Goal: Task Accomplishment & Management: Manage account settings

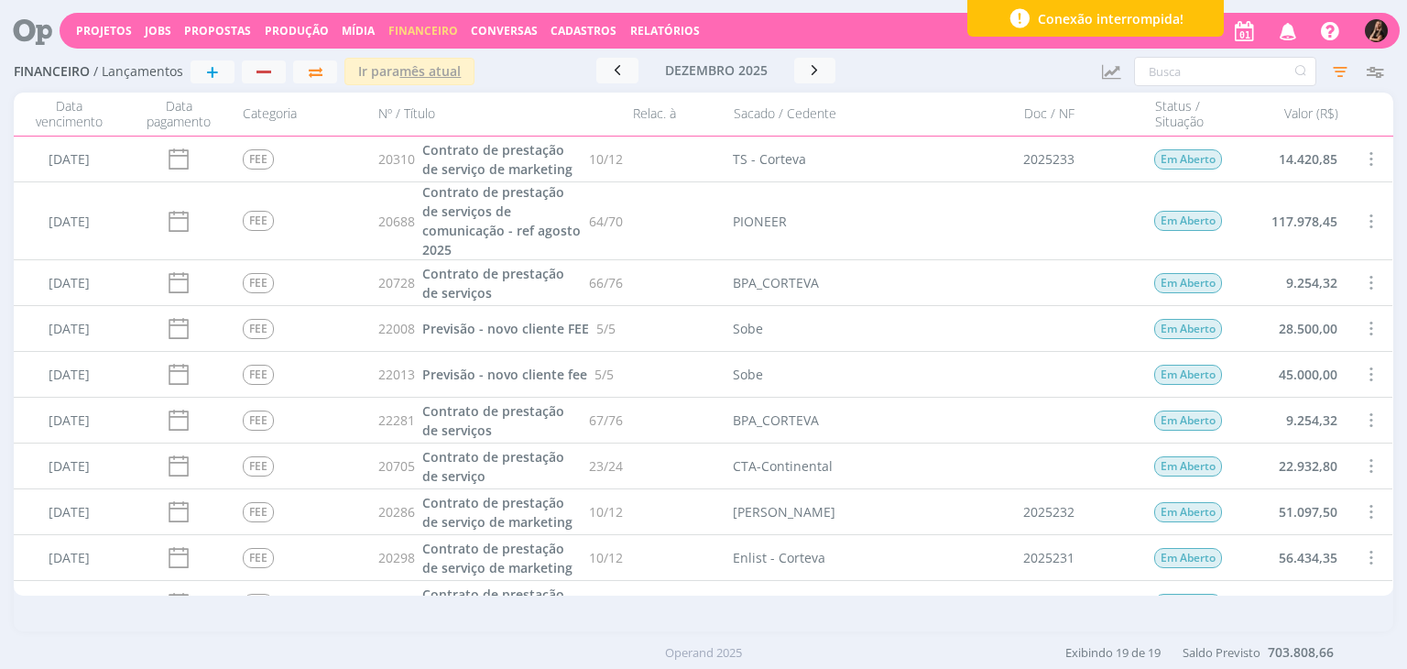
click at [590, 30] on span "Cadastros" at bounding box center [584, 31] width 66 height 16
click at [1371, 28] on img "button" at bounding box center [1376, 30] width 23 height 23
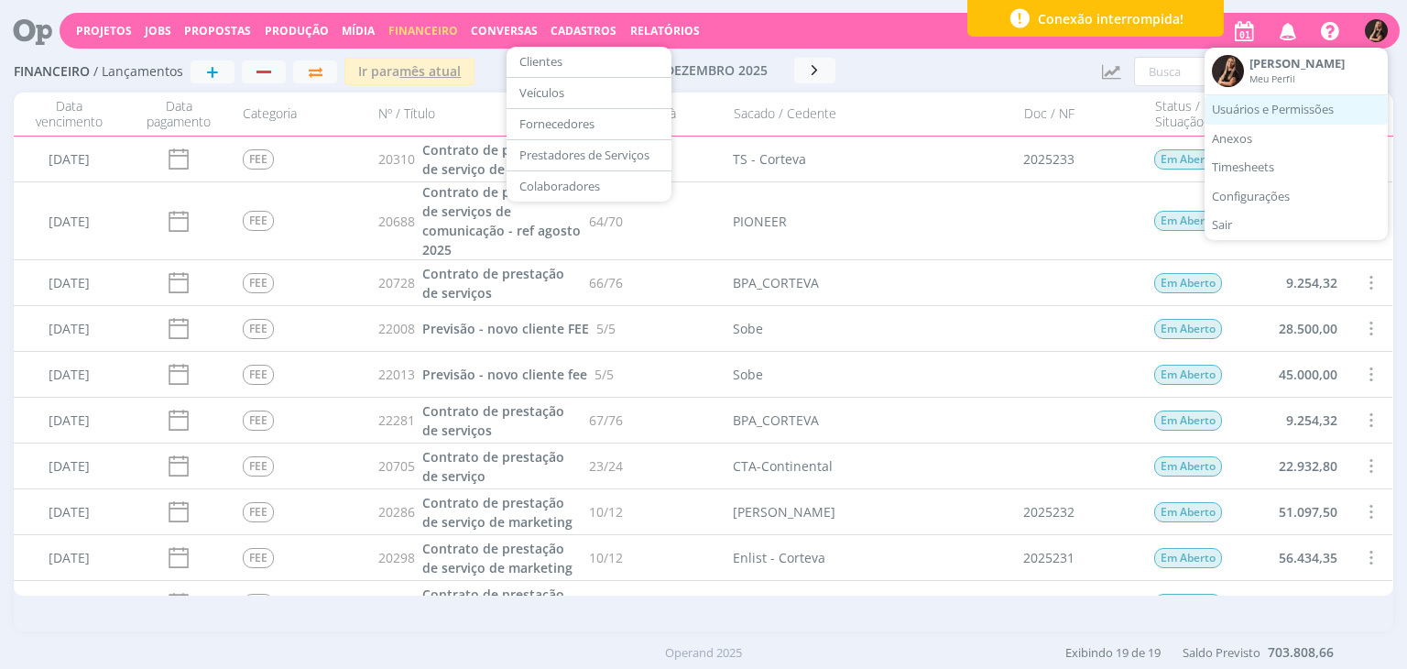
click at [1312, 107] on link "Usuários e Permissões" at bounding box center [1296, 109] width 183 height 29
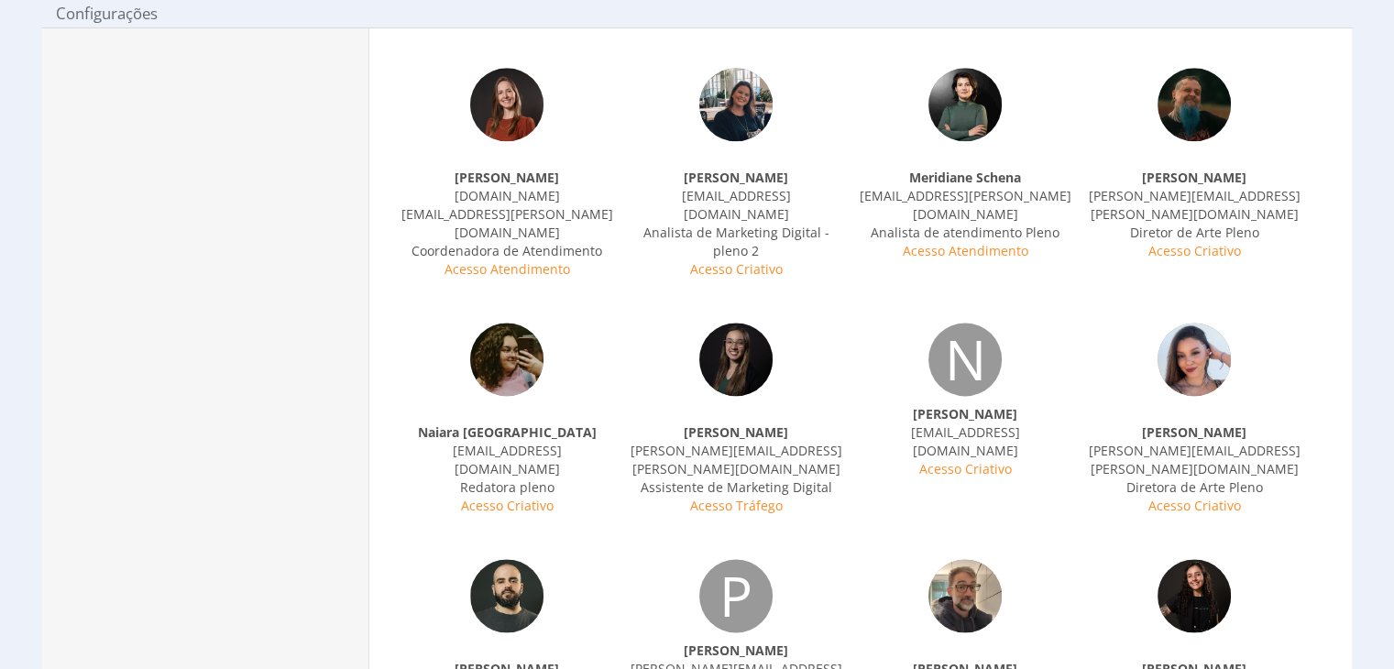
scroll to position [2382, 0]
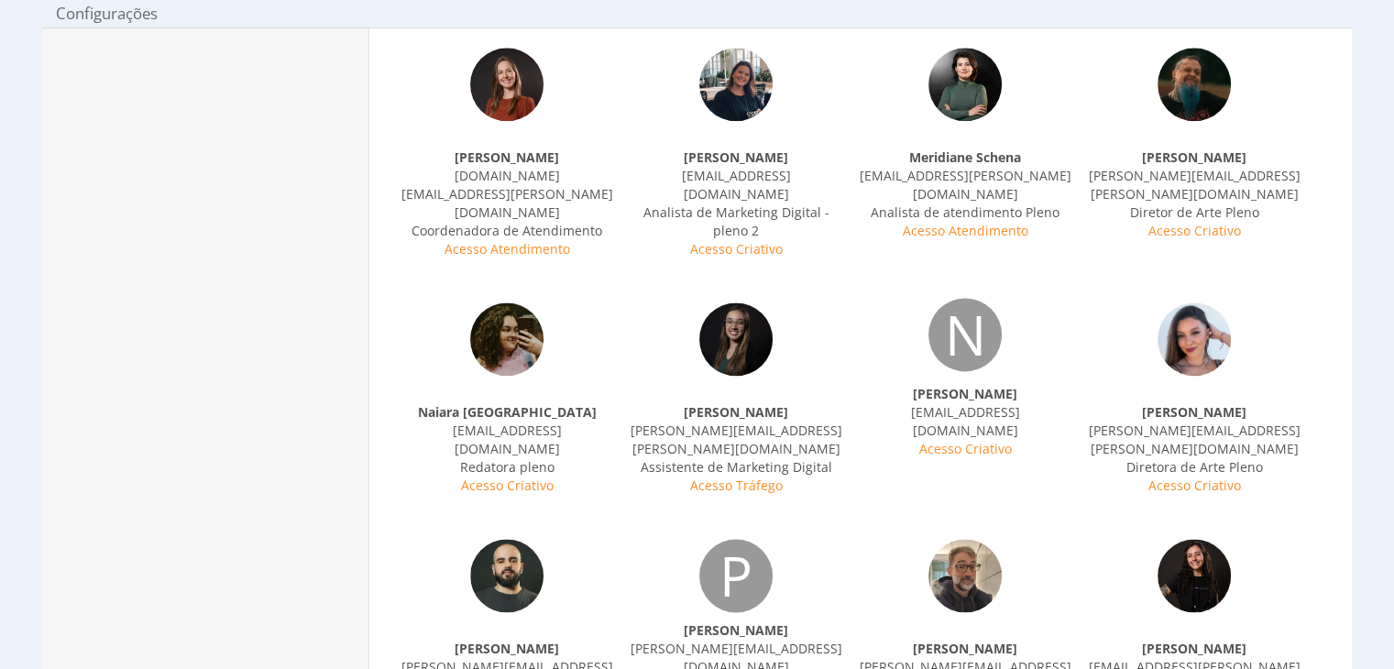
click at [960, 298] on div "N" at bounding box center [964, 334] width 73 height 73
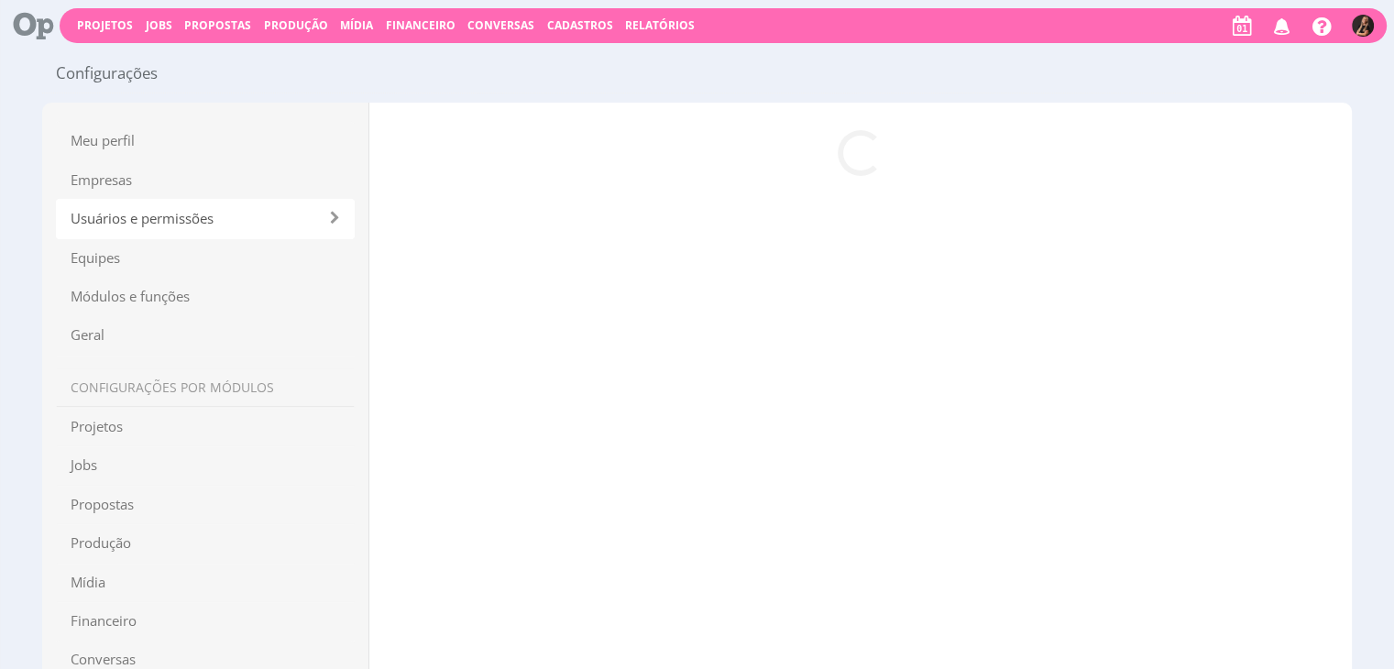
scroll to position [0, 0]
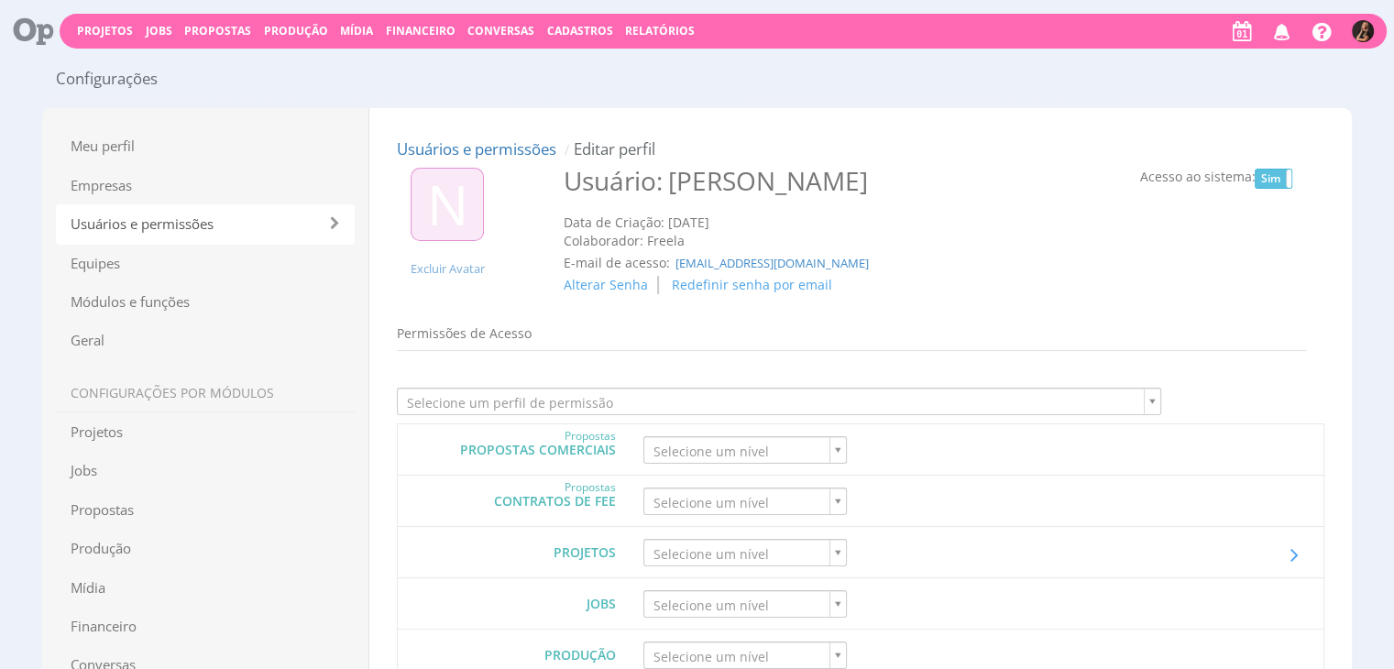
type input "0"
type input "6"
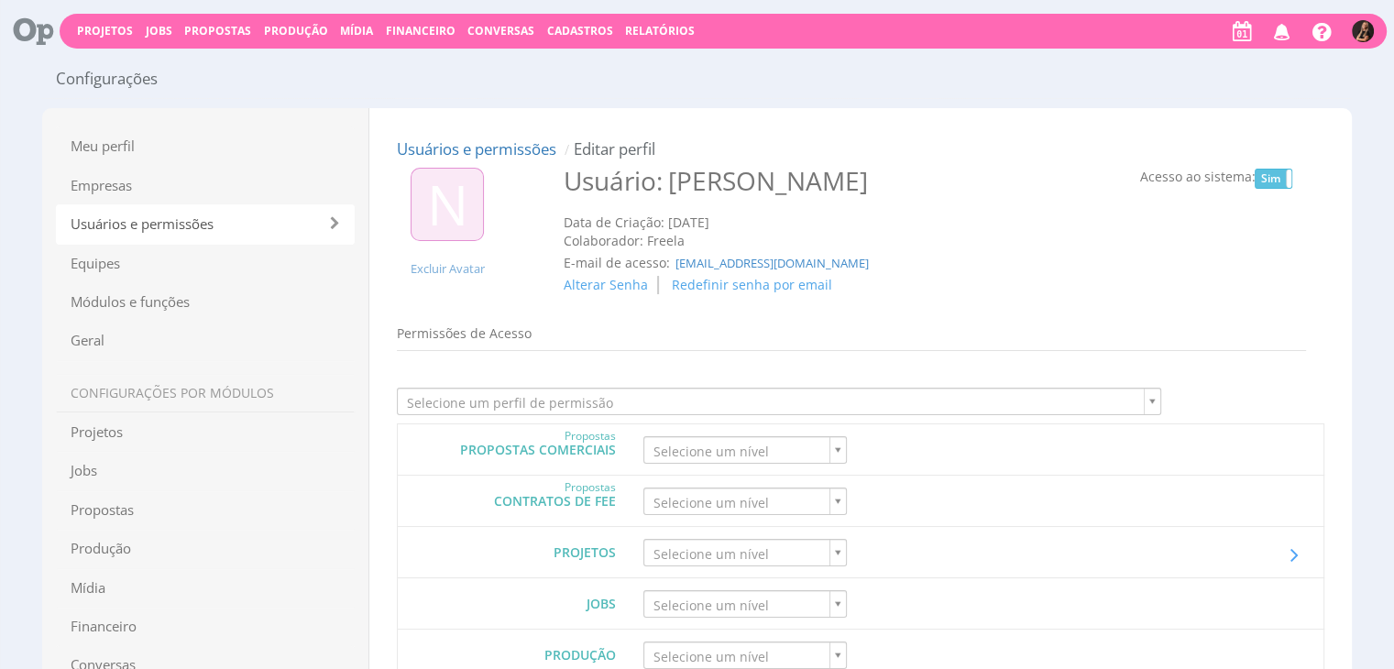
type input "3"
type input "0"
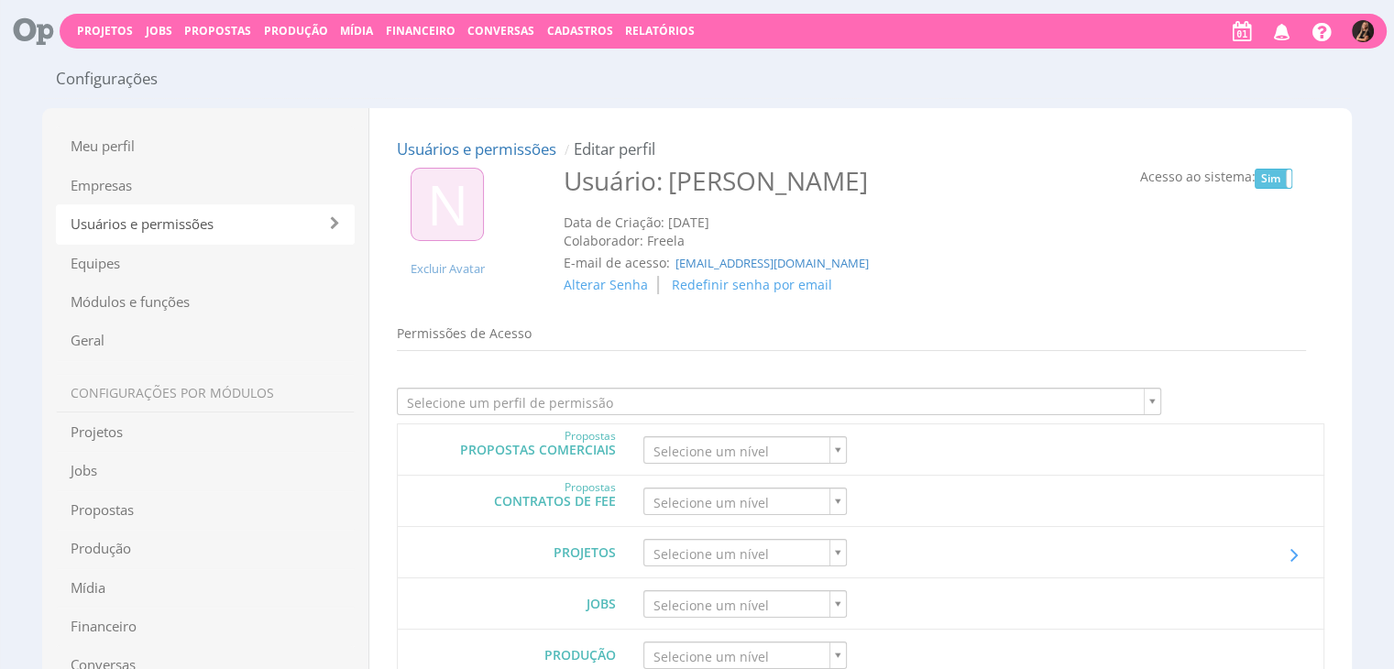
type input "0"
type input "1"
type input "p2"
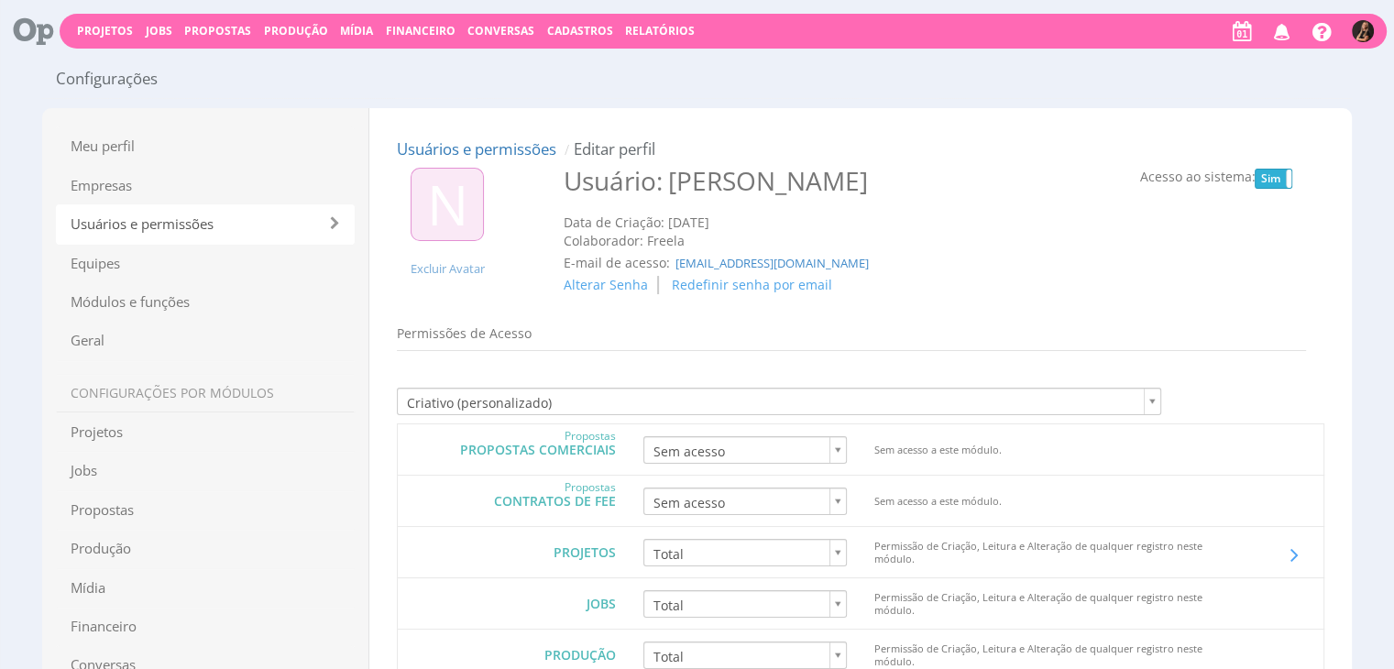
click at [1268, 177] on label "Sim" at bounding box center [1273, 178] width 36 height 18
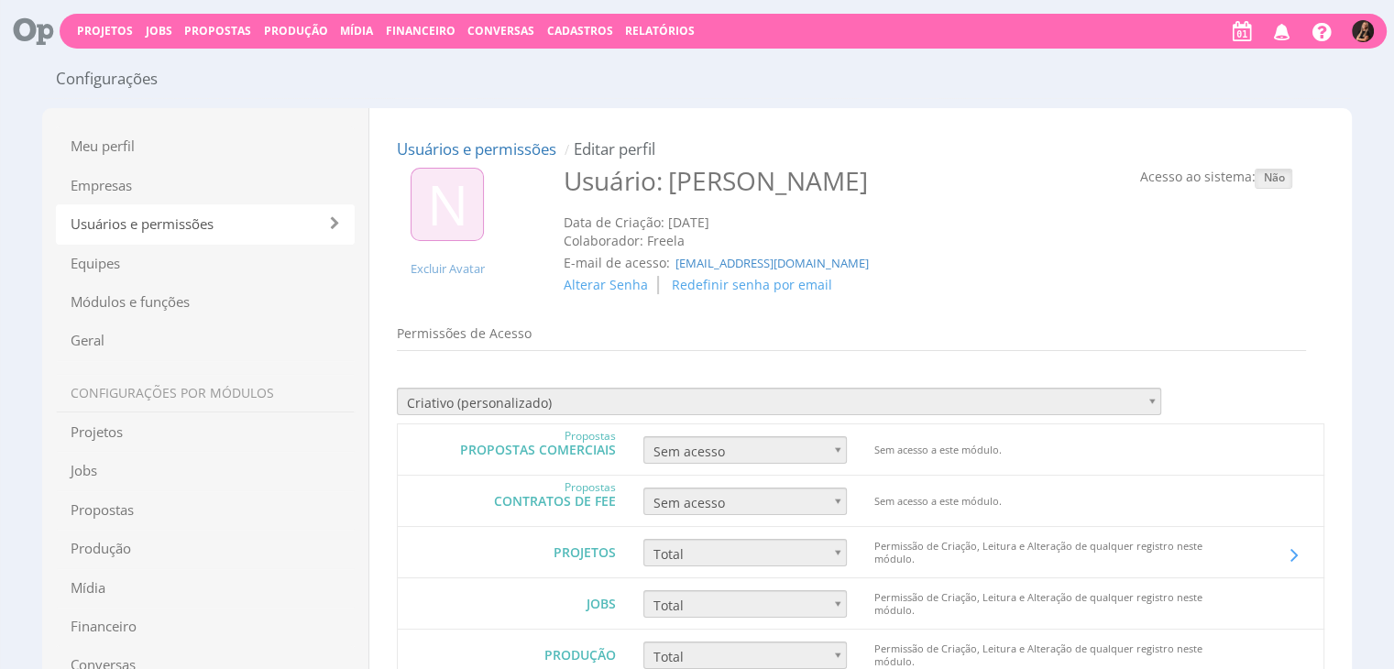
drag, startPoint x: 1268, startPoint y: 170, endPoint x: 1186, endPoint y: 180, distance: 82.2
click at [1268, 171] on label "Não" at bounding box center [1273, 178] width 36 height 18
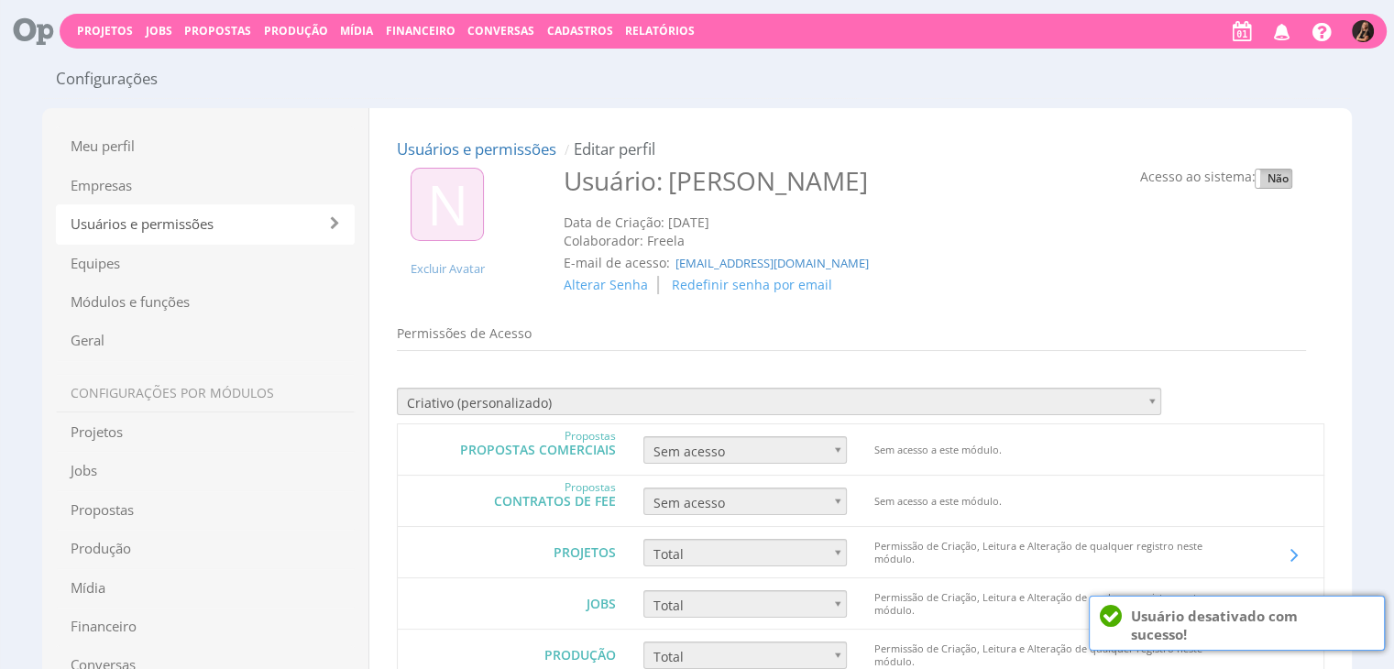
click at [1271, 184] on label "Não" at bounding box center [1273, 178] width 36 height 18
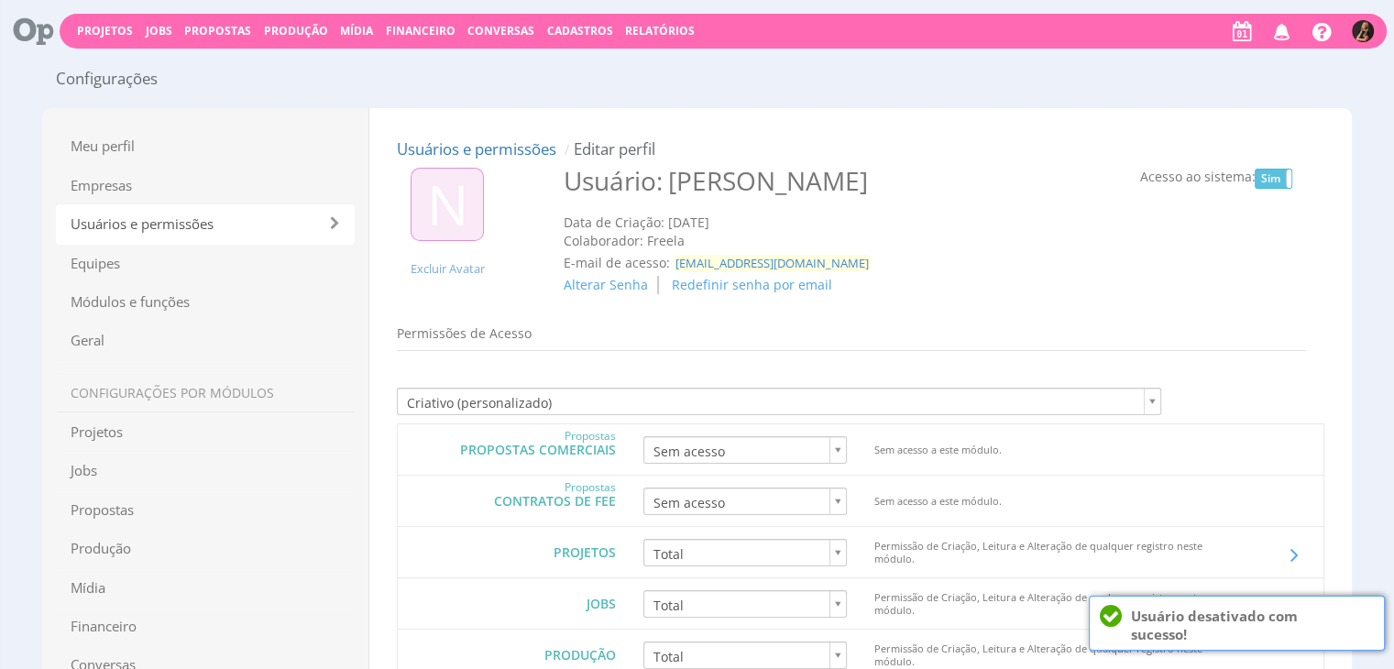
click at [715, 258] on span "nathansouzaml@gmail.com" at bounding box center [771, 263] width 197 height 16
type input "n"
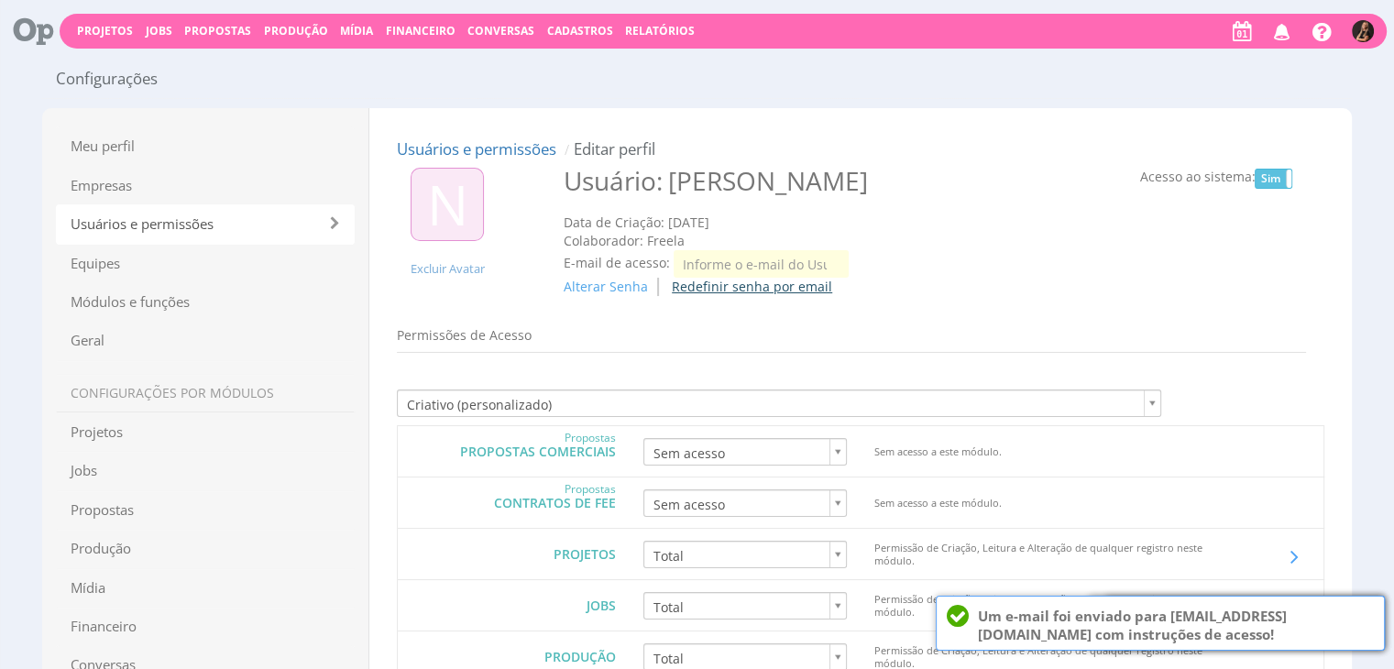
paste input "nathan.grellet@sobe.ae"
type input "nathan.grellet@sobe.ae"
click at [636, 287] on span "Alterar Senha" at bounding box center [605, 286] width 84 height 17
click at [620, 283] on span "Alterar Senha" at bounding box center [605, 286] width 84 height 17
click at [625, 284] on span "Alterar Senha" at bounding box center [605, 284] width 84 height 17
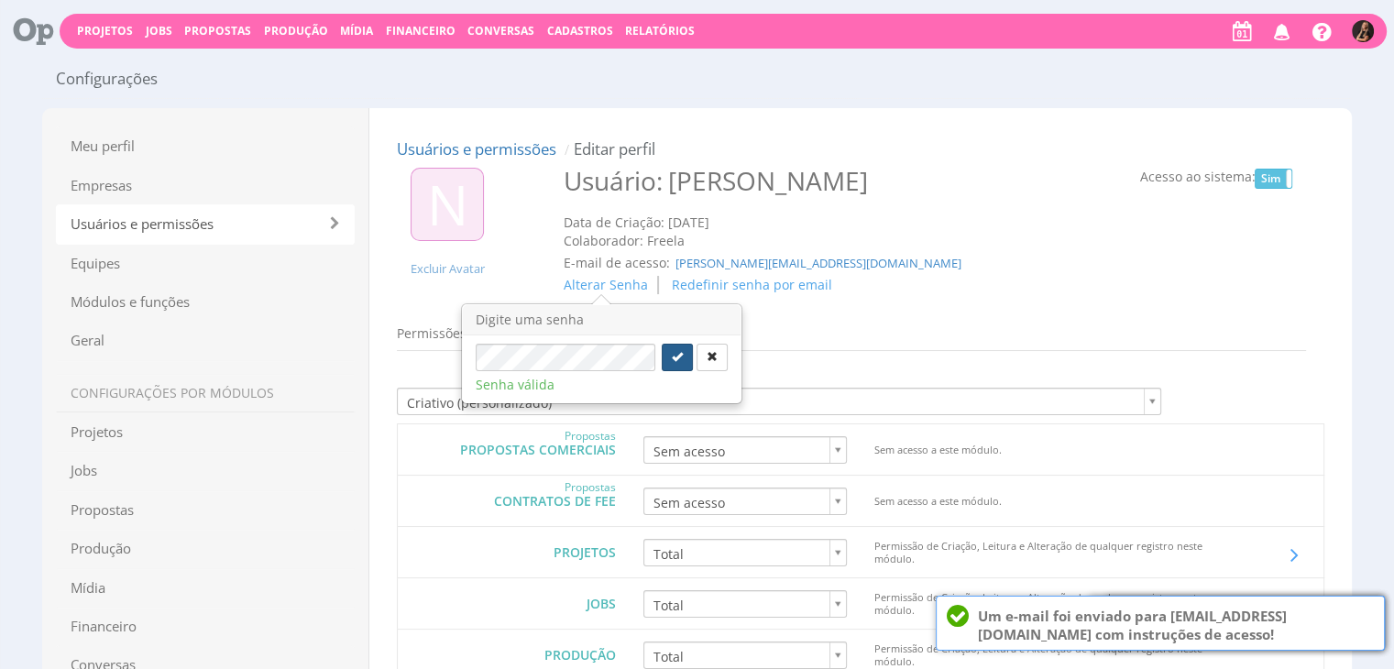
click at [683, 355] on button "submit" at bounding box center [676, 357] width 31 height 27
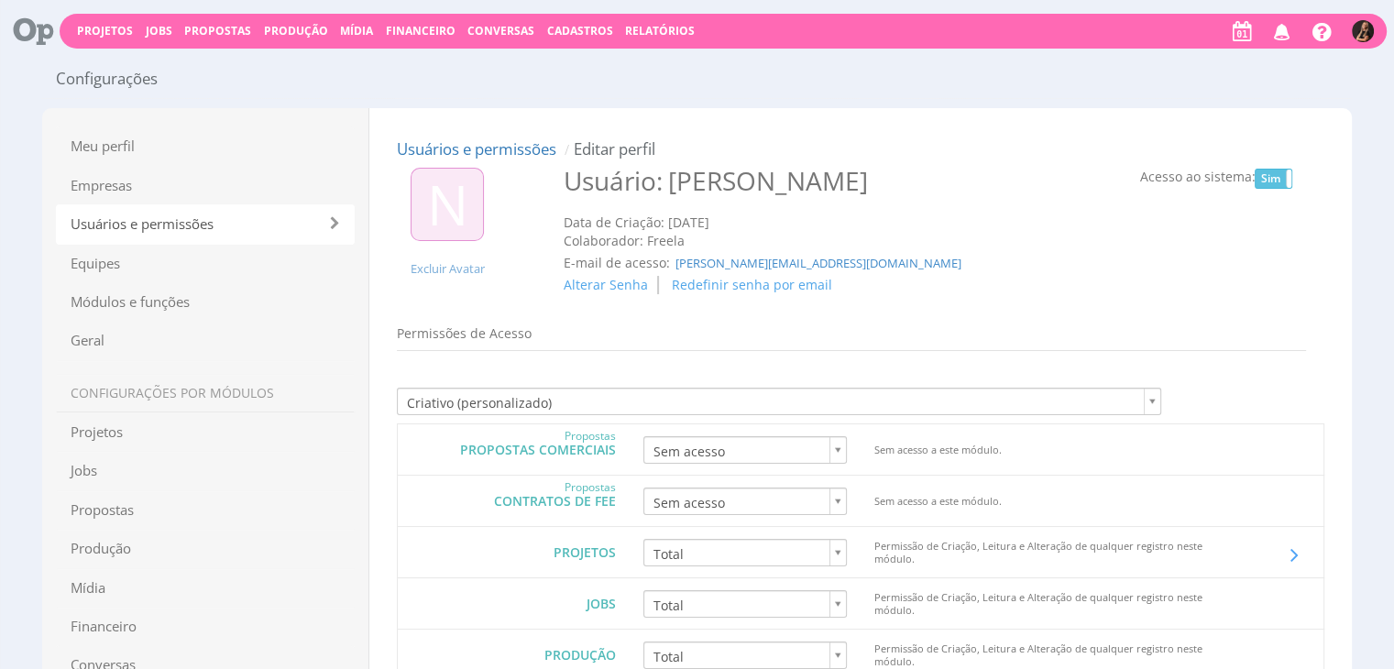
click at [571, 24] on span "Cadastros" at bounding box center [580, 31] width 66 height 16
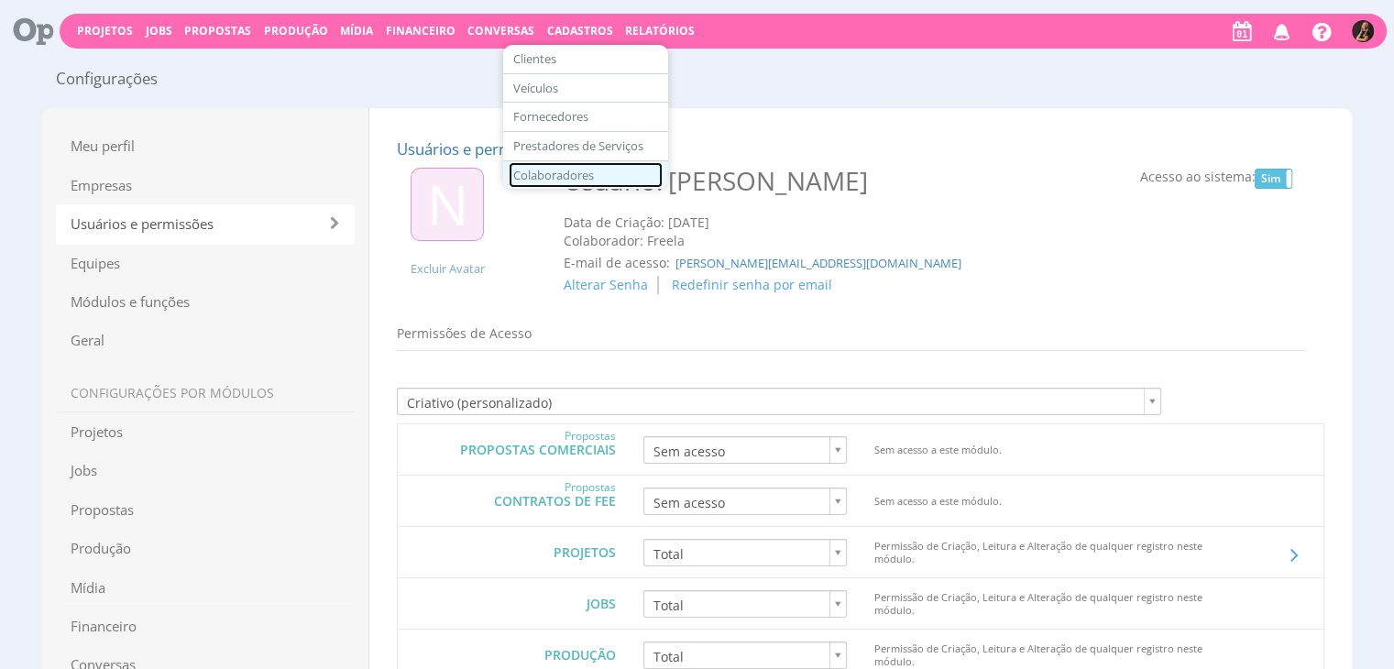
click at [581, 170] on link "Colaboradores" at bounding box center [585, 175] width 154 height 27
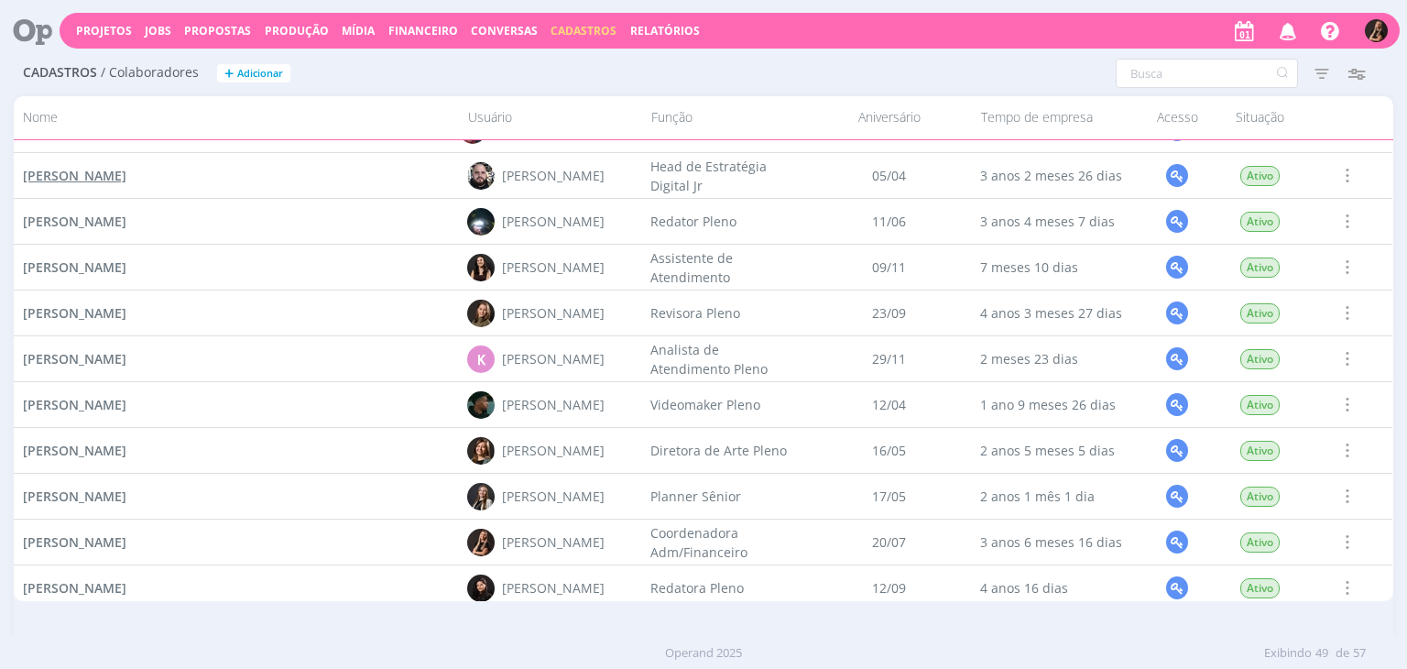
scroll to position [766, 0]
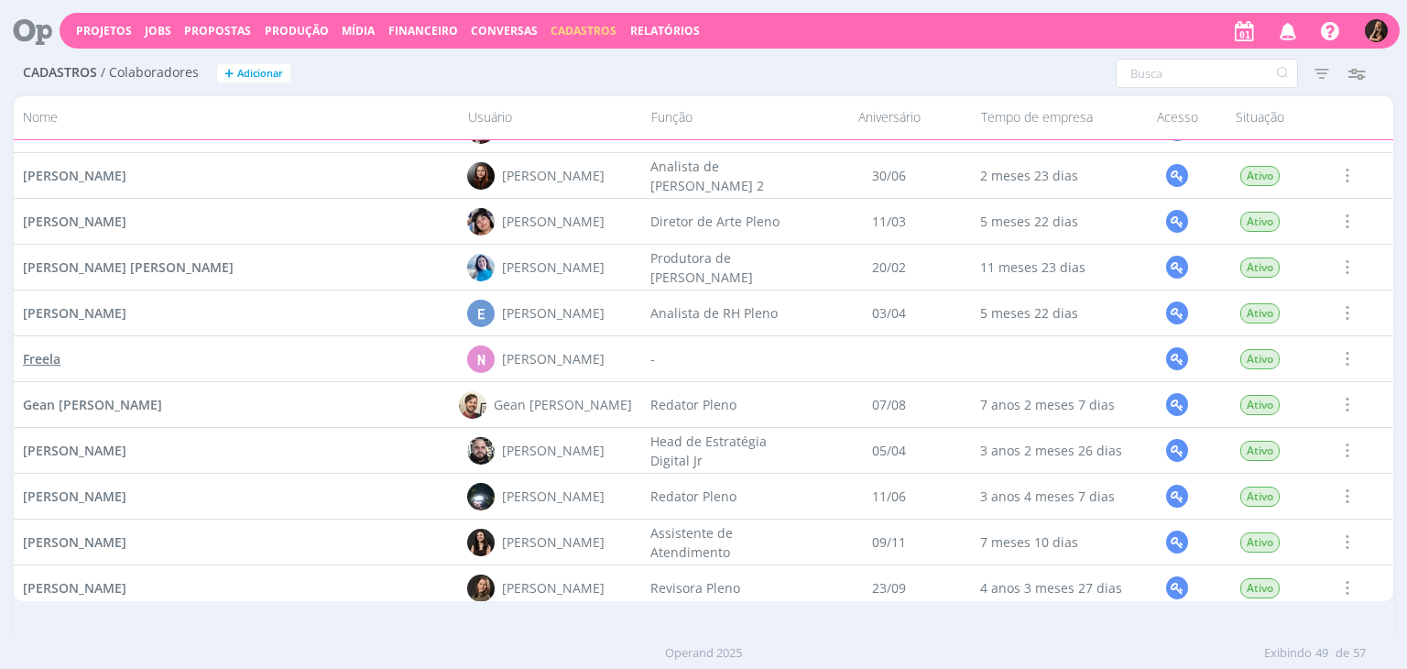
click at [40, 360] on span "Freela" at bounding box center [42, 358] width 38 height 17
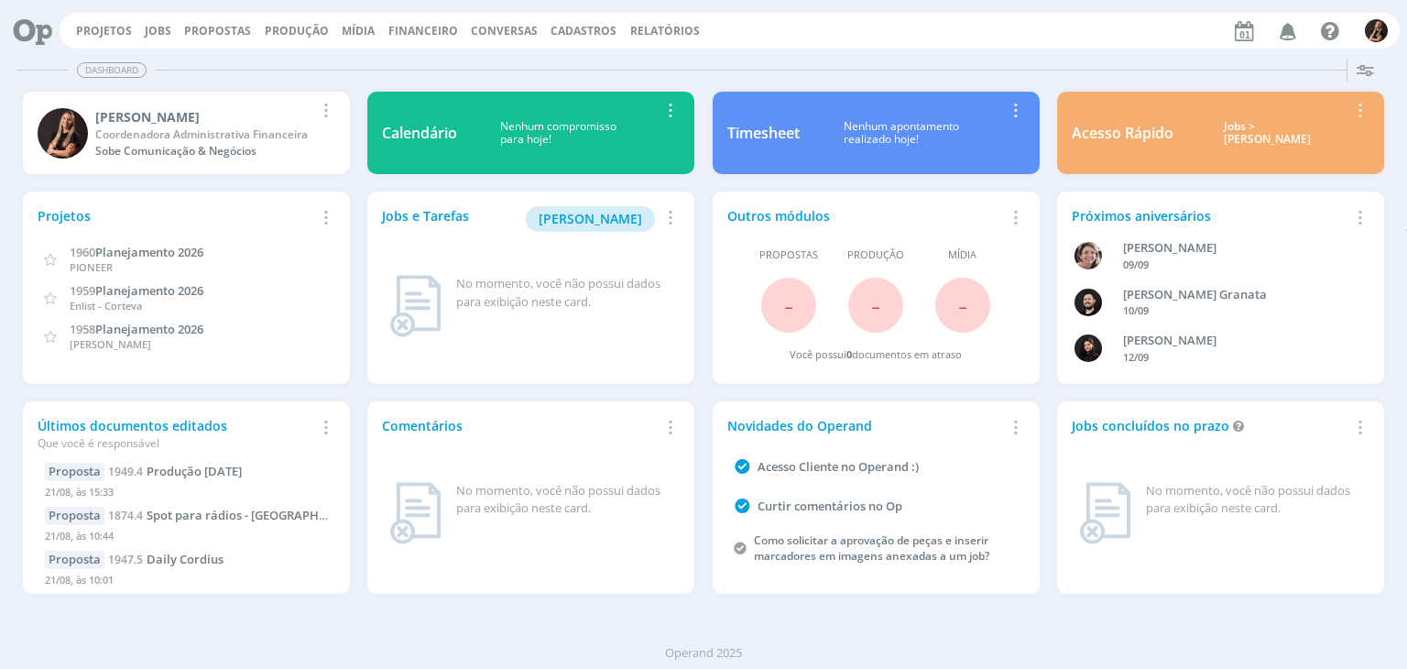
click at [551, 31] on span "Cadastros" at bounding box center [584, 31] width 66 height 16
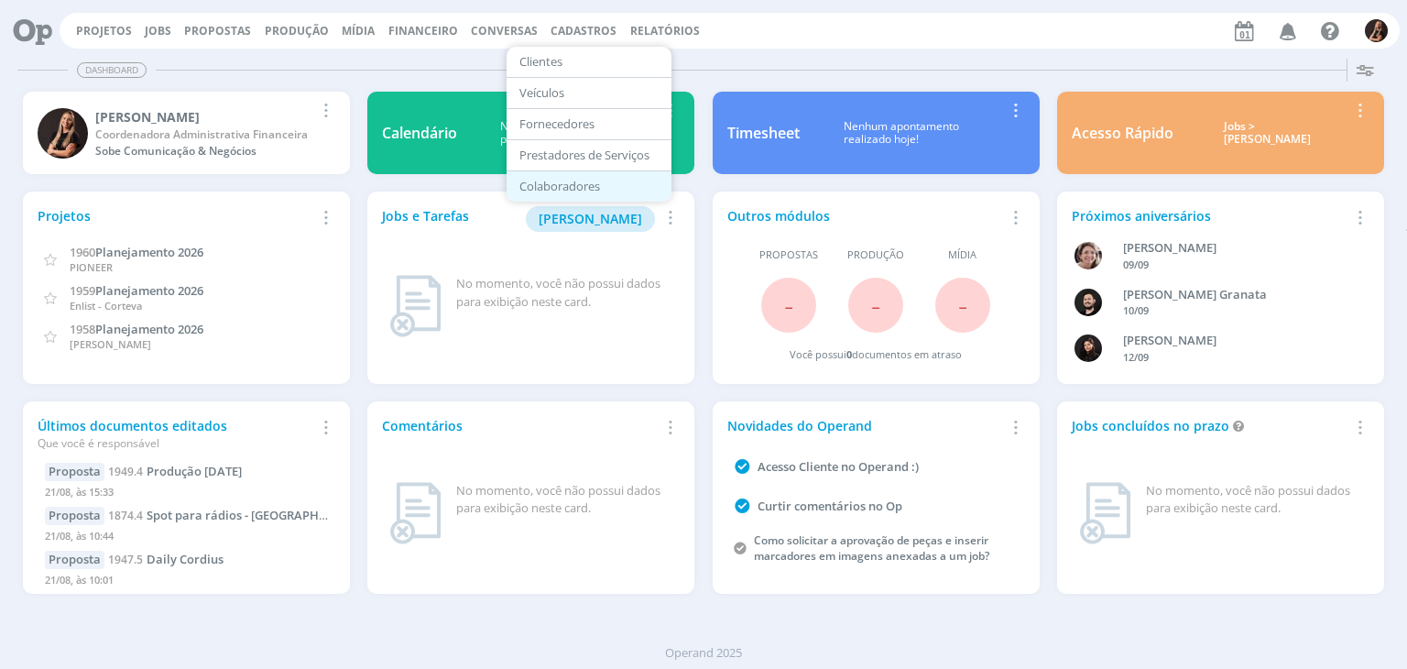
click at [529, 188] on link "Colaboradores" at bounding box center [589, 186] width 154 height 28
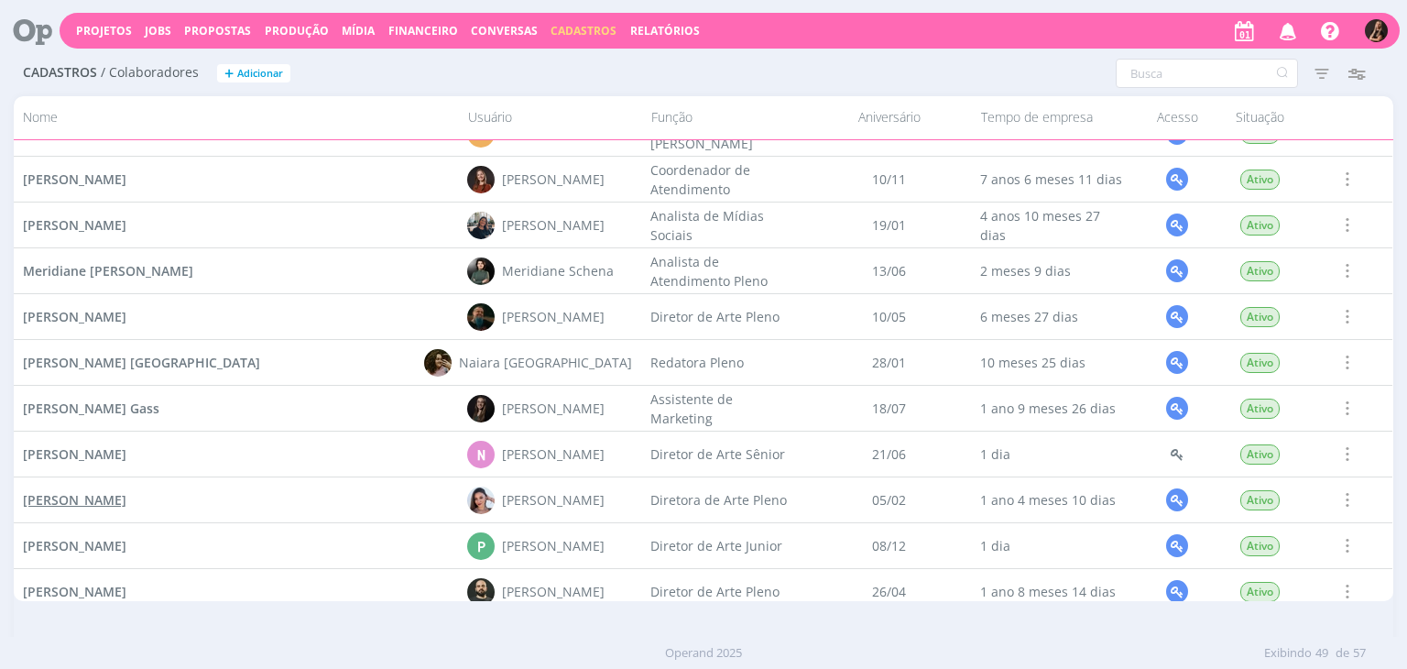
scroll to position [1682, 0]
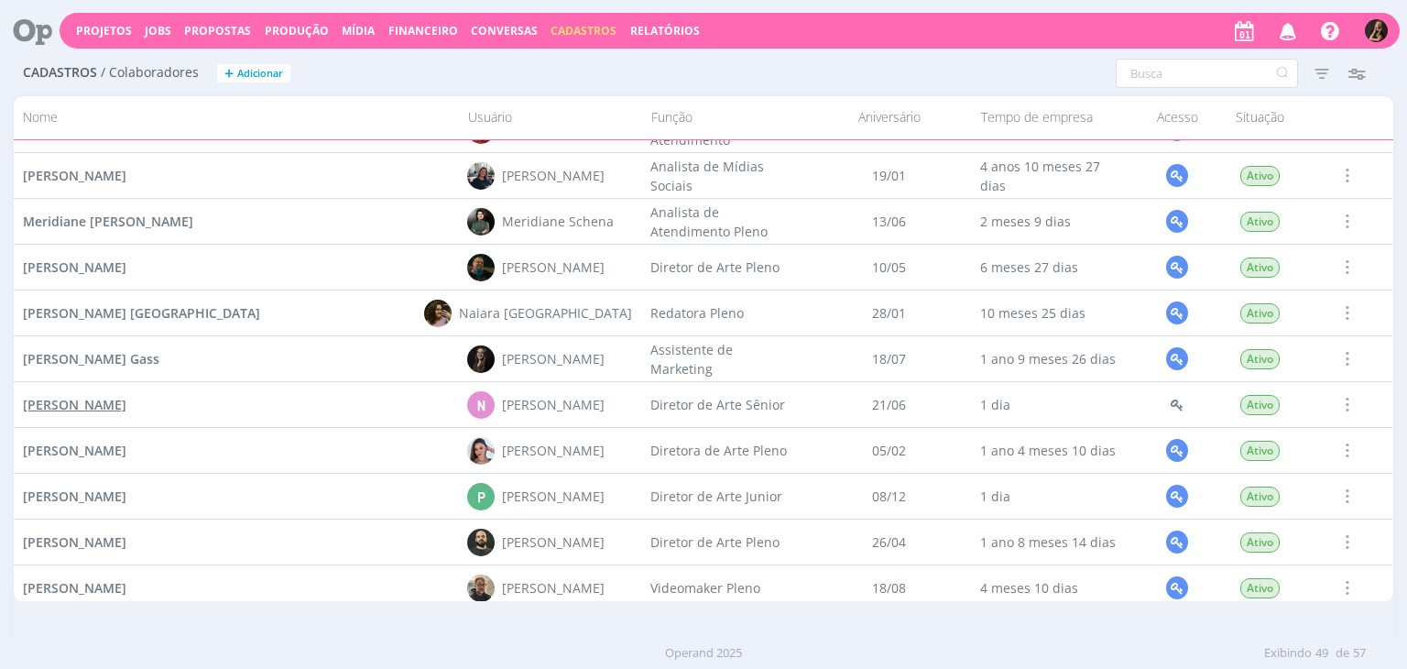
click at [114, 404] on span "[PERSON_NAME]" at bounding box center [75, 404] width 104 height 17
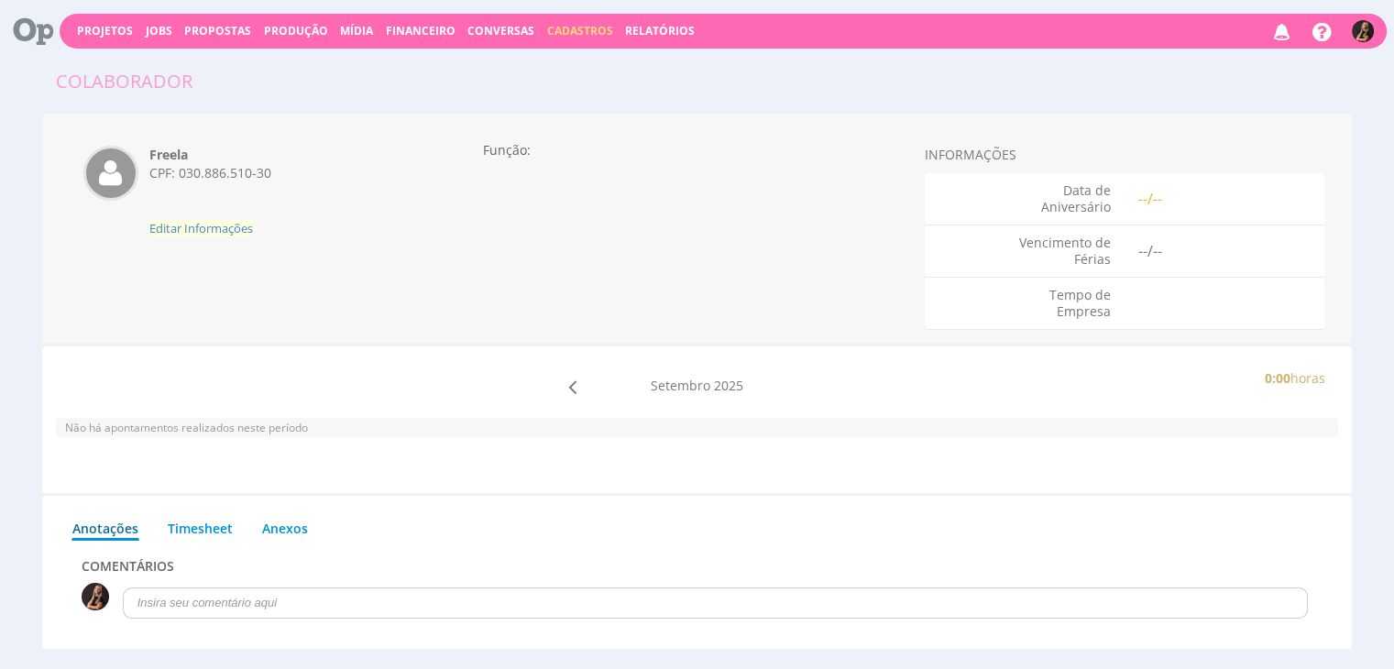
click at [216, 225] on span "Editar Informações" at bounding box center [201, 228] width 104 height 16
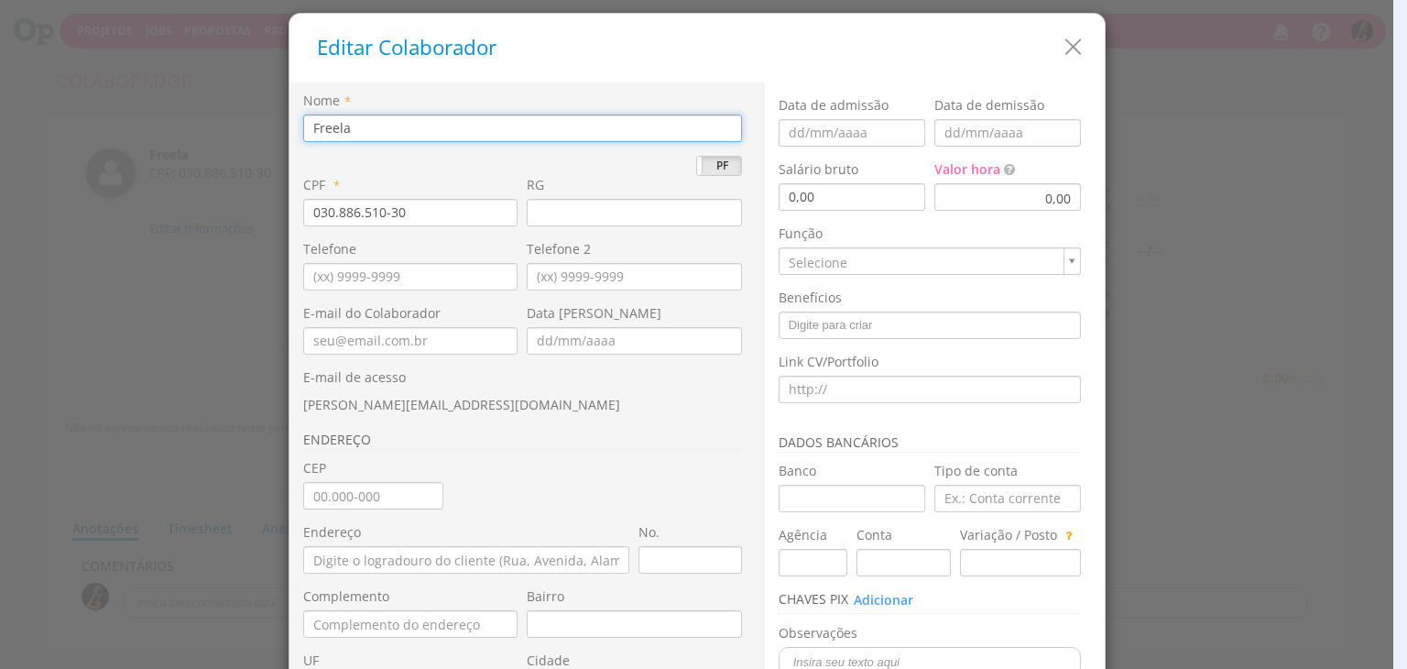
drag, startPoint x: 363, startPoint y: 129, endPoint x: 173, endPoint y: 128, distance: 189.7
click at [173, 128] on div "Editar Colaborador Nome * [PERSON_NAME] PF * *" at bounding box center [703, 334] width 1407 height 669
paste input "[PERSON_NAME]"
type input "[PERSON_NAME]"
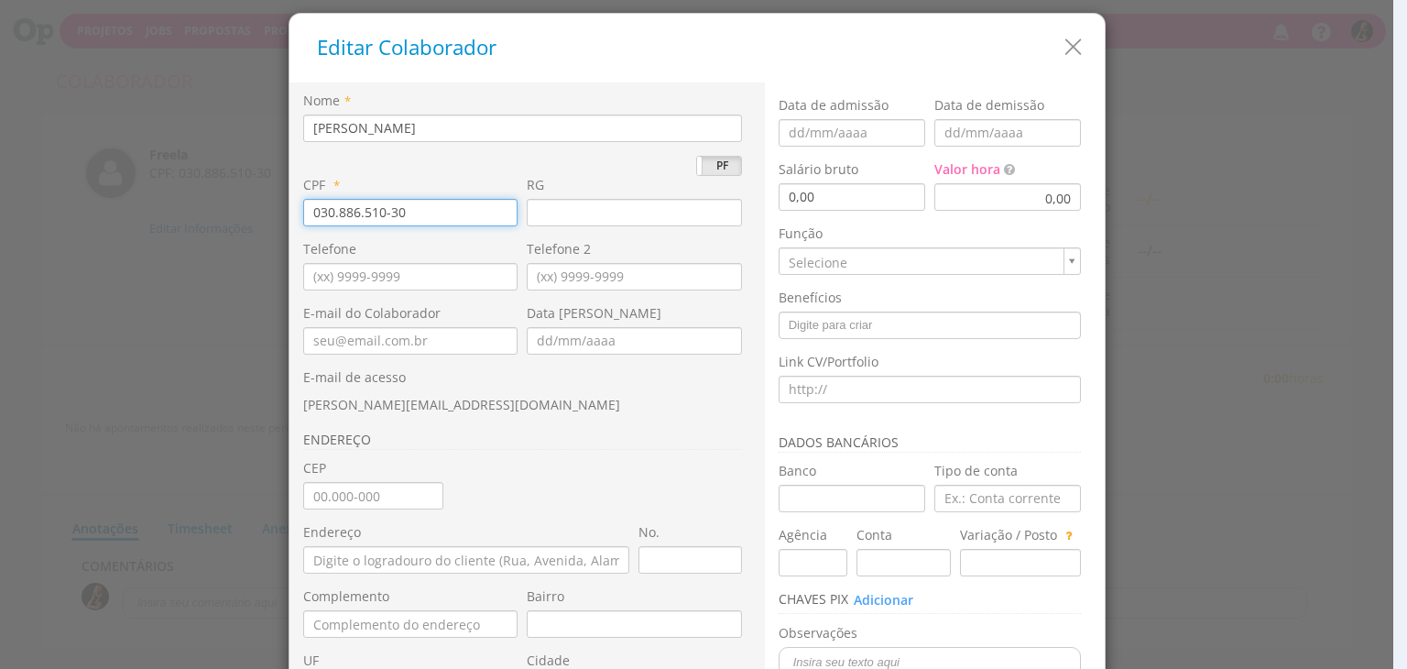
drag, startPoint x: 405, startPoint y: 204, endPoint x: 212, endPoint y: 202, distance: 193.3
click at [212, 208] on div "Editar Colaborador Nome * Nathan de Souza Grellet PJ PF * 030.886.510-30 RG * N…" at bounding box center [703, 334] width 1407 height 669
type input "026.555.950-25"
click at [608, 202] on input "text" at bounding box center [634, 212] width 215 height 27
paste input "8088700458"
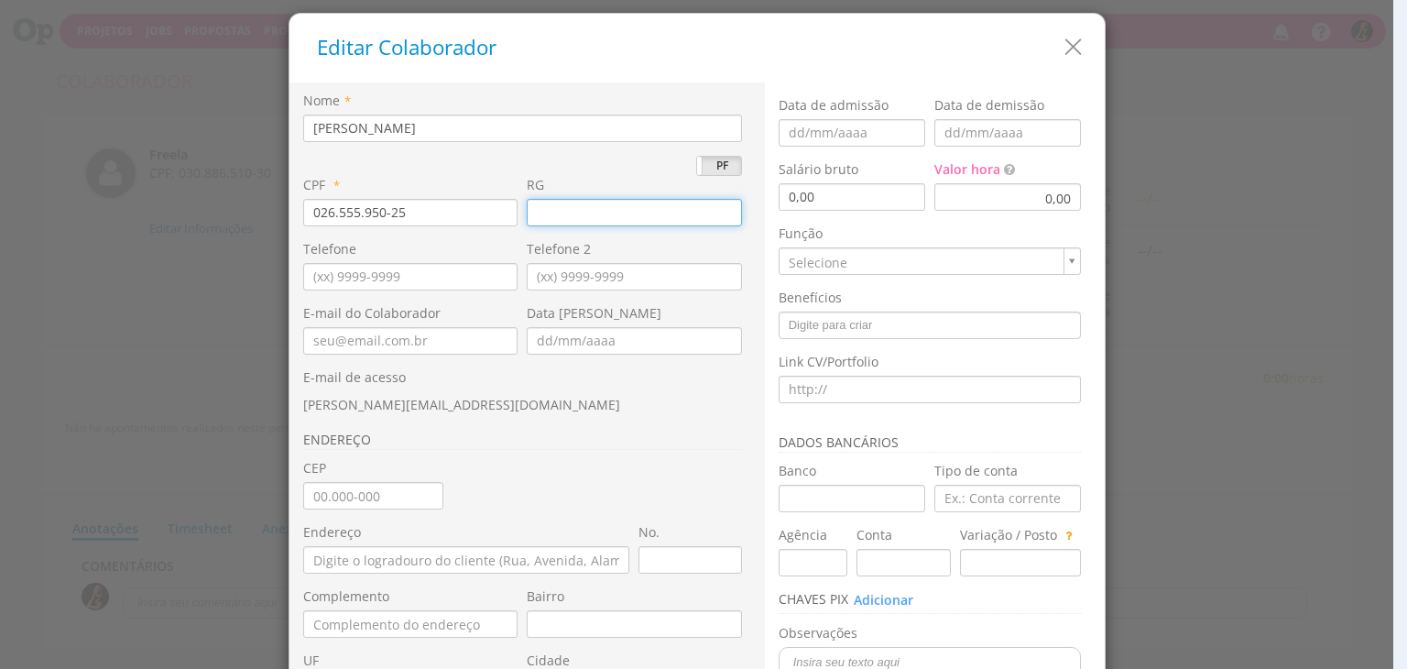
type input "8088700458"
drag, startPoint x: 425, startPoint y: 281, endPoint x: 478, endPoint y: 195, distance: 101.2
click at [425, 281] on input "text" at bounding box center [410, 276] width 215 height 27
type input "(51) 99621-2735"
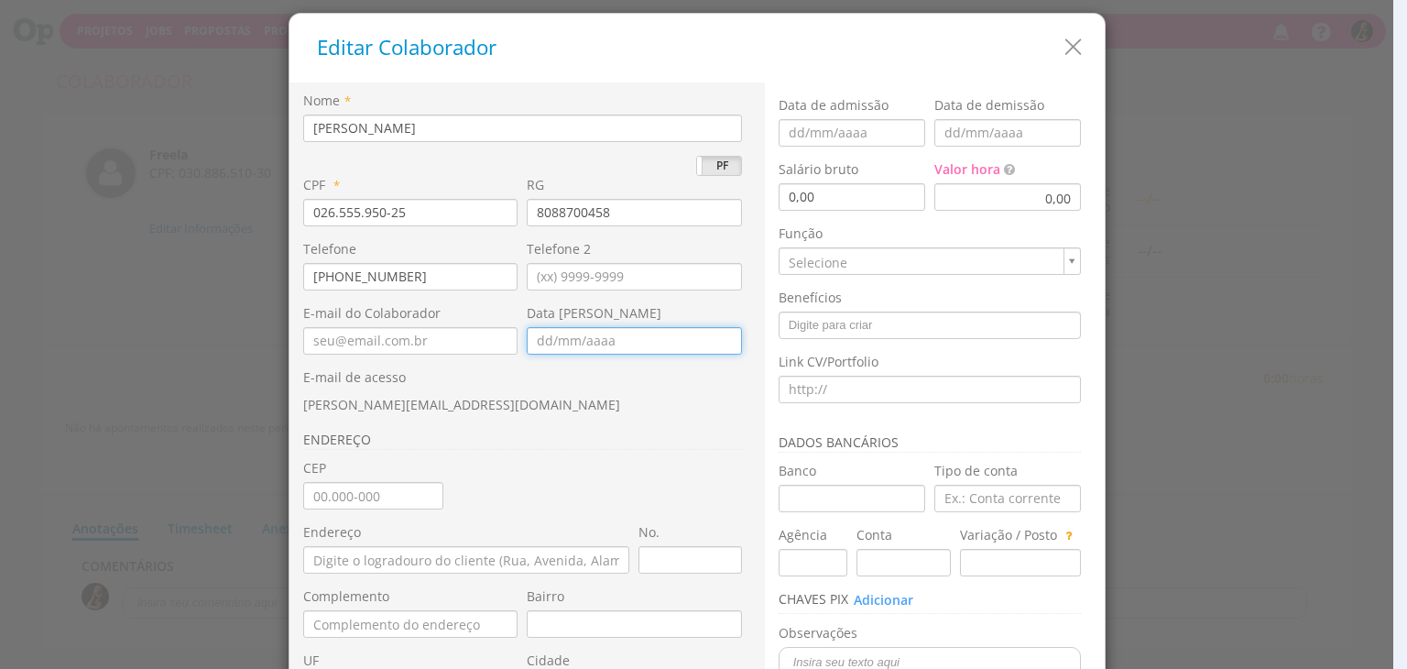
click at [552, 338] on input "text" at bounding box center [634, 340] width 215 height 27
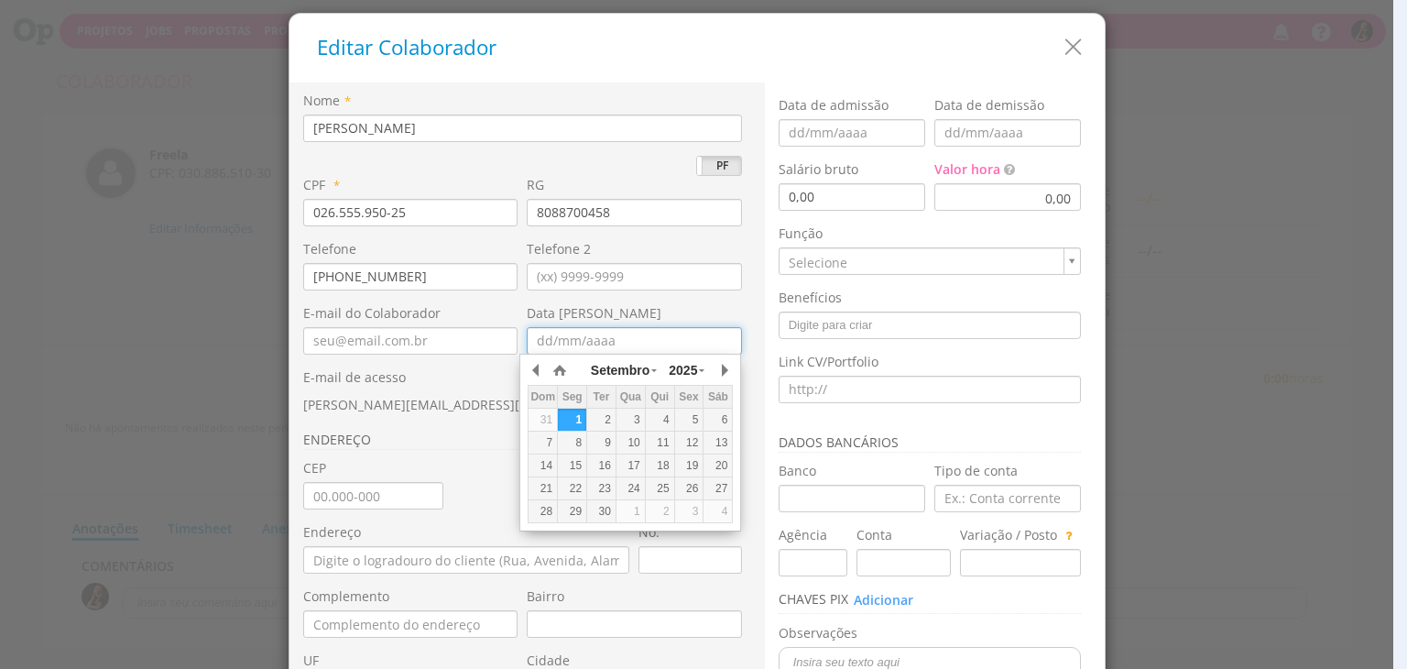
type input "21/06/1991"
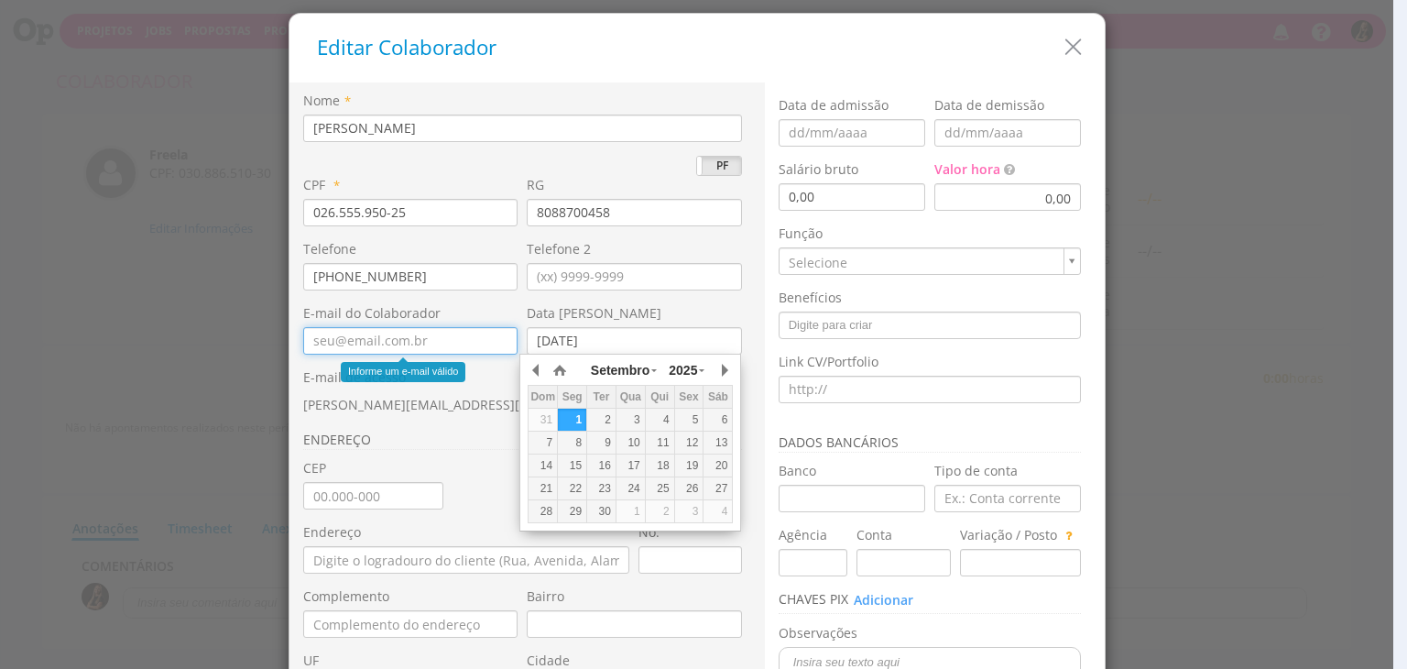
drag, startPoint x: 425, startPoint y: 338, endPoint x: 445, endPoint y: 342, distance: 20.5
click at [425, 338] on input "email" at bounding box center [410, 340] width 215 height 27
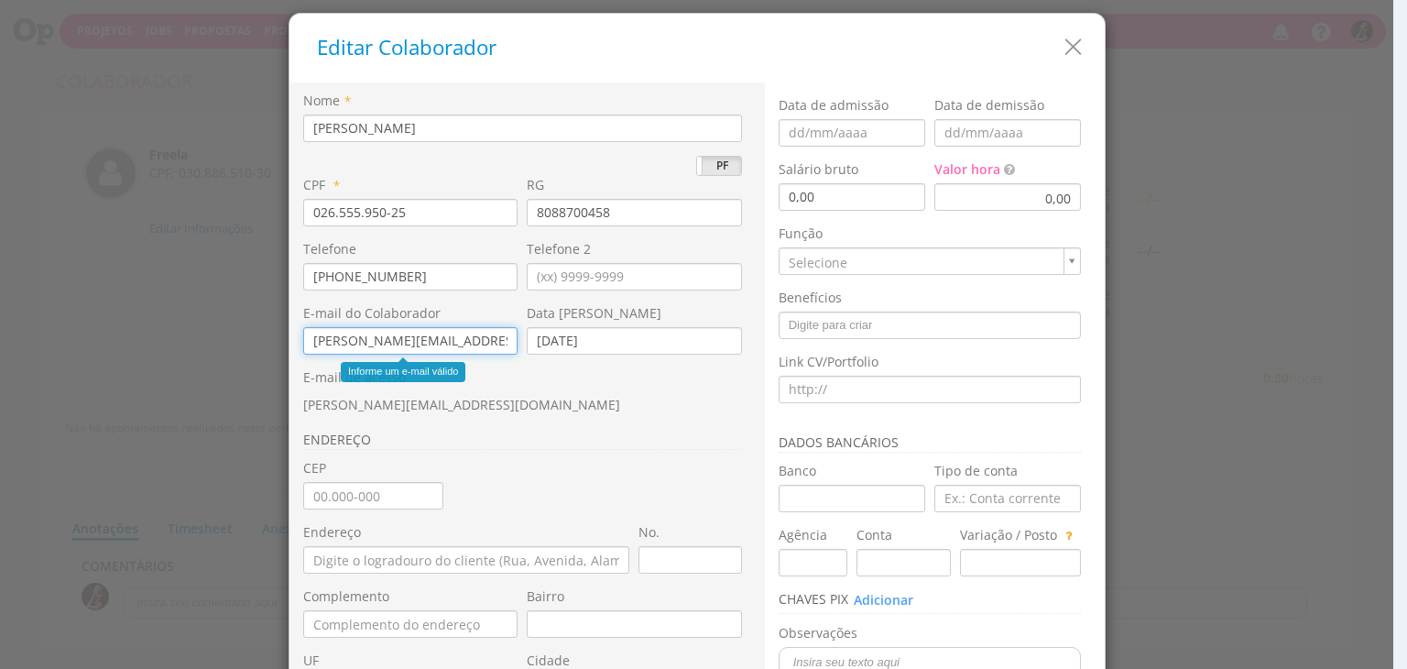
type input "[PERSON_NAME][EMAIL_ADDRESS][DOMAIN_NAME]"
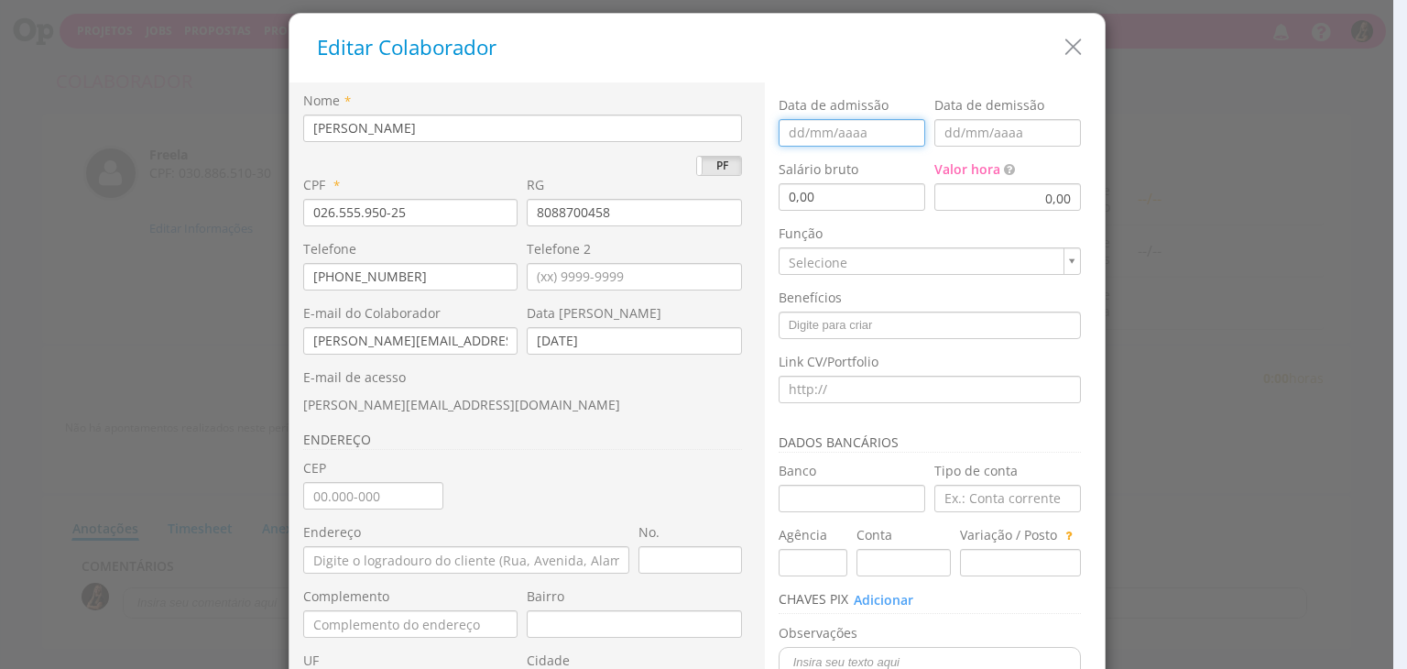
click at [801, 133] on input "text" at bounding box center [852, 132] width 147 height 27
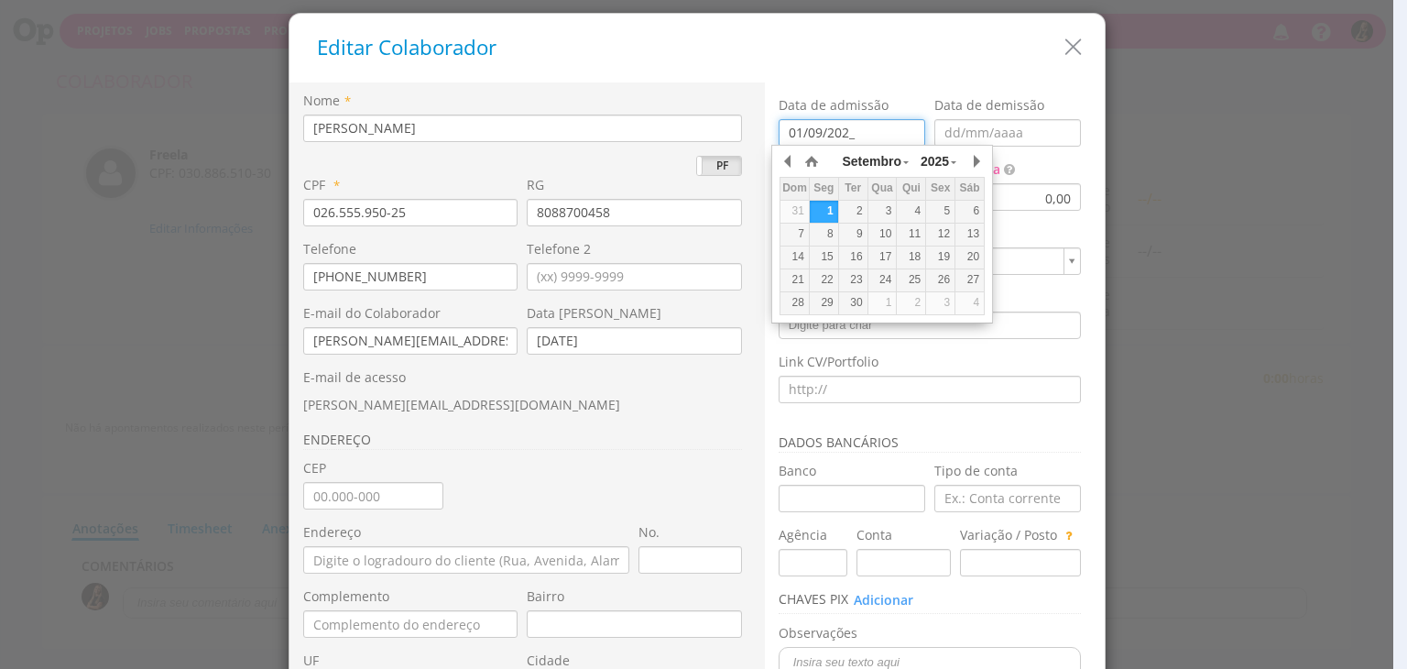
type input "[DATE]"
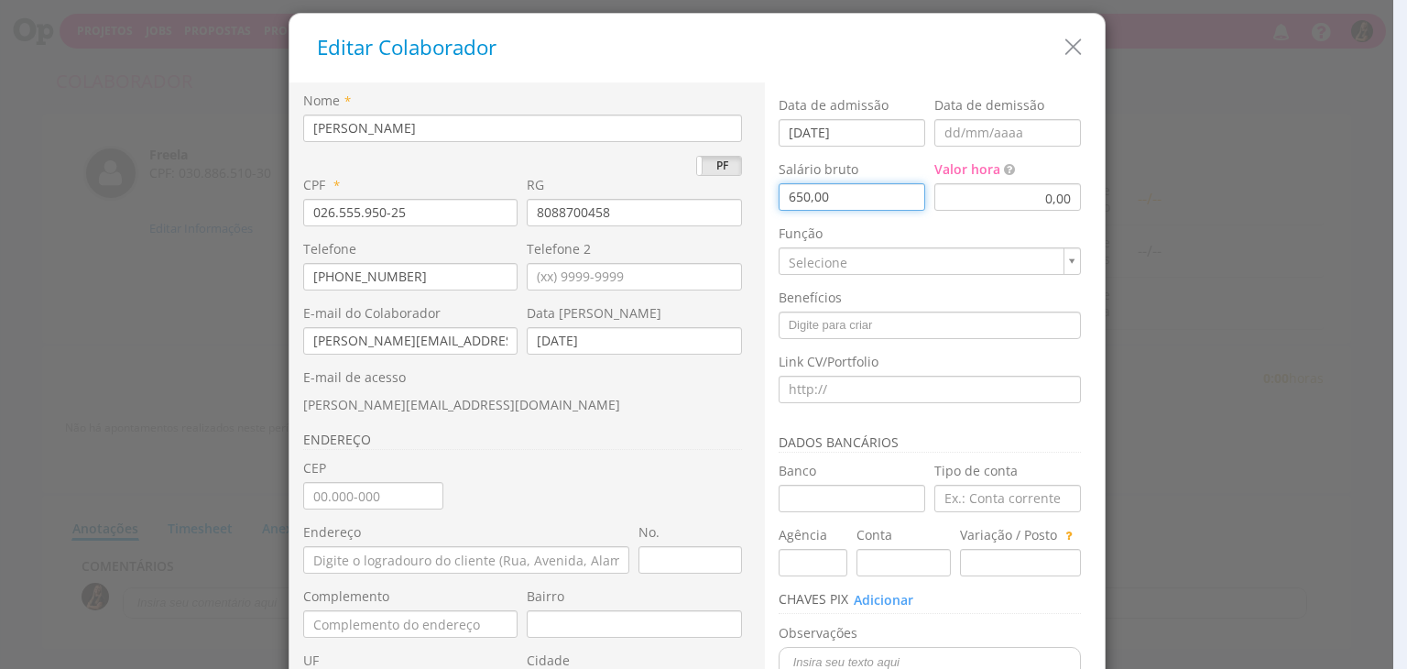
type input "6.500,00"
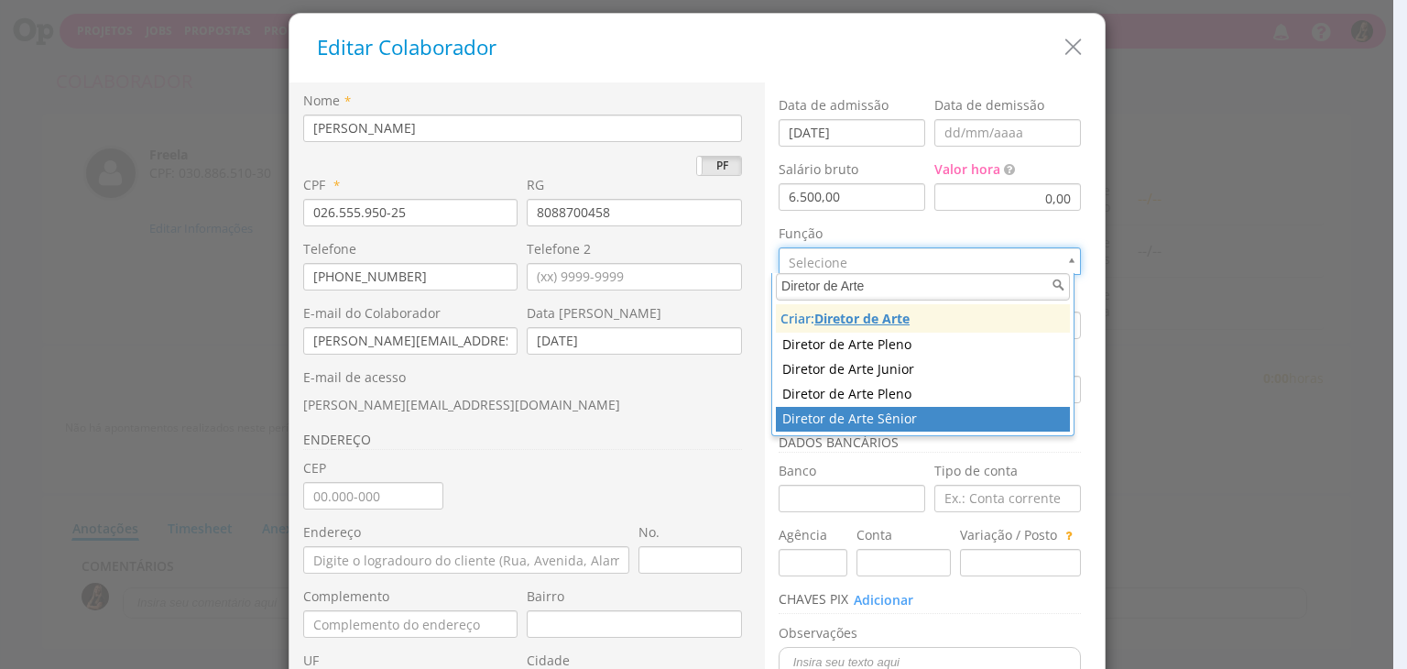
type input "Diretor de Arte"
type input "36"
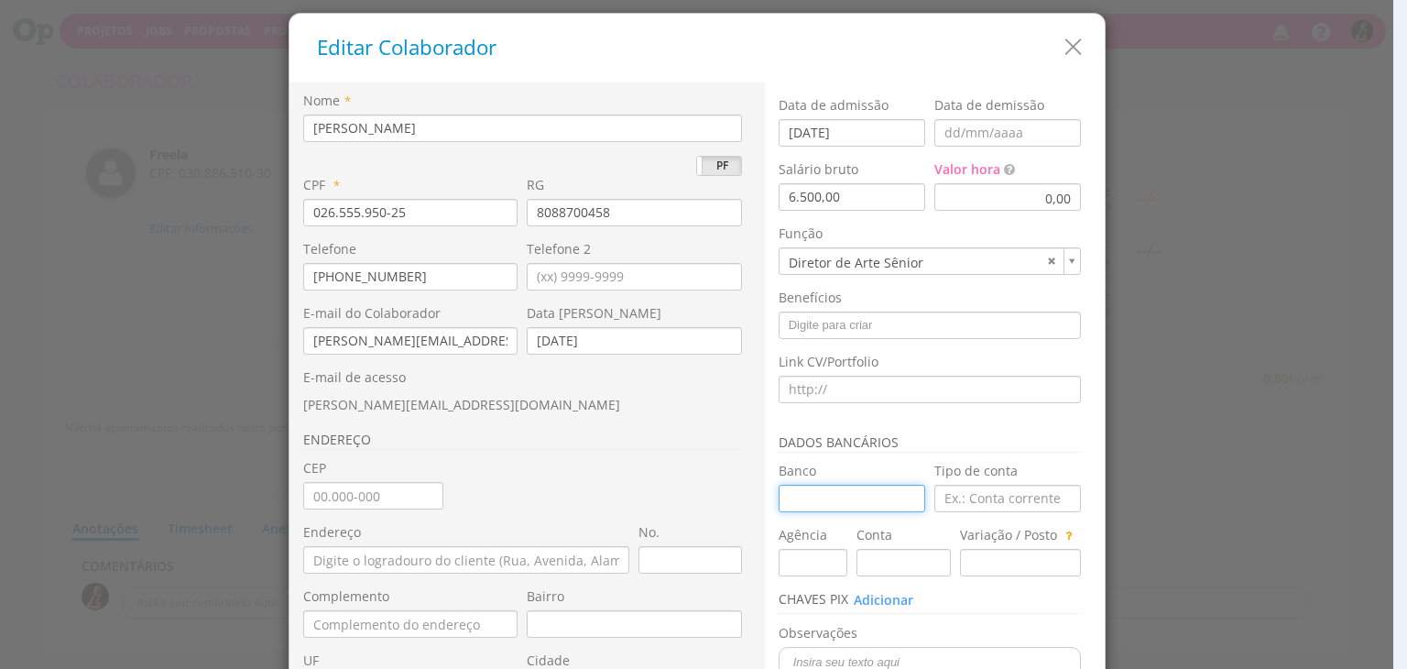
drag, startPoint x: 823, startPoint y: 496, endPoint x: 821, endPoint y: 454, distance: 41.3
click at [823, 496] on input "Banco" at bounding box center [852, 498] width 147 height 27
click at [956, 193] on div "0,00" at bounding box center [1008, 196] width 147 height 27
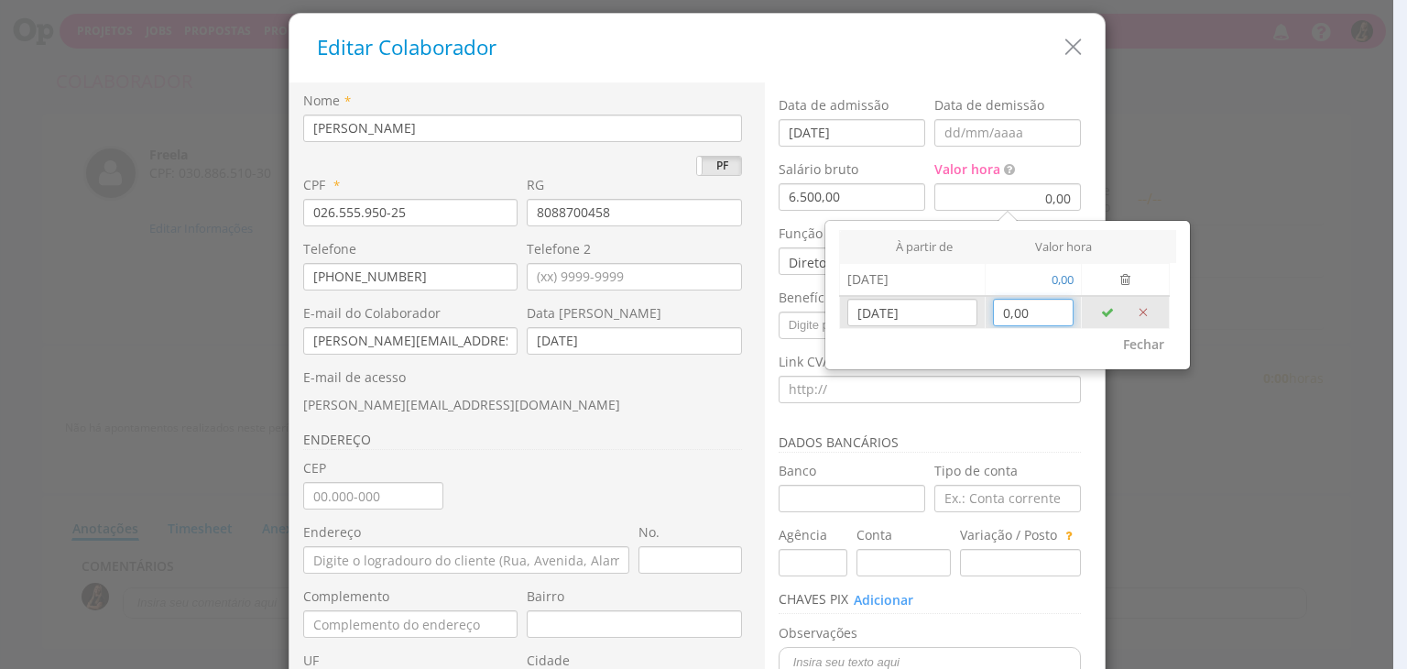
click at [1025, 315] on input "0,00" at bounding box center [1034, 312] width 82 height 27
click at [1094, 309] on button "button" at bounding box center [1107, 312] width 37 height 31
type input "0,00"
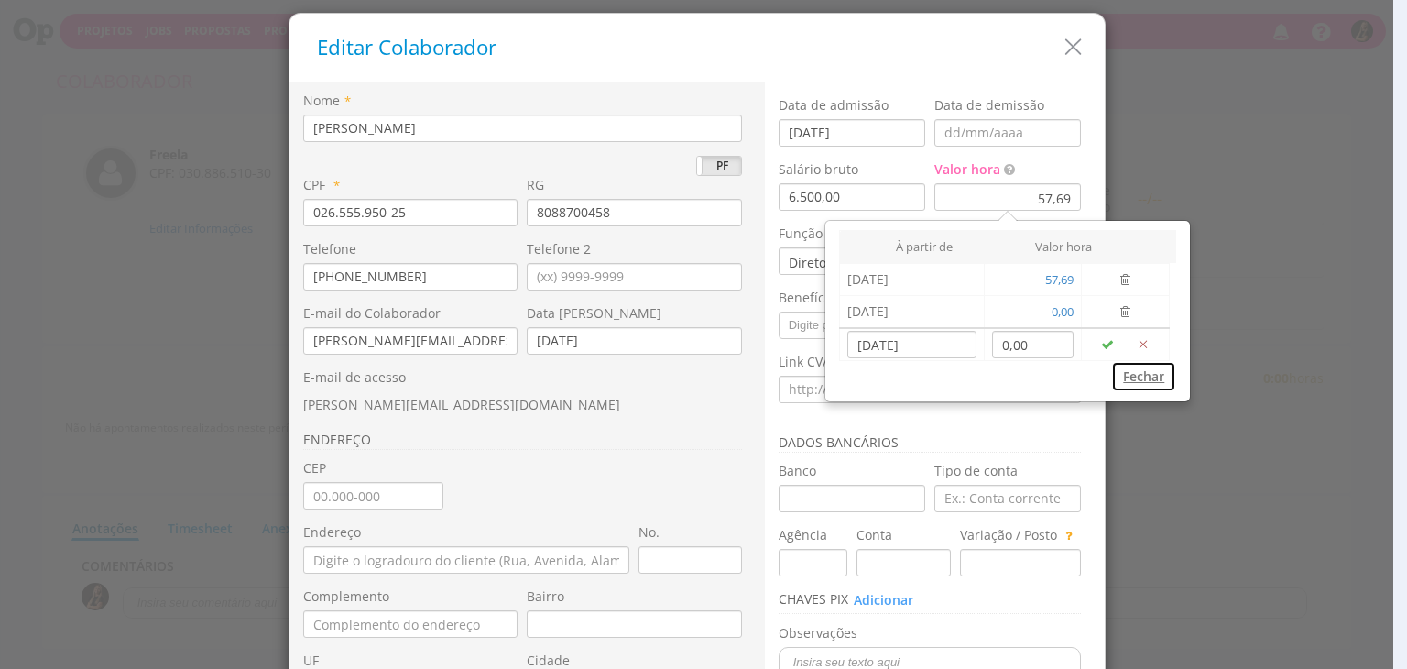
click at [1162, 374] on button "Fechar" at bounding box center [1143, 376] width 65 height 31
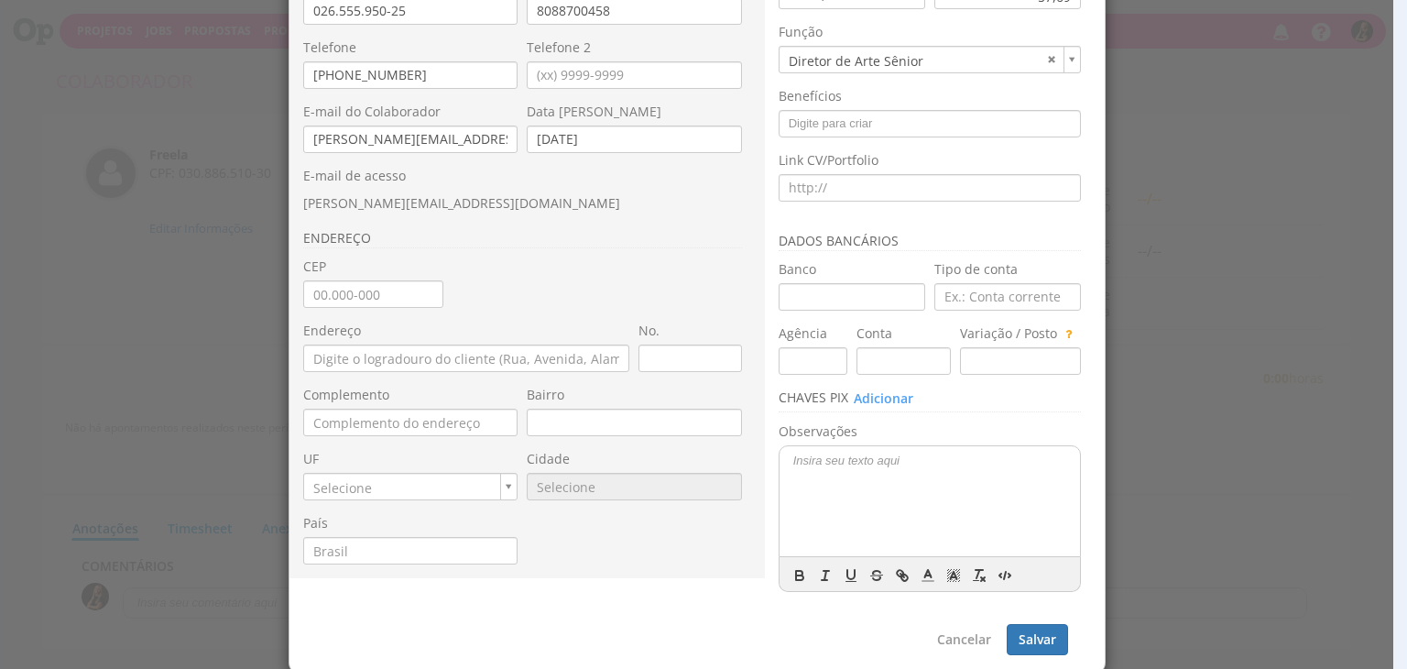
scroll to position [217, 0]
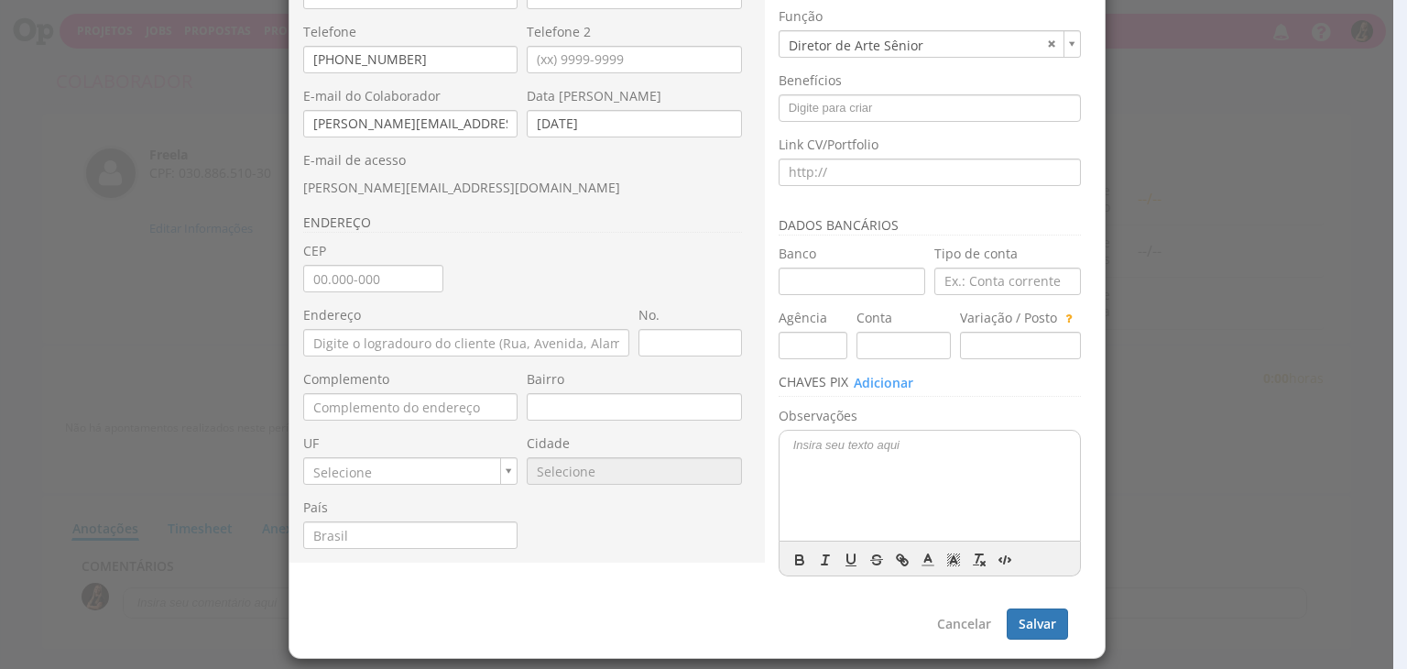
click at [339, 326] on div "Endereço" at bounding box center [466, 331] width 327 height 50
click at [335, 275] on input "text" at bounding box center [373, 278] width 140 height 27
type input "96.810-162"
type input "Rua Ramiro Barcelos"
type input "Centro"
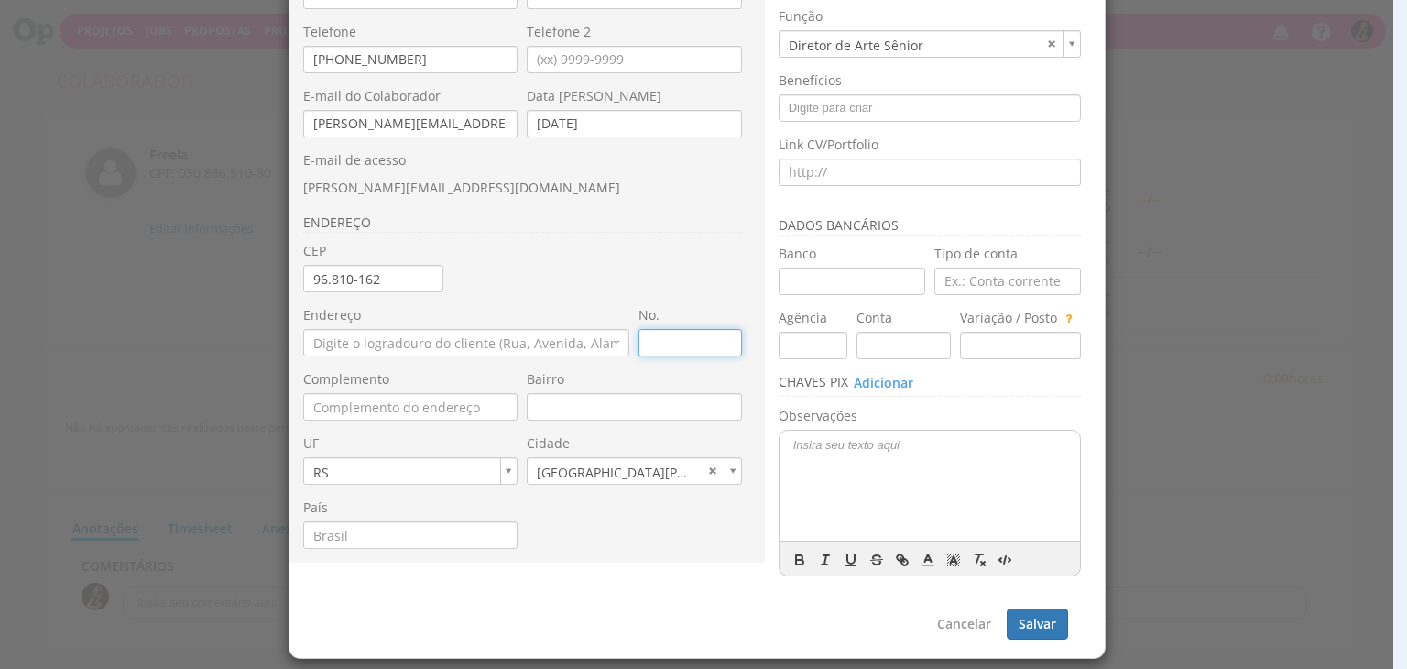
type input "RS"
type input "8079"
type input "1744"
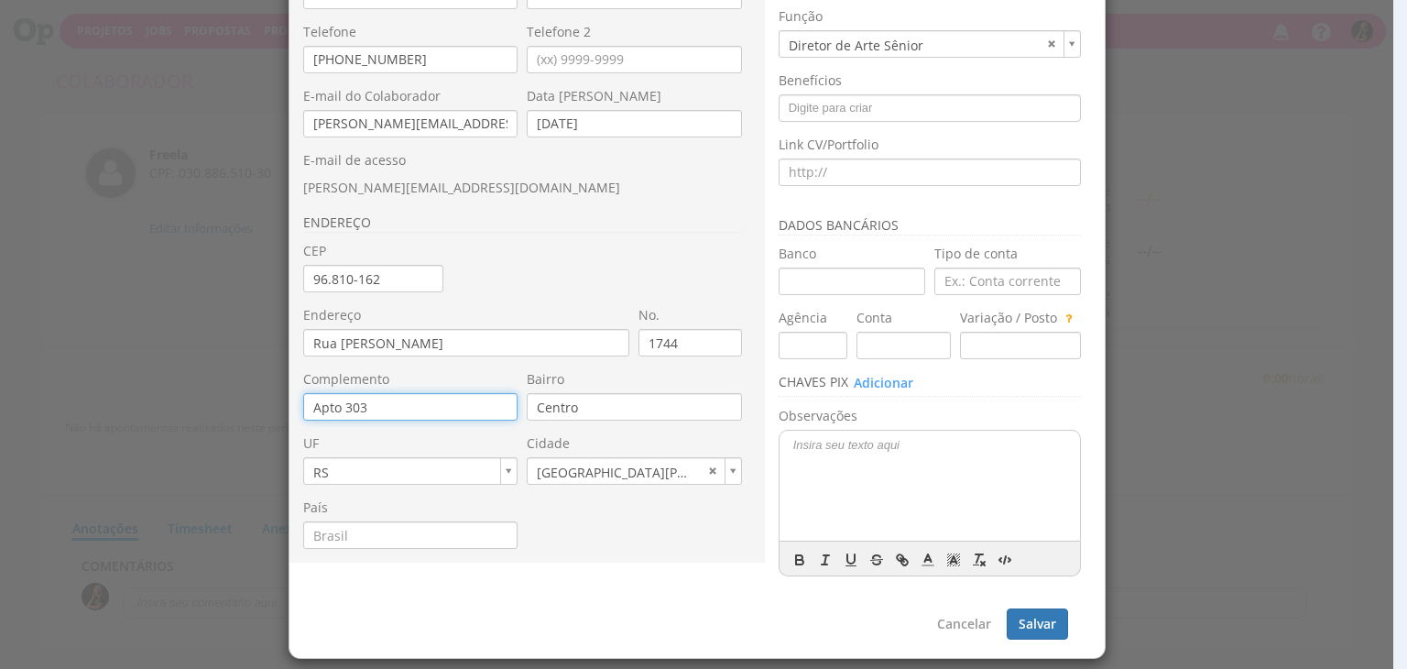
type input "Apto 303"
click at [1039, 616] on button "Salvar" at bounding box center [1037, 623] width 61 height 31
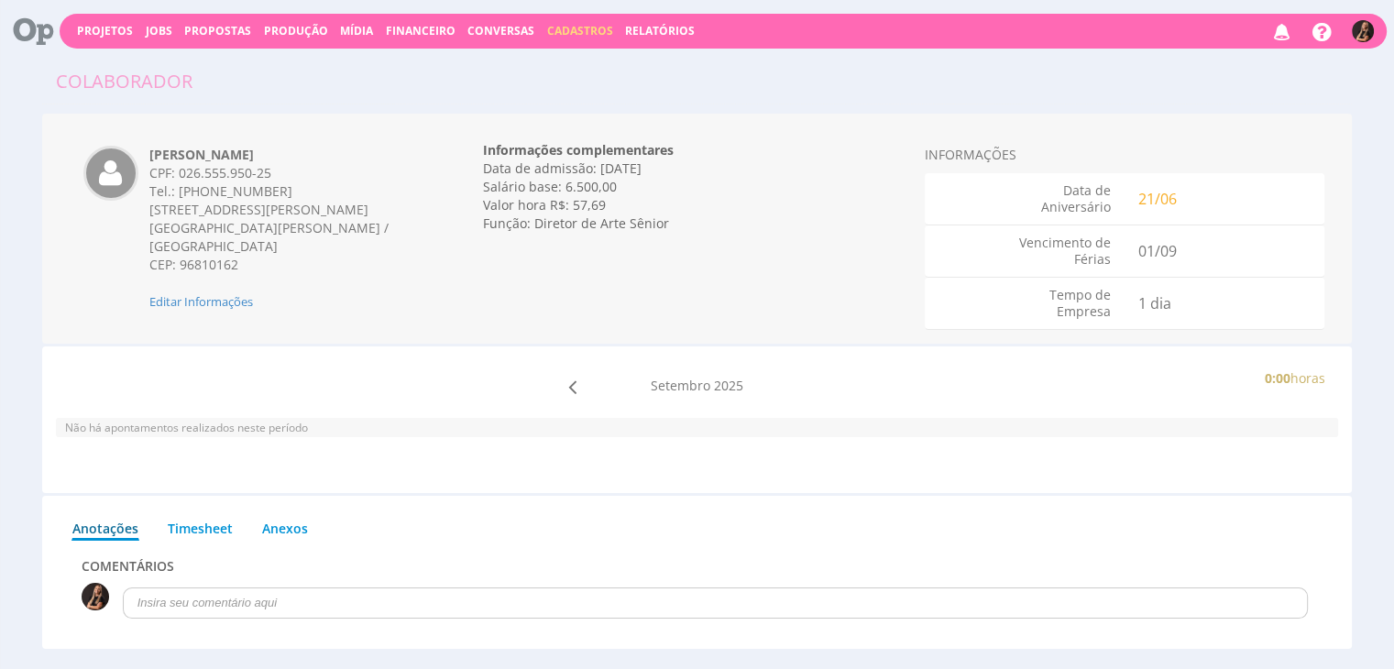
click at [408, 38] on button "Financeiro" at bounding box center [420, 30] width 81 height 17
click at [397, 63] on link "Lançamentos" at bounding box center [422, 59] width 154 height 27
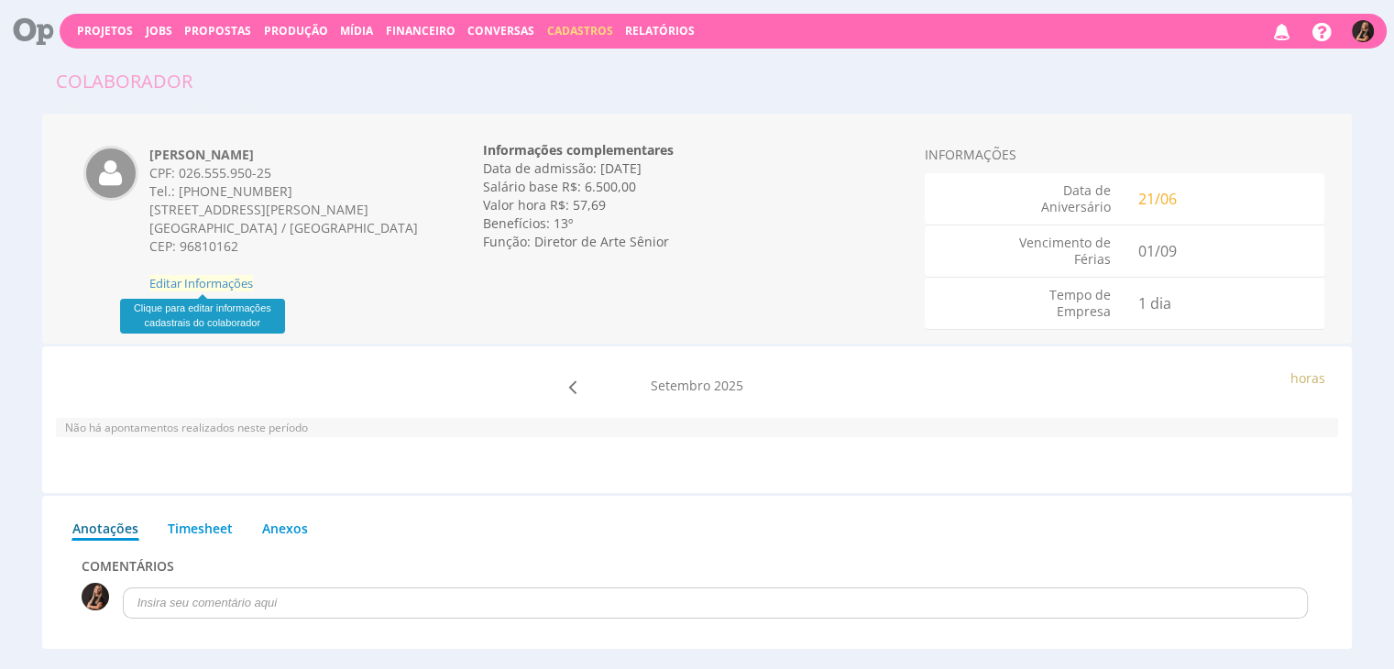
click at [194, 275] on span "Editar Informações" at bounding box center [201, 283] width 104 height 16
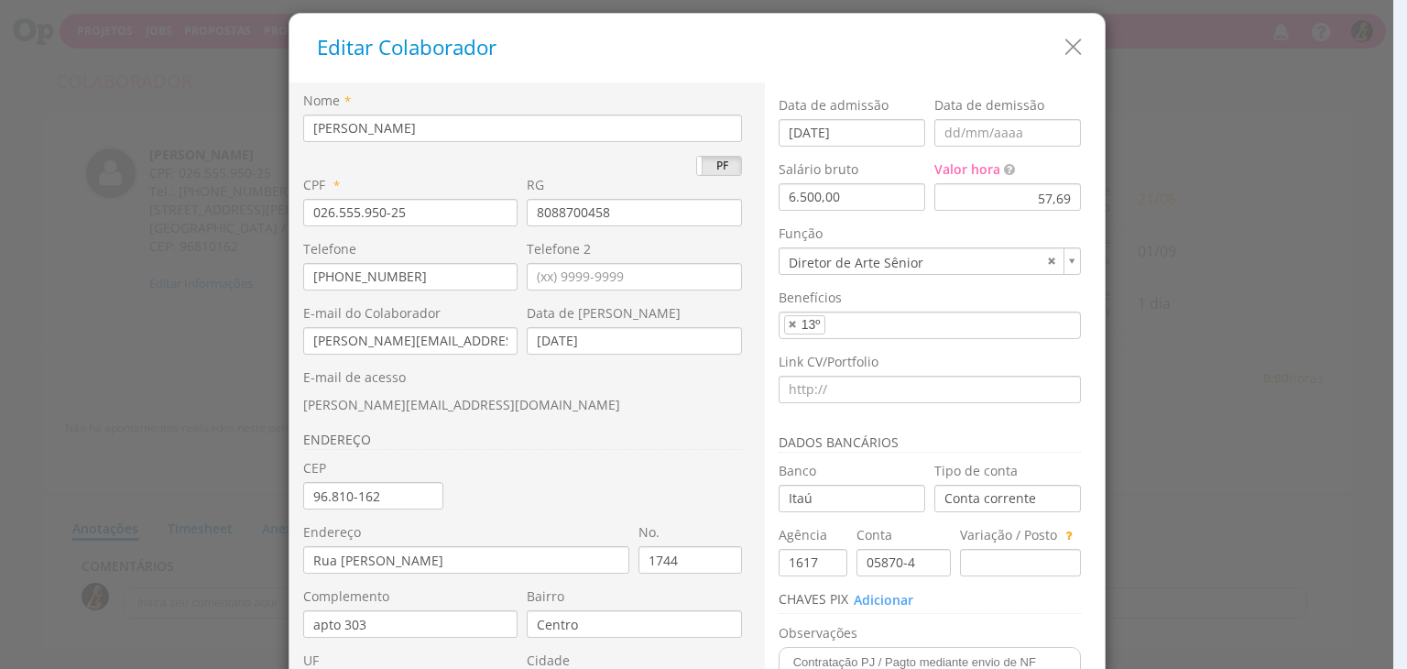
drag, startPoint x: 476, startPoint y: 120, endPoint x: 195, endPoint y: 140, distance: 281.1
click at [195, 140] on div "Editar Colaborador Nome * Nathan de Souza Grellet PJ PF * 026.555.950-25 RG * N…" at bounding box center [703, 334] width 1407 height 669
drag, startPoint x: 468, startPoint y: 212, endPoint x: 180, endPoint y: 208, distance: 288.6
click at [180, 214] on div "Editar Colaborador Nome * Nathan de Souza Grellet PJ PF * 026.555.950-25 RG * N…" at bounding box center [703, 334] width 1407 height 669
drag, startPoint x: 630, startPoint y: 208, endPoint x: 413, endPoint y: 214, distance: 217.2
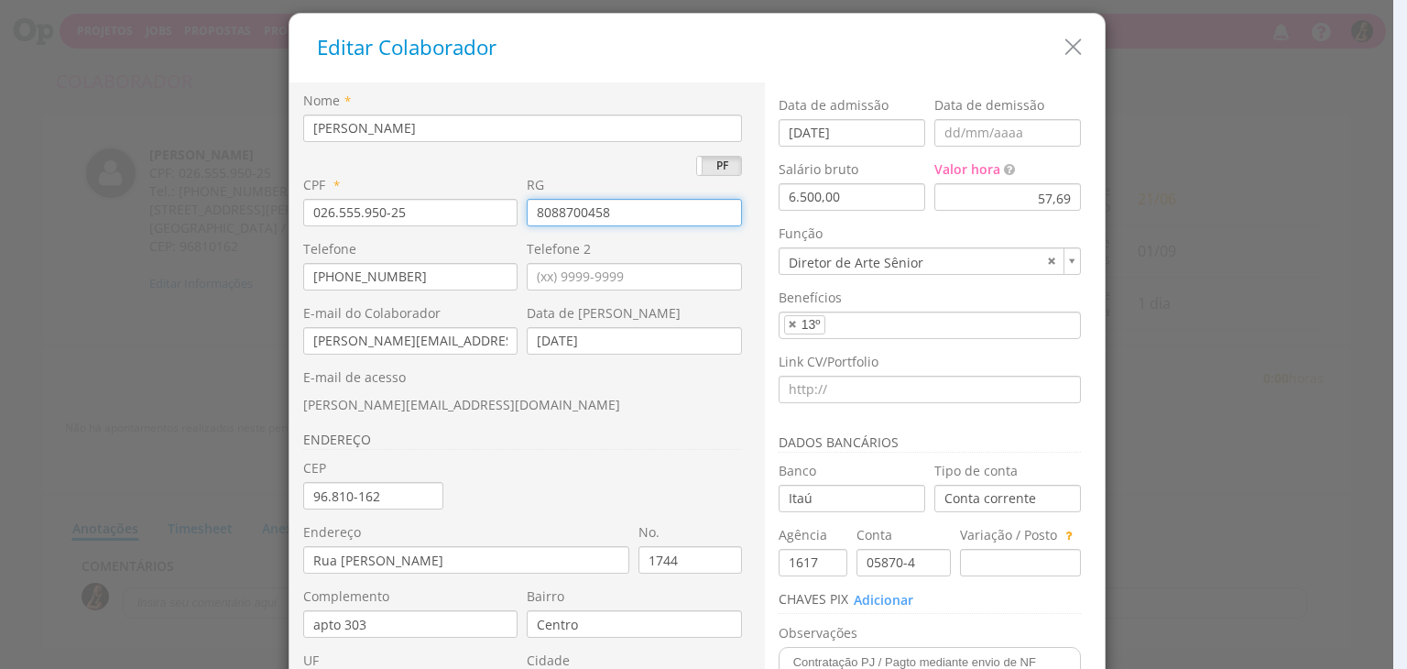
click at [413, 176] on div "CPF * 026.555.950-25 RG 8088700458" at bounding box center [527, 176] width 448 height 0
drag, startPoint x: 450, startPoint y: 275, endPoint x: 238, endPoint y: 276, distance: 211.6
click at [238, 276] on div "Editar Colaborador Nome * Nathan de Souza Grellet PJ PF * 026.555.950-25 RG * N…" at bounding box center [703, 334] width 1407 height 669
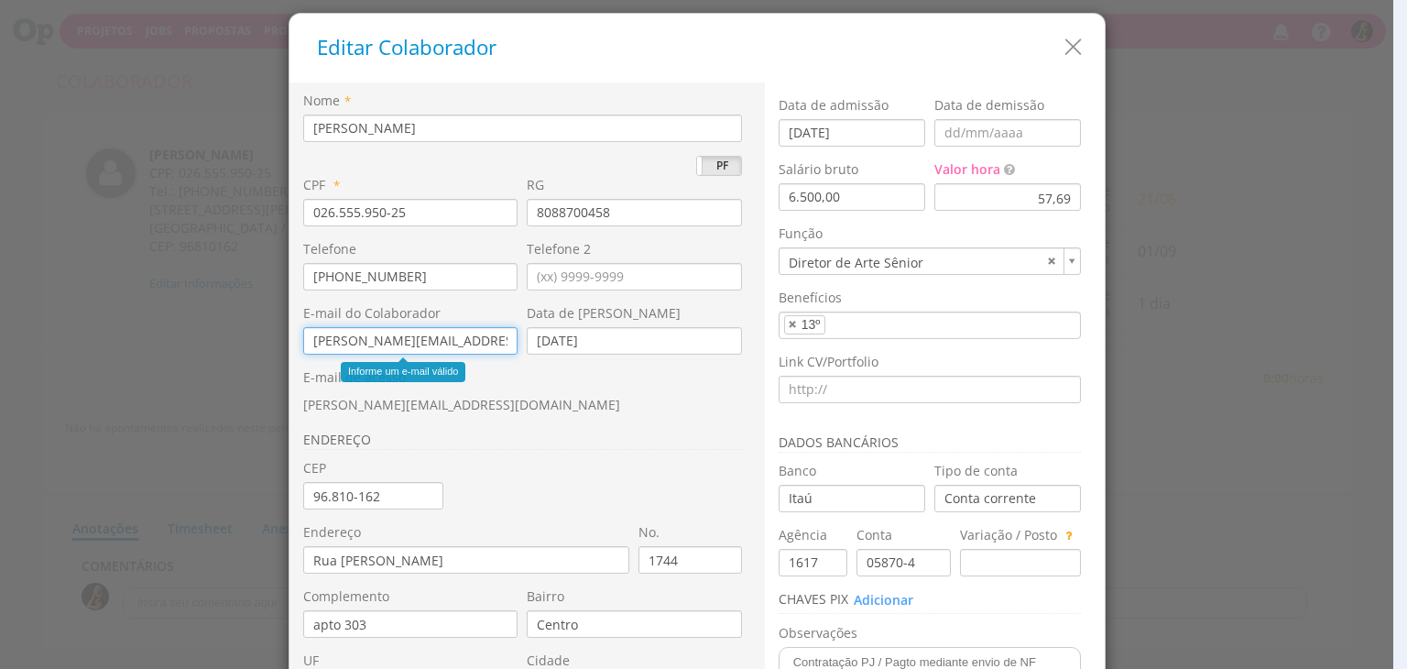
click at [484, 343] on input "[PERSON_NAME][EMAIL_ADDRESS][PERSON_NAME][DOMAIN_NAME]" at bounding box center [410, 340] width 215 height 27
drag, startPoint x: 496, startPoint y: 340, endPoint x: 539, endPoint y: 344, distance: 43.3
click at [402, 342] on input "nathan.goulart@sobe.ae" at bounding box center [410, 340] width 215 height 27
drag, startPoint x: 529, startPoint y: 344, endPoint x: 486, endPoint y: 344, distance: 42.1
click at [486, 344] on div "E-mail do Colaborador nathan.goulart@sobe.ae Data de Nascimento 21/06/1991" at bounding box center [527, 336] width 448 height 64
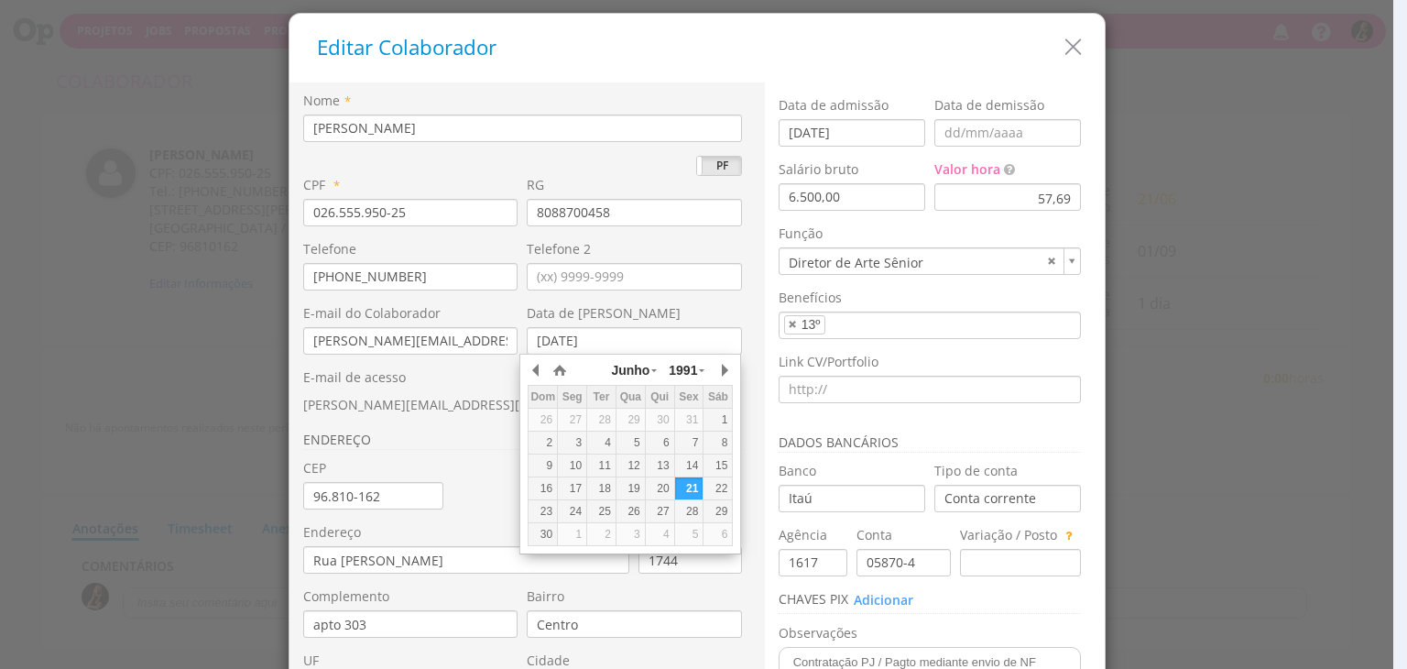
click at [476, 433] on h3 "ENDEREÇO" at bounding box center [522, 440] width 439 height 17
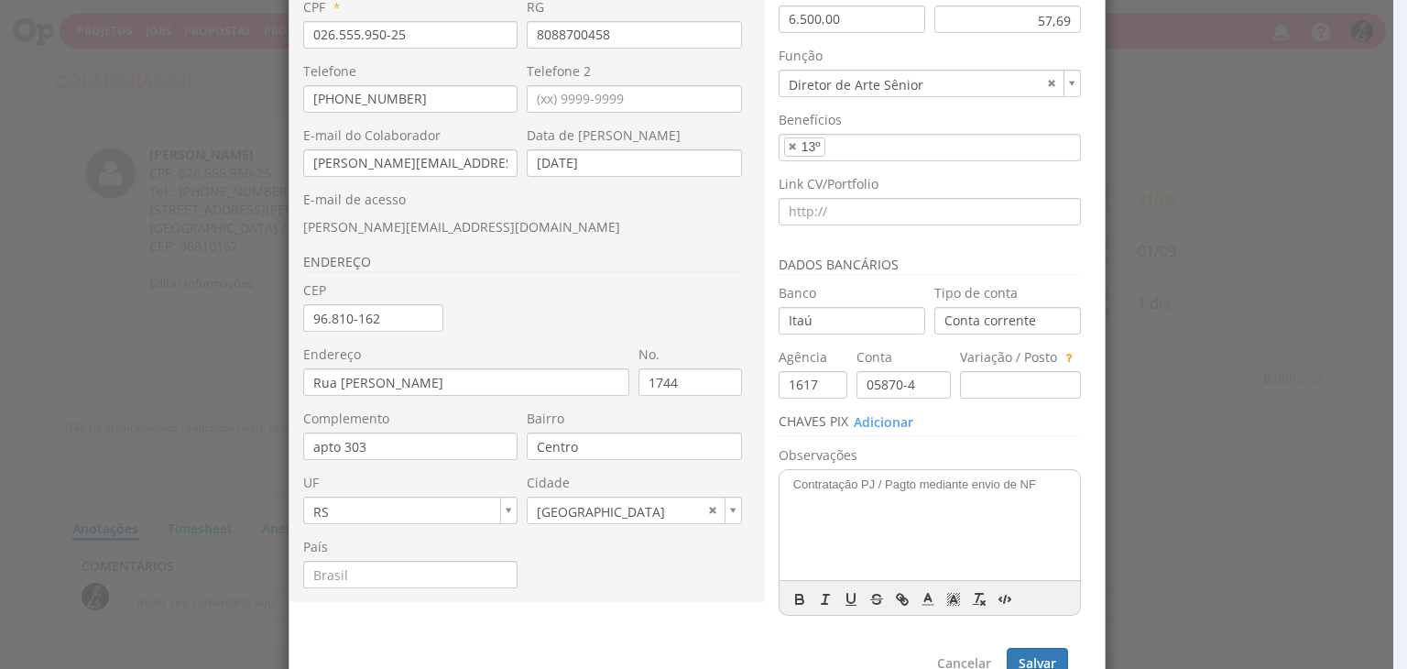
scroll to position [183, 0]
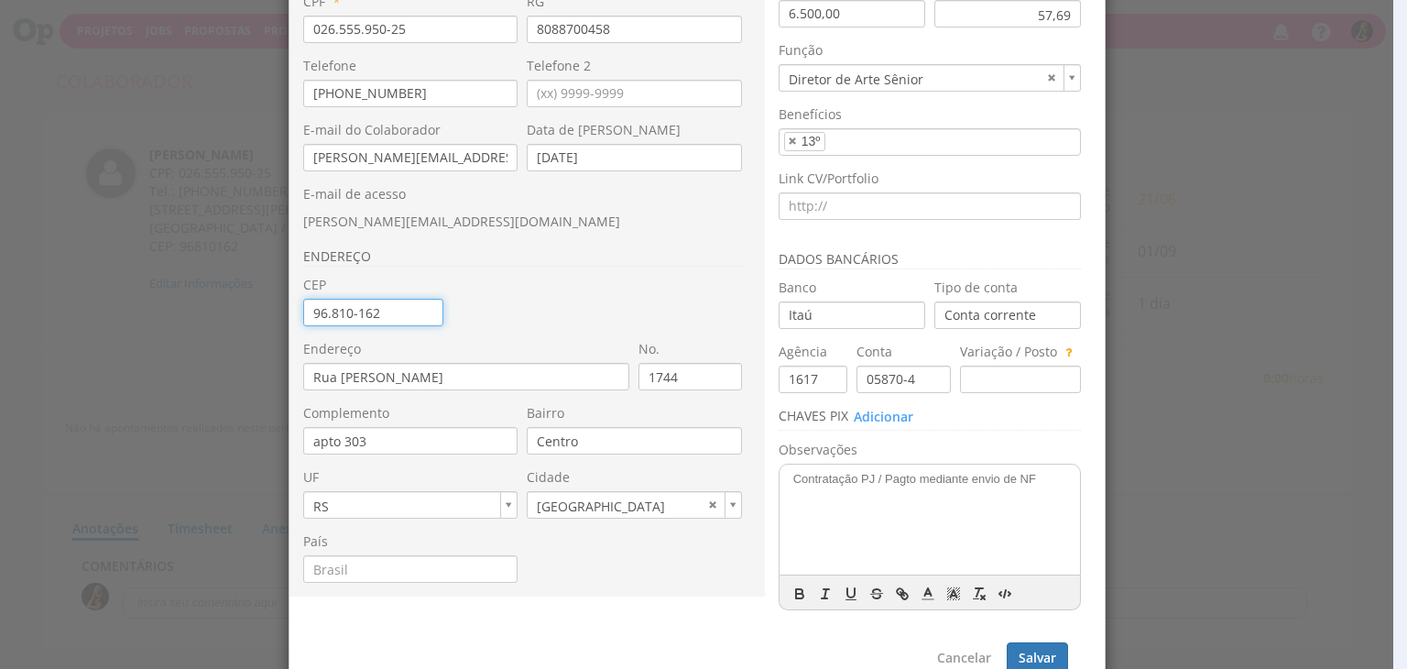
drag, startPoint x: 410, startPoint y: 313, endPoint x: 204, endPoint y: 304, distance: 205.4
click at [204, 304] on div "Editar Colaborador Nome * Nathan de Souza Grellet PJ PF * 026.555.950-25 RG * N…" at bounding box center [703, 334] width 1407 height 669
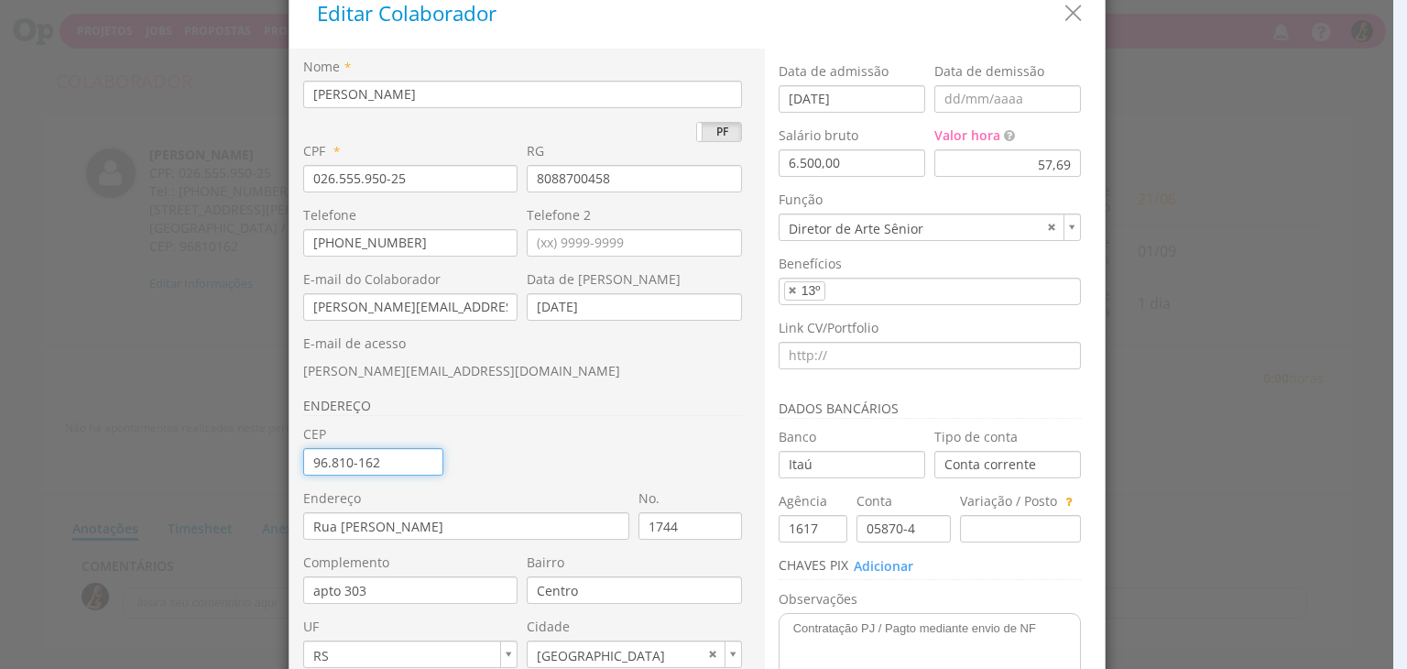
scroll to position [0, 0]
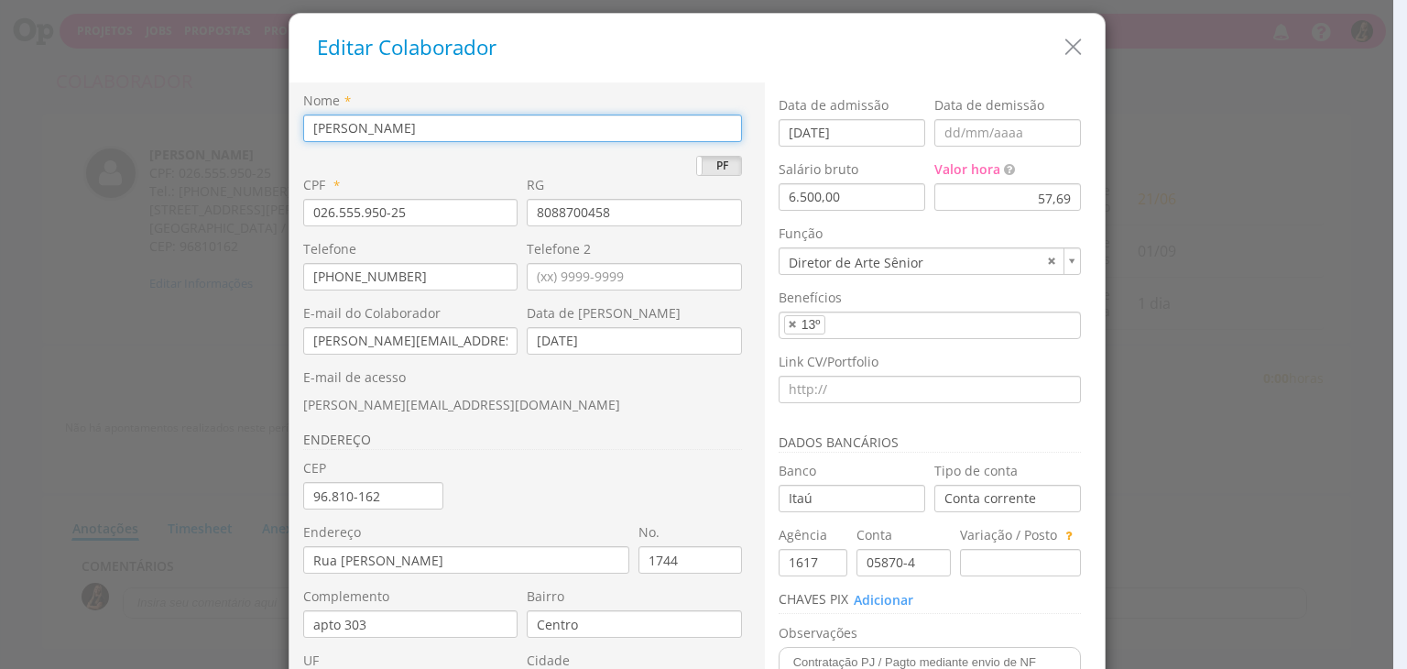
drag, startPoint x: 594, startPoint y: 129, endPoint x: 137, endPoint y: 131, distance: 457.2
click at [139, 133] on div "Editar Colaborador Nome * Nathan de Souza Grellet PJ PF * 026.555.950-25 RG * N…" at bounding box center [703, 334] width 1407 height 669
type input "Freela"
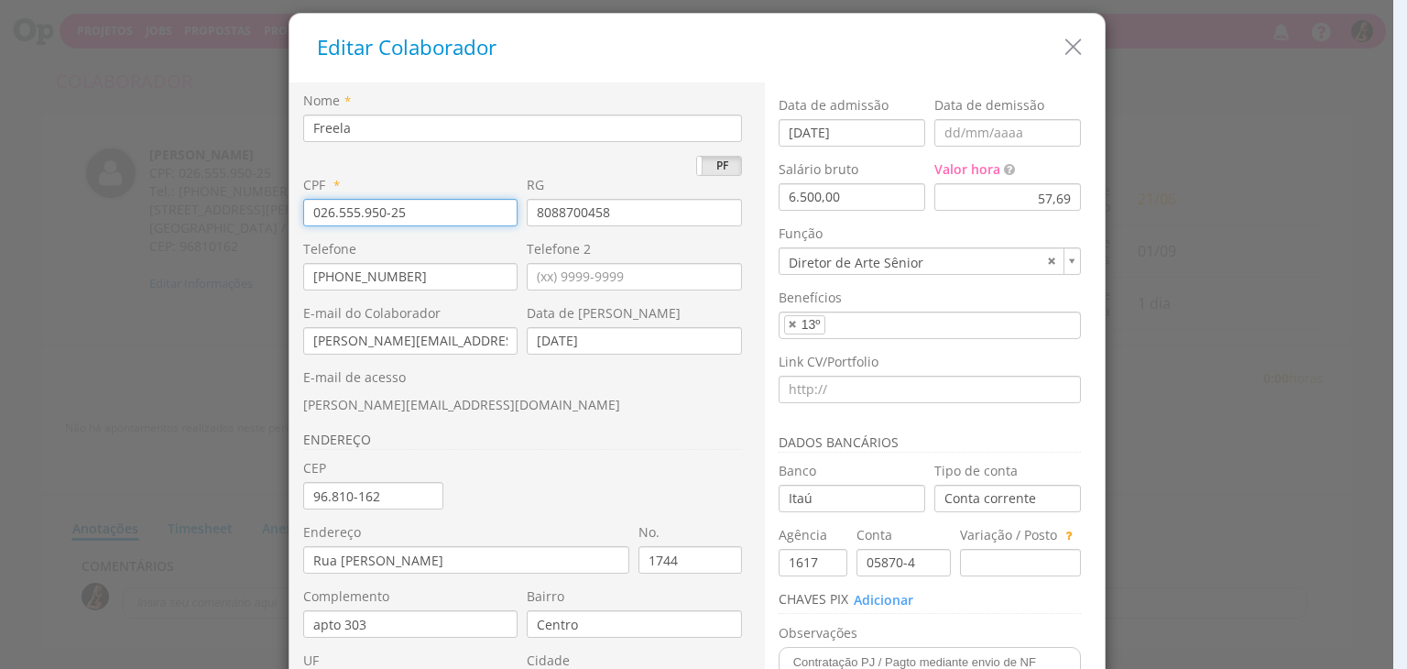
drag, startPoint x: 396, startPoint y: 206, endPoint x: 202, endPoint y: 221, distance: 194.8
click at [202, 221] on div "Editar Colaborador Nome * Freela PJ PF * *" at bounding box center [703, 334] width 1407 height 669
click at [681, 223] on input "8088700458" at bounding box center [634, 212] width 215 height 27
drag, startPoint x: 682, startPoint y: 217, endPoint x: 319, endPoint y: 217, distance: 362.8
click at [319, 176] on div "CPF * 026.555.950-25 RG 8088700458" at bounding box center [527, 176] width 448 height 0
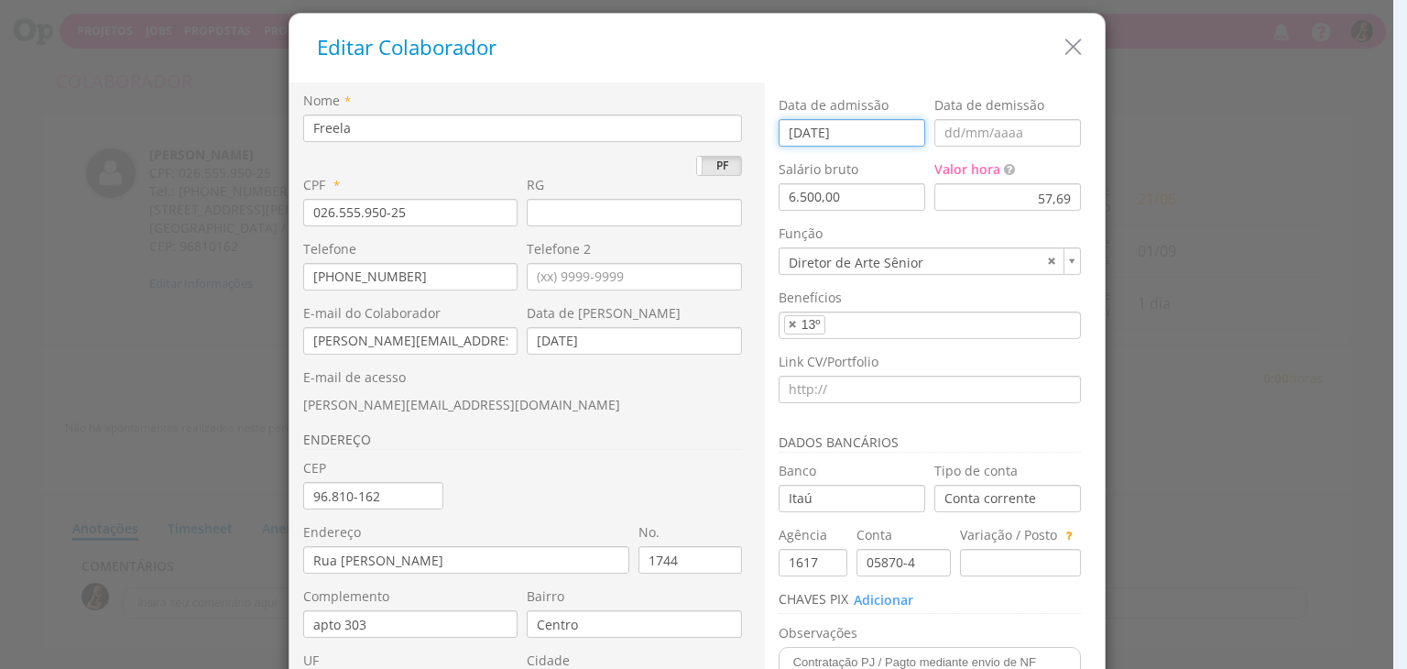
drag, startPoint x: 843, startPoint y: 144, endPoint x: 850, endPoint y: 129, distance: 16.4
click at [850, 129] on input "[DATE]" at bounding box center [852, 132] width 147 height 27
type input "01/09/202_"
type input "Freela5"
click at [864, 130] on input "01/09/202_" at bounding box center [852, 132] width 147 height 27
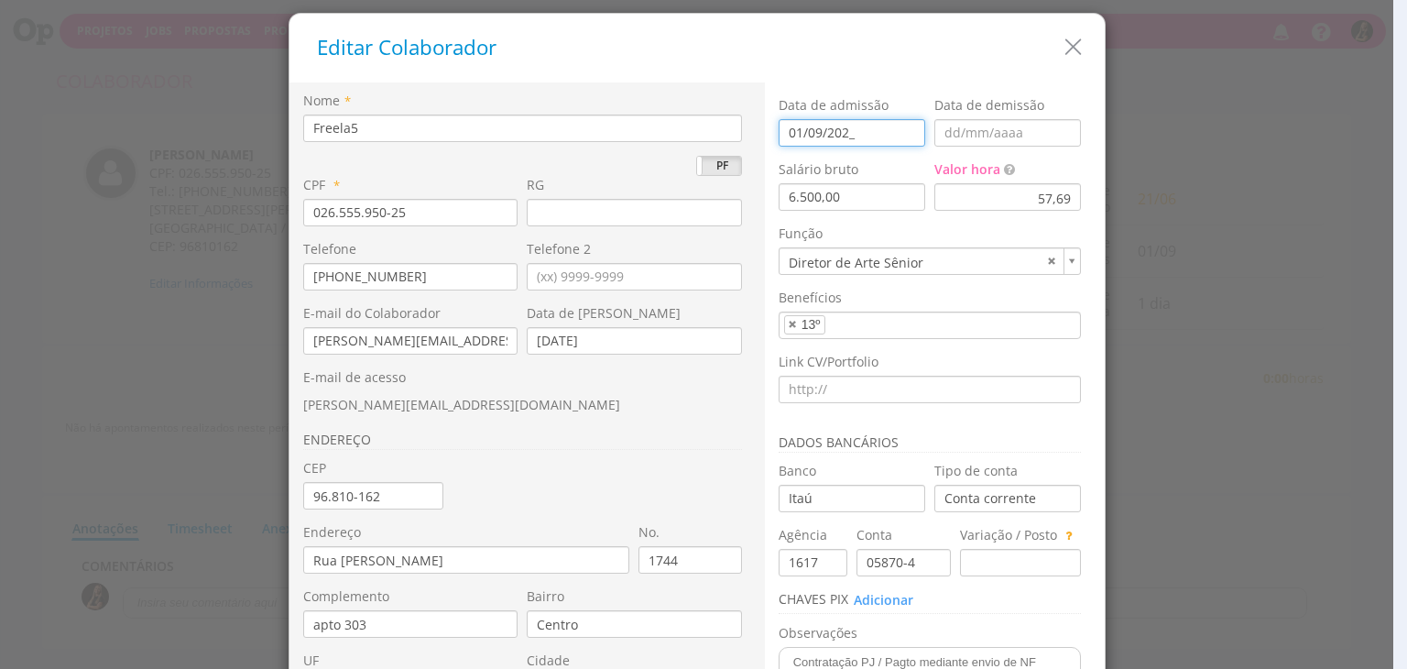
drag, startPoint x: 873, startPoint y: 131, endPoint x: 737, endPoint y: 131, distance: 136.5
click at [737, 131] on div "Nome * Freela5 PJ PF CPF * 026.555.950-25 RG" at bounding box center [697, 444] width 815 height 725
click at [872, 208] on input "6.500,00" at bounding box center [852, 196] width 147 height 27
type input "0,00"
click at [1039, 192] on div "57,69" at bounding box center [1008, 196] width 147 height 27
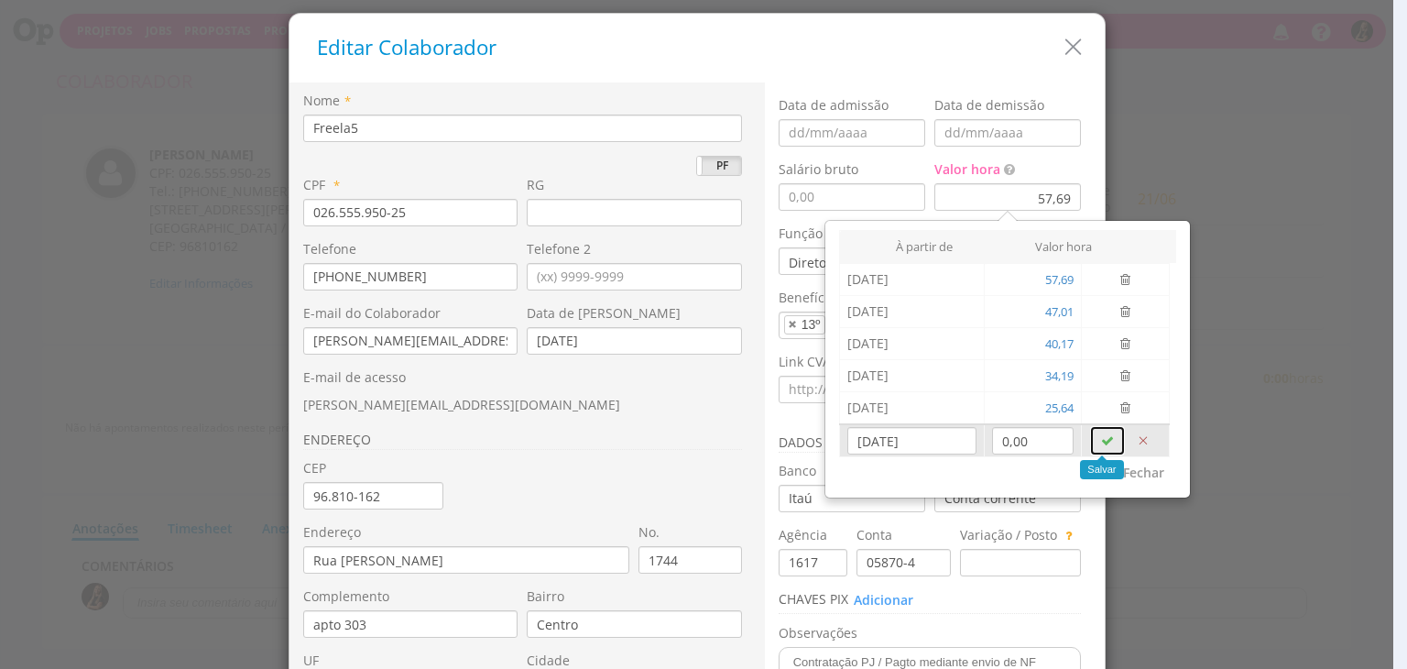
click at [1107, 434] on icon "button" at bounding box center [1107, 440] width 13 height 13
click at [1098, 156] on div "Editar Colaborador Nome * Freela5 PJ PF * 026.555.950-25" at bounding box center [697, 444] width 817 height 863
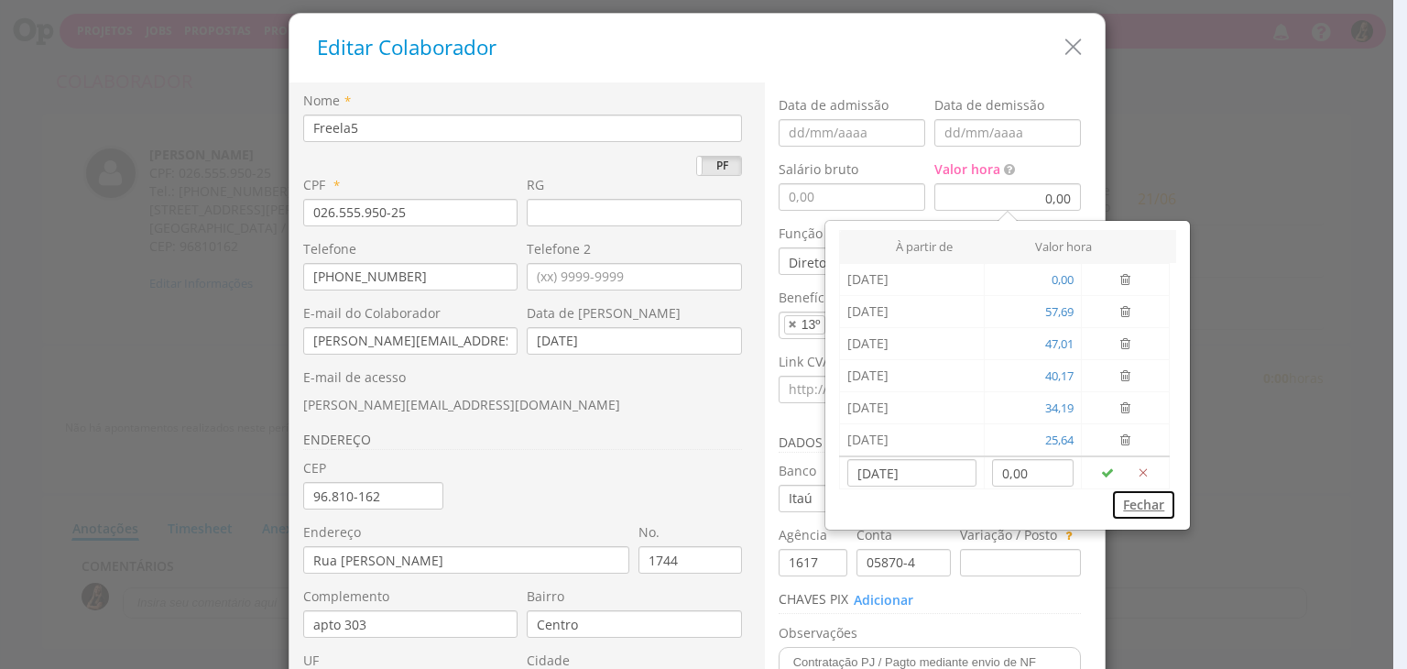
click at [1143, 496] on button "Fechar" at bounding box center [1143, 504] width 65 height 31
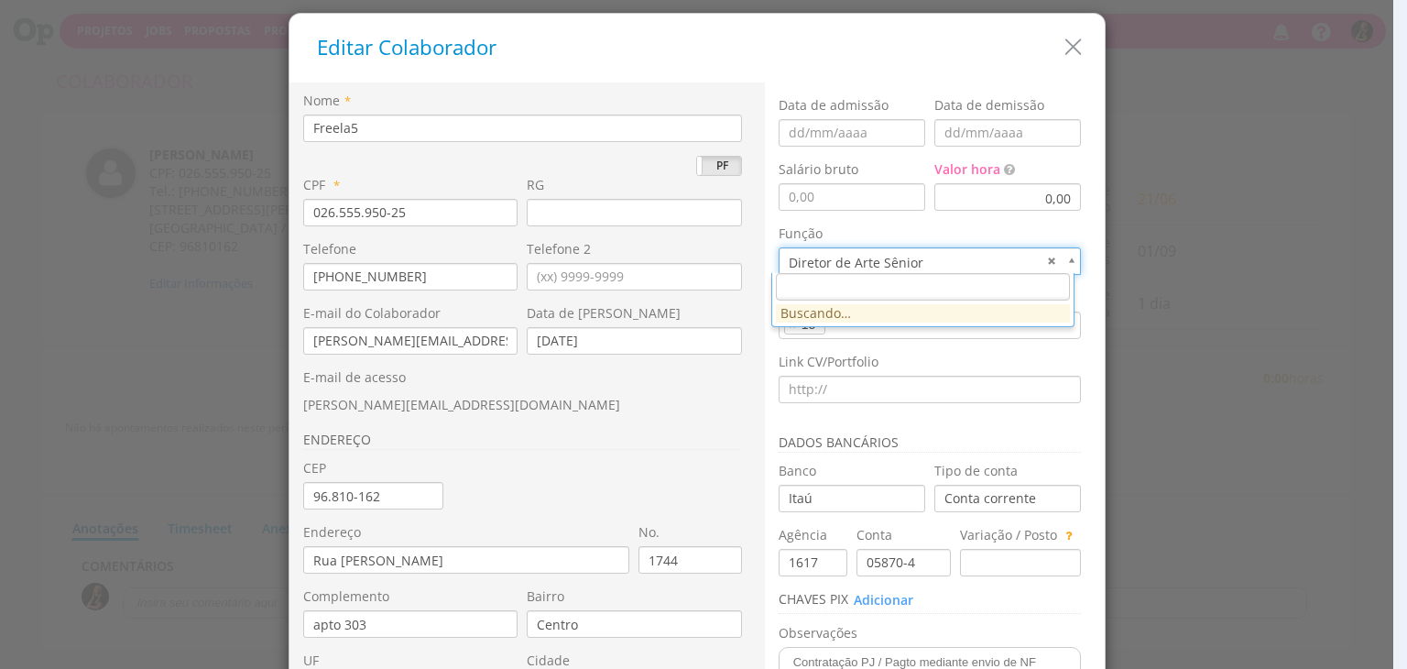
drag, startPoint x: 918, startPoint y: 258, endPoint x: 716, endPoint y: 258, distance: 201.6
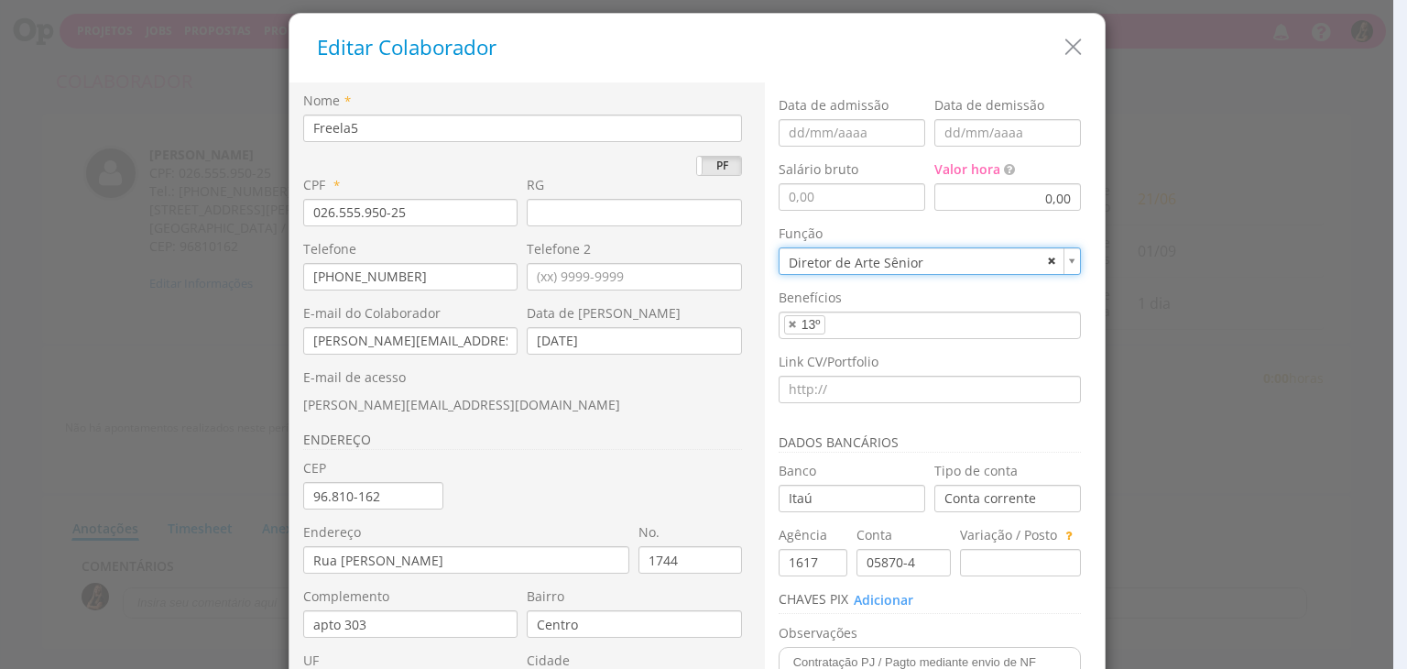
click at [1047, 261] on link "Diretor de Arte Sênior" at bounding box center [930, 260] width 303 height 27
click at [788, 320] on link at bounding box center [793, 324] width 11 height 12
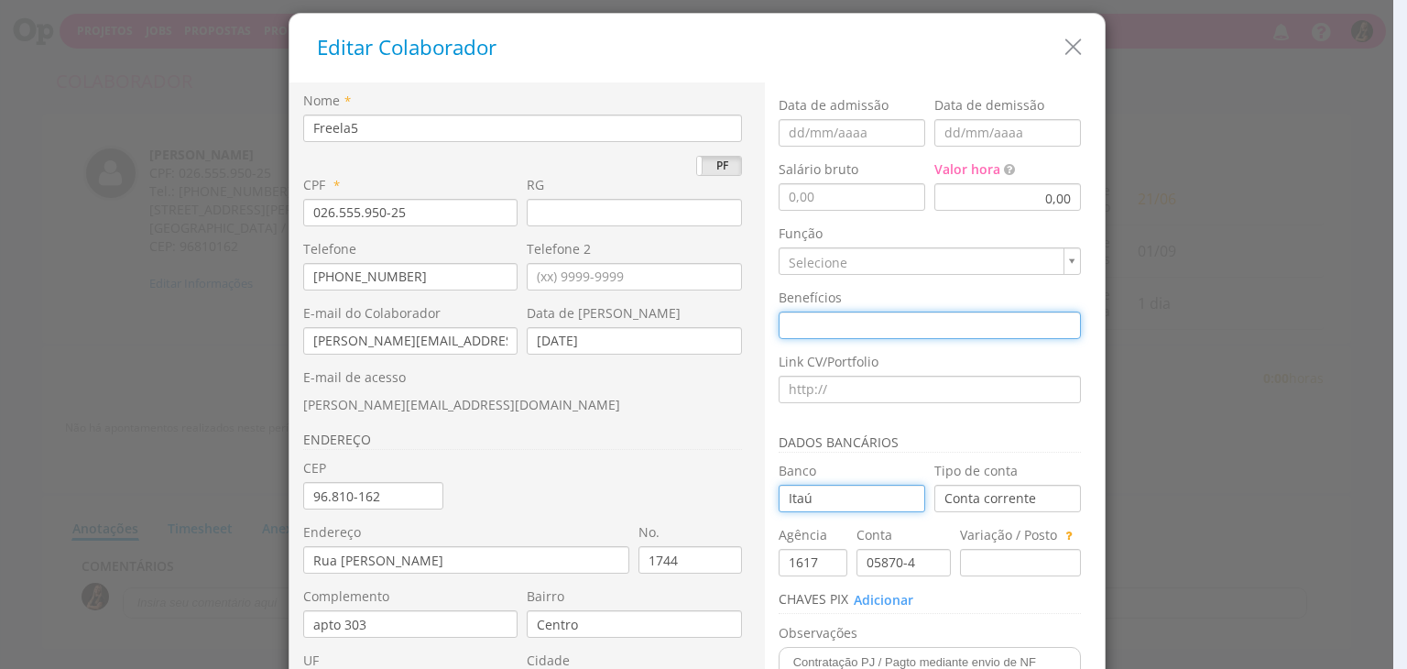
type input "Digite para criar"
drag, startPoint x: 872, startPoint y: 500, endPoint x: 693, endPoint y: 501, distance: 179.6
click at [693, 501] on div "Nome * Freela5 PJ PF CPF * 026.555.950-25 RG" at bounding box center [697, 444] width 815 height 725
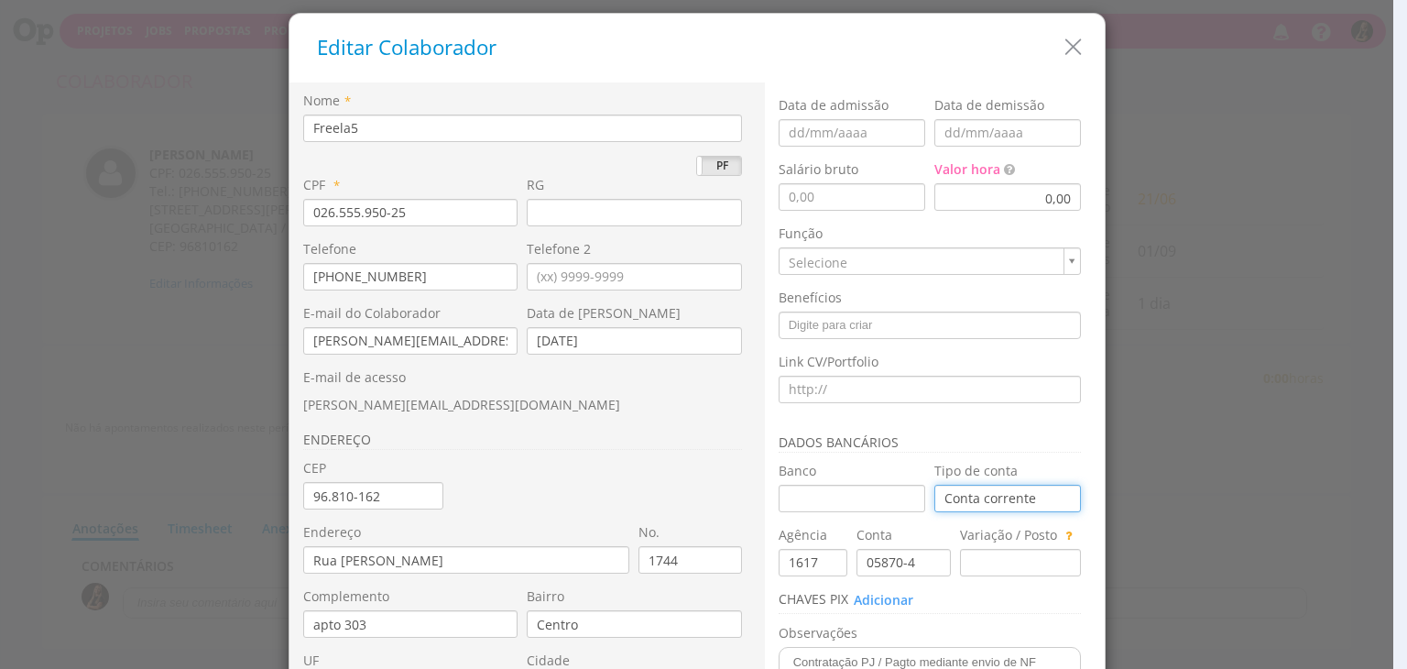
drag, startPoint x: 1041, startPoint y: 495, endPoint x: 865, endPoint y: 498, distance: 175.9
click at [865, 498] on div "Data de admissão Data de demissão Salário bruto Valor total Valor hora 0,00 Fun…" at bounding box center [935, 451] width 312 height 711
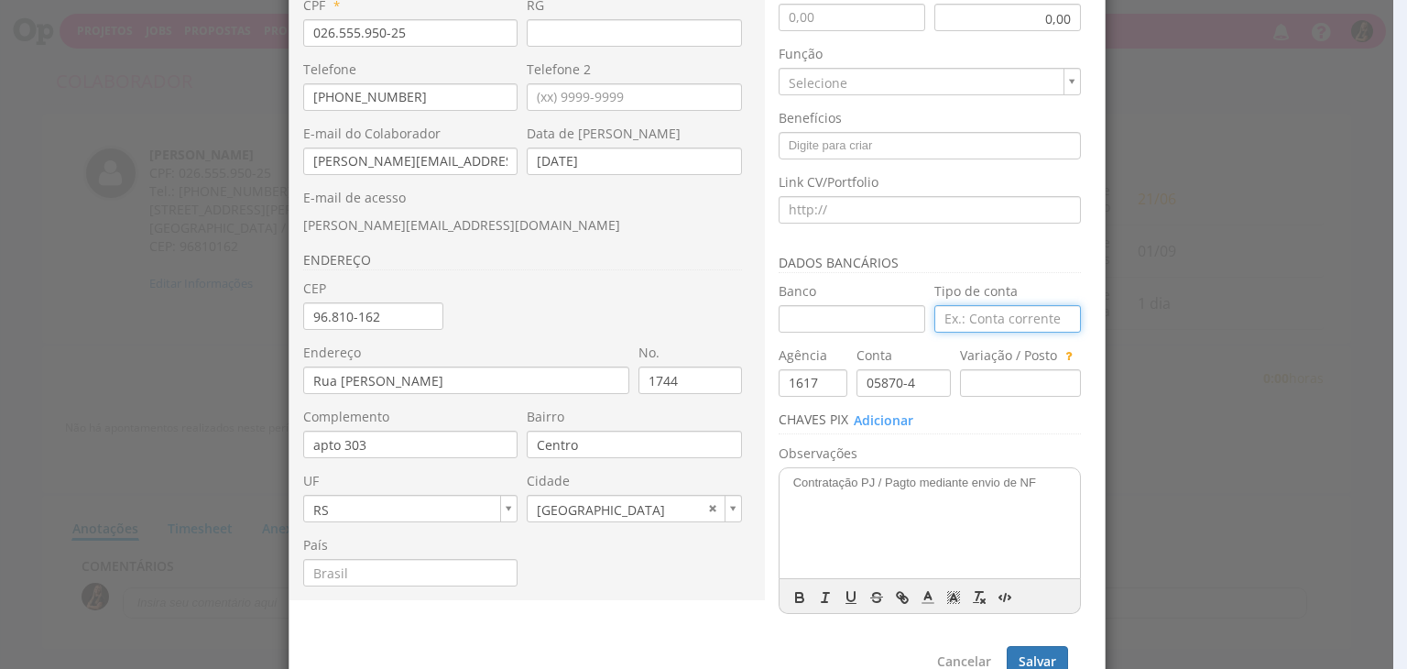
scroll to position [183, 0]
drag, startPoint x: 908, startPoint y: 378, endPoint x: 789, endPoint y: 377, distance: 119.1
click at [789, 377] on div "Data de admissão Data de demissão Salário bruto Valor total Valor hora 0,00 Fun…" at bounding box center [935, 268] width 312 height 711
click at [747, 378] on div "Nome * Freela5 PJ PF CPF * 026.555.950-25 RG" at bounding box center [697, 261] width 815 height 725
click at [765, 382] on div "Data de admissão Data de demissão Salário bruto Valor total Valor hora 0,00 Fun…" at bounding box center [935, 261] width 340 height 725
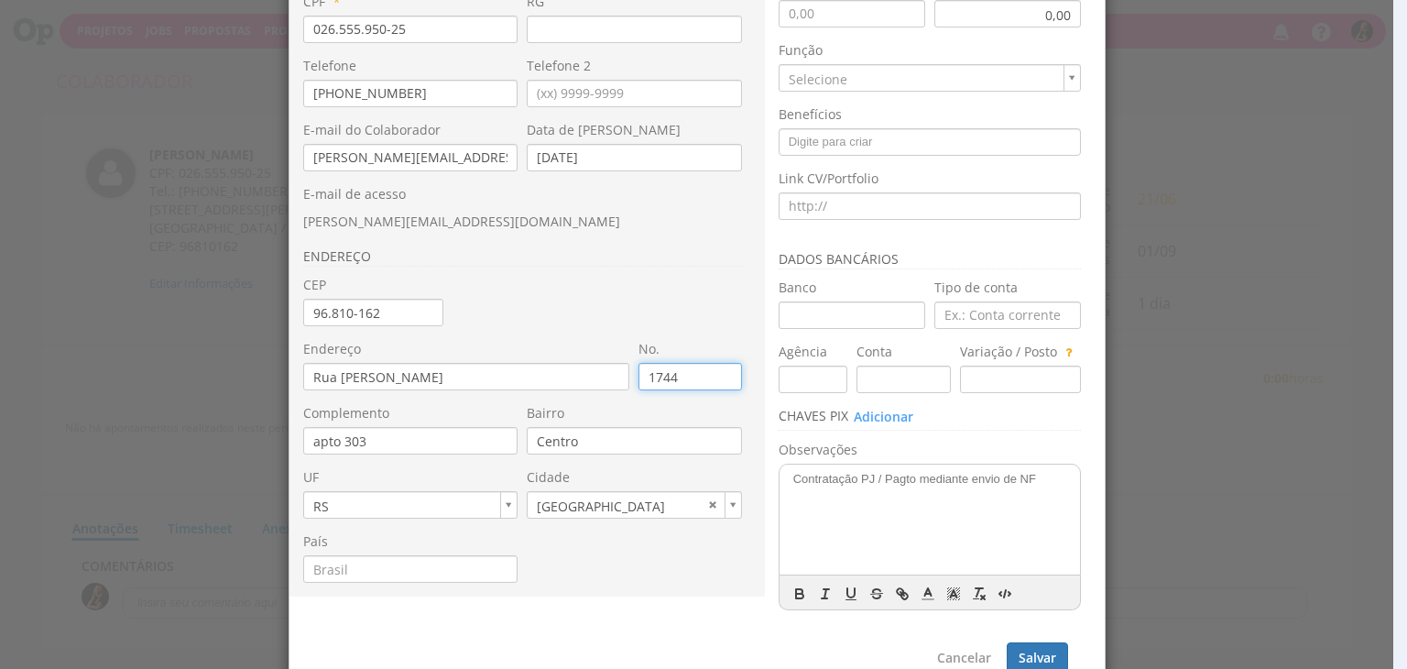
drag, startPoint x: 716, startPoint y: 377, endPoint x: 585, endPoint y: 373, distance: 131.1
click at [585, 373] on div "Endereço Rua Ramiro Barcelos No. 1744" at bounding box center [527, 372] width 448 height 64
drag, startPoint x: 492, startPoint y: 376, endPoint x: 228, endPoint y: 367, distance: 264.0
click at [226, 369] on div "Editar Colaborador Nome * Freela5 PJ PF *" at bounding box center [703, 334] width 1407 height 669
drag, startPoint x: 398, startPoint y: 318, endPoint x: 238, endPoint y: 320, distance: 159.4
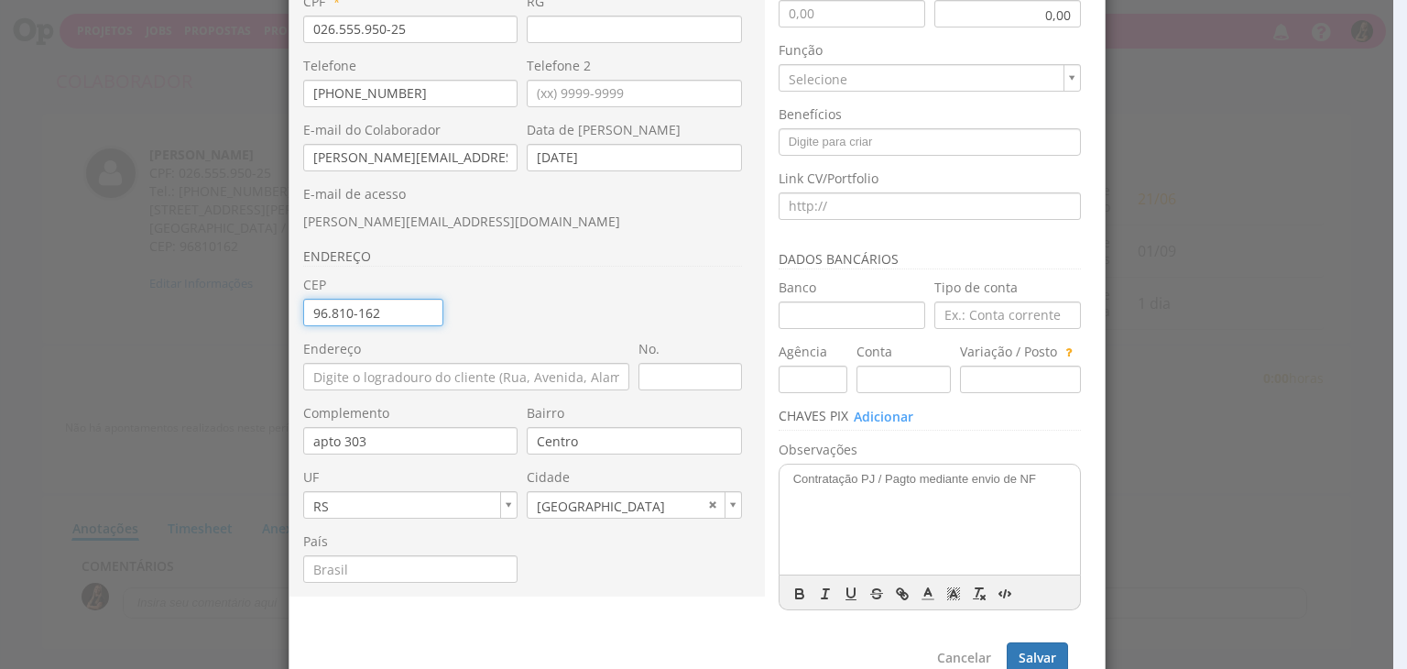
click at [237, 321] on div "Editar Colaborador Nome * Freela5 PJ PF *" at bounding box center [703, 334] width 1407 height 669
drag, startPoint x: 368, startPoint y: 442, endPoint x: 256, endPoint y: 433, distance: 113.0
click at [256, 433] on div "Editar Colaborador Nome * Freela5 PJ PF *" at bounding box center [703, 334] width 1407 height 669
click at [551, 441] on input "Centro" at bounding box center [634, 440] width 215 height 27
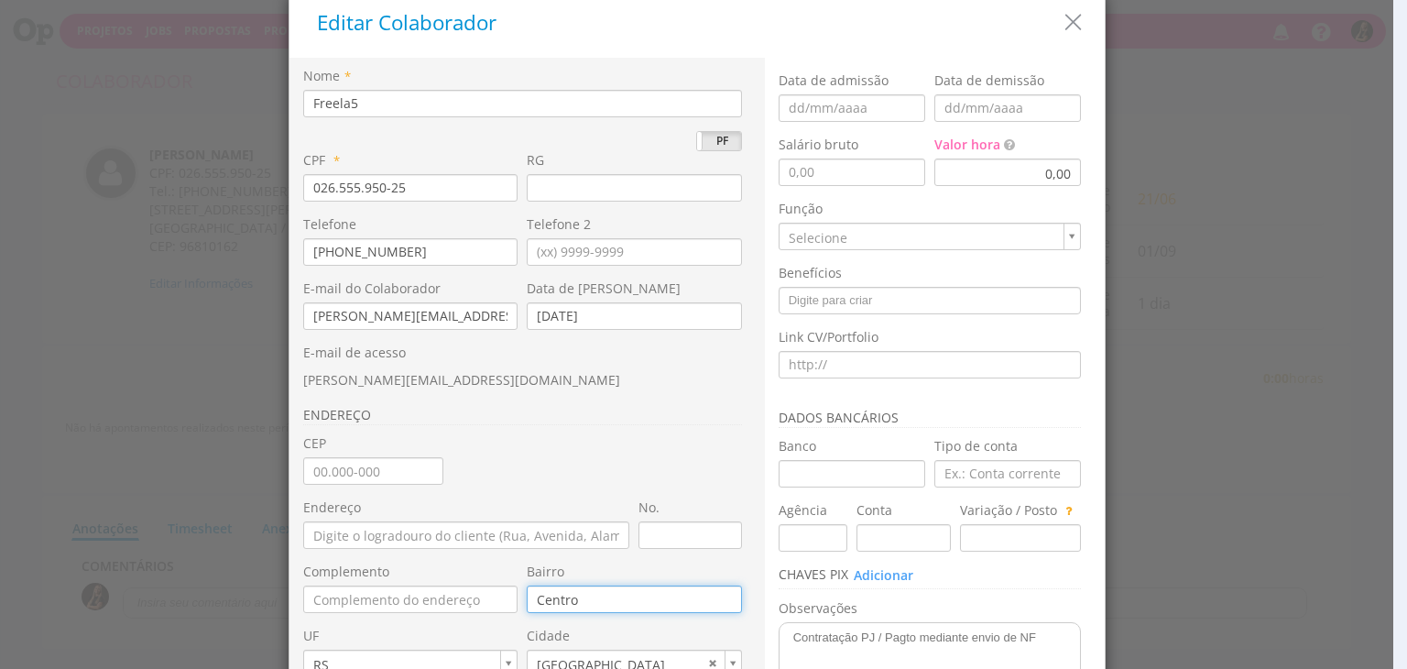
scroll to position [0, 0]
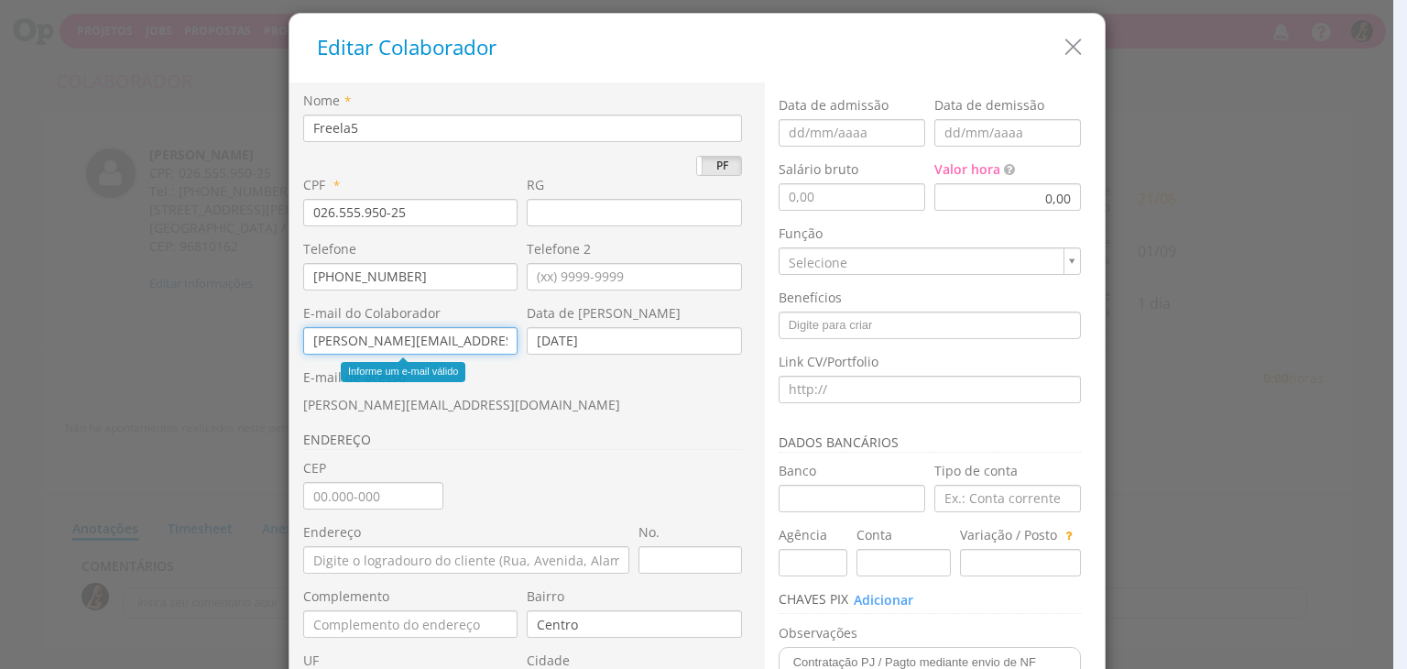
drag, startPoint x: 467, startPoint y: 343, endPoint x: 264, endPoint y: 344, distance: 203.4
click at [264, 344] on div "Editar Colaborador Nome * Freela5 PJ PF *" at bounding box center [703, 334] width 1407 height 669
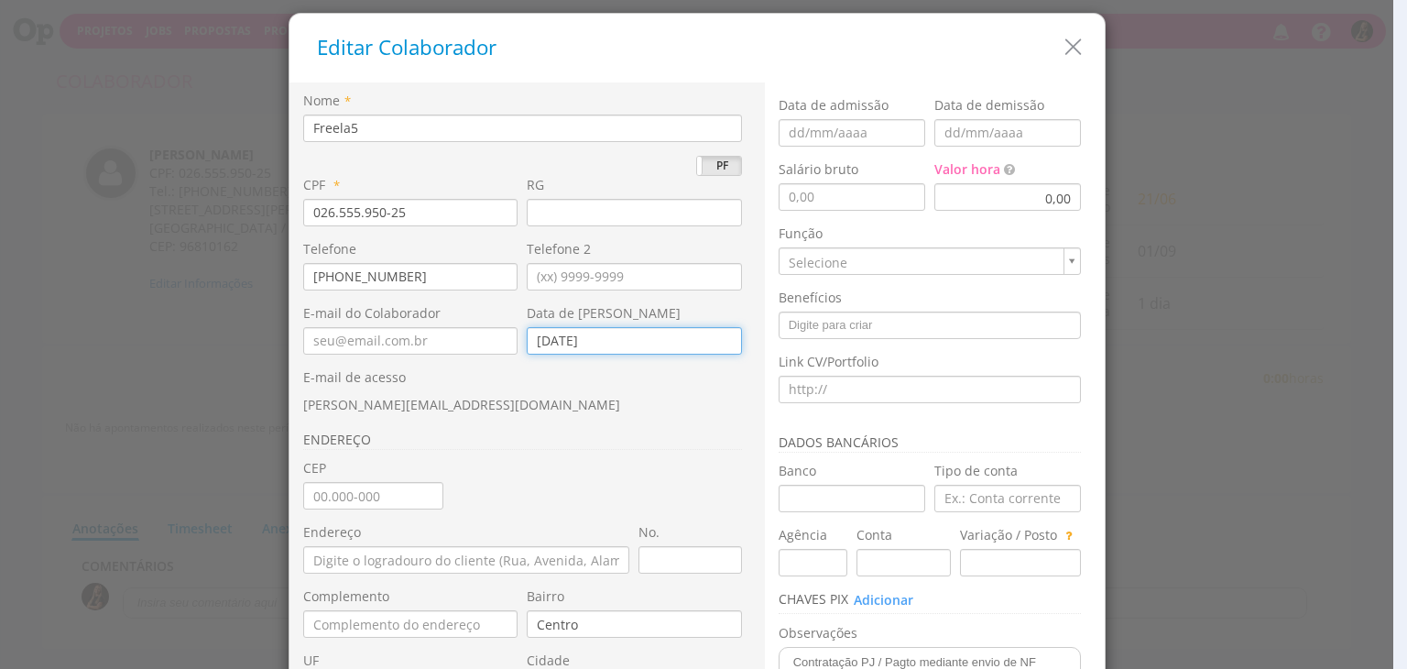
drag, startPoint x: 608, startPoint y: 345, endPoint x: 366, endPoint y: 348, distance: 241.9
click at [366, 348] on div "E-mail do Colaborador Data de Nascimento 21/06/1991" at bounding box center [527, 336] width 448 height 64
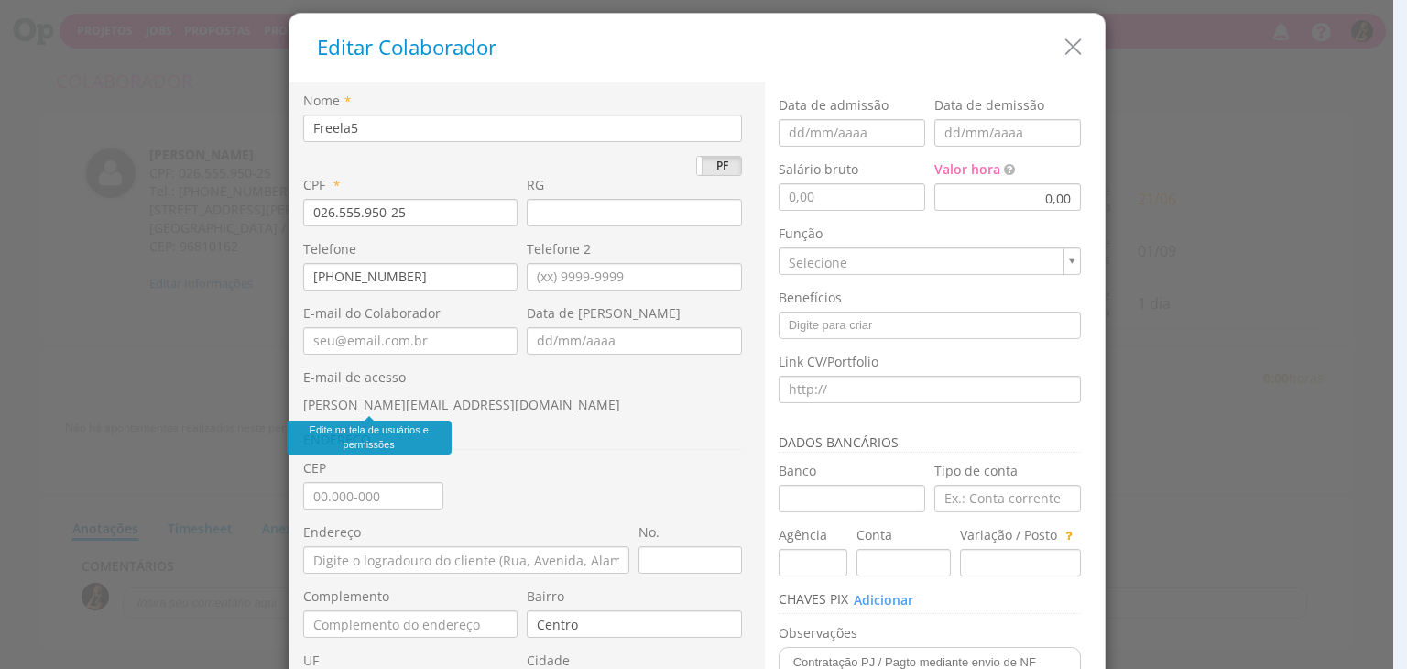
click at [381, 408] on span "nathan.goulart@sobe.ae" at bounding box center [461, 404] width 317 height 17
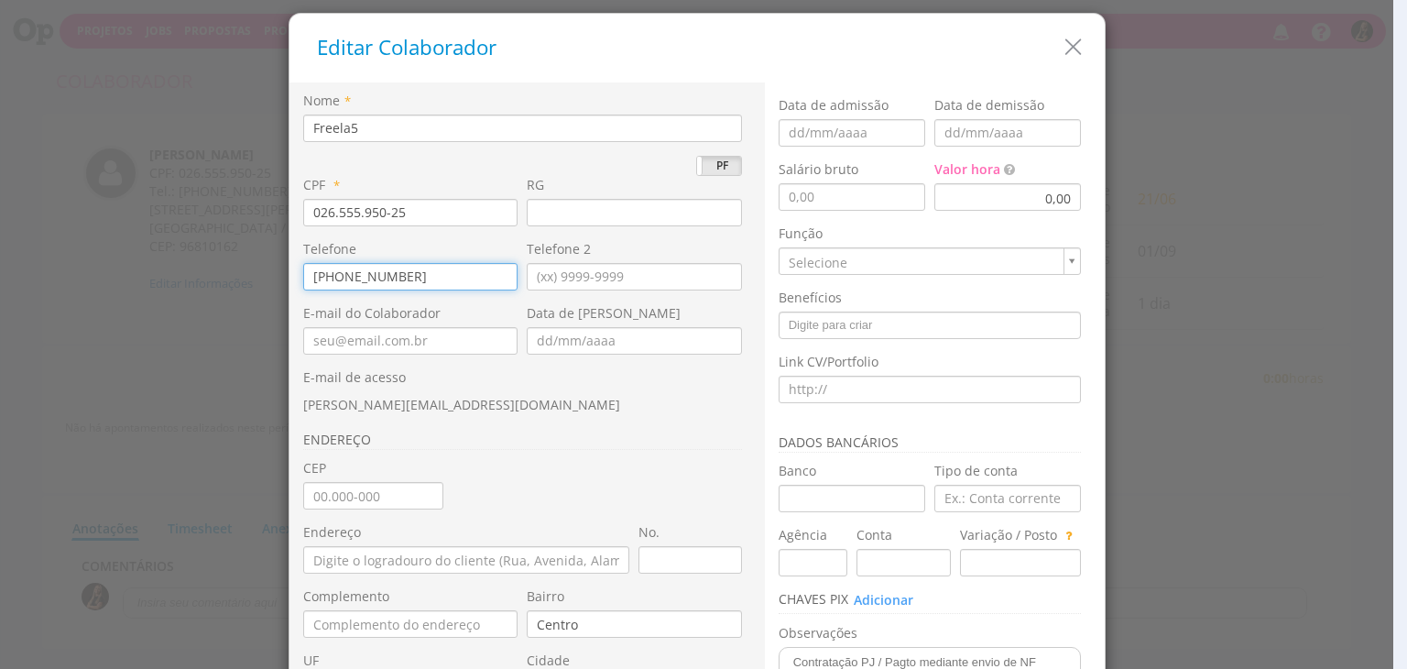
drag, startPoint x: 405, startPoint y: 269, endPoint x: 211, endPoint y: 267, distance: 194.3
click at [211, 267] on div "Editar Colaborador Nome * Freela5 PJ PF *" at bounding box center [703, 334] width 1407 height 669
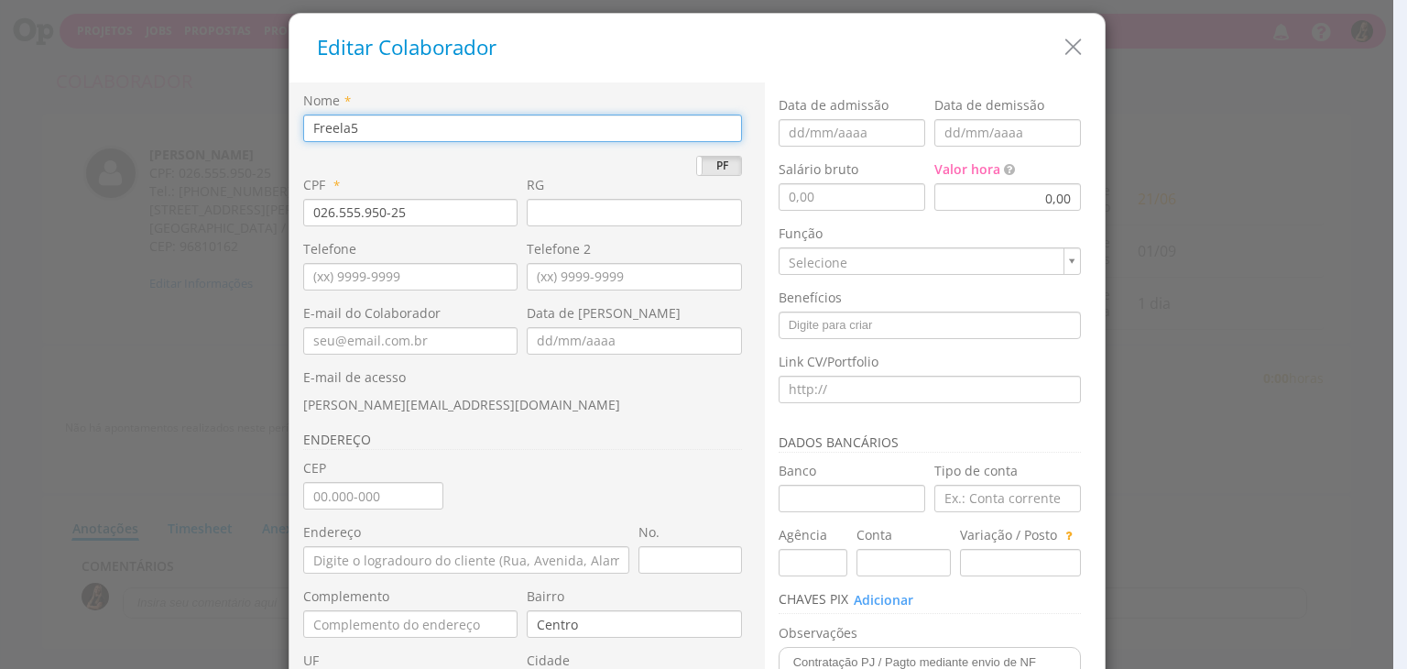
click at [489, 139] on input "Freela5" at bounding box center [522, 128] width 439 height 27
type input "Freela"
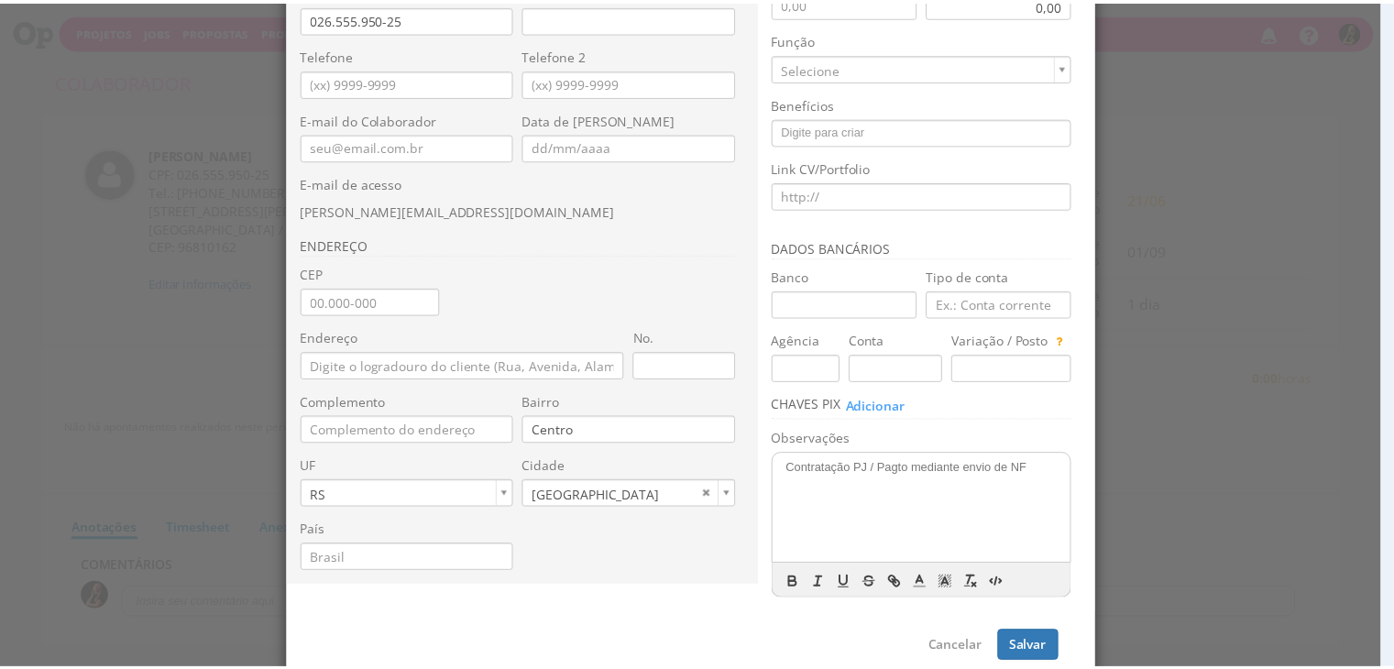
scroll to position [217, 0]
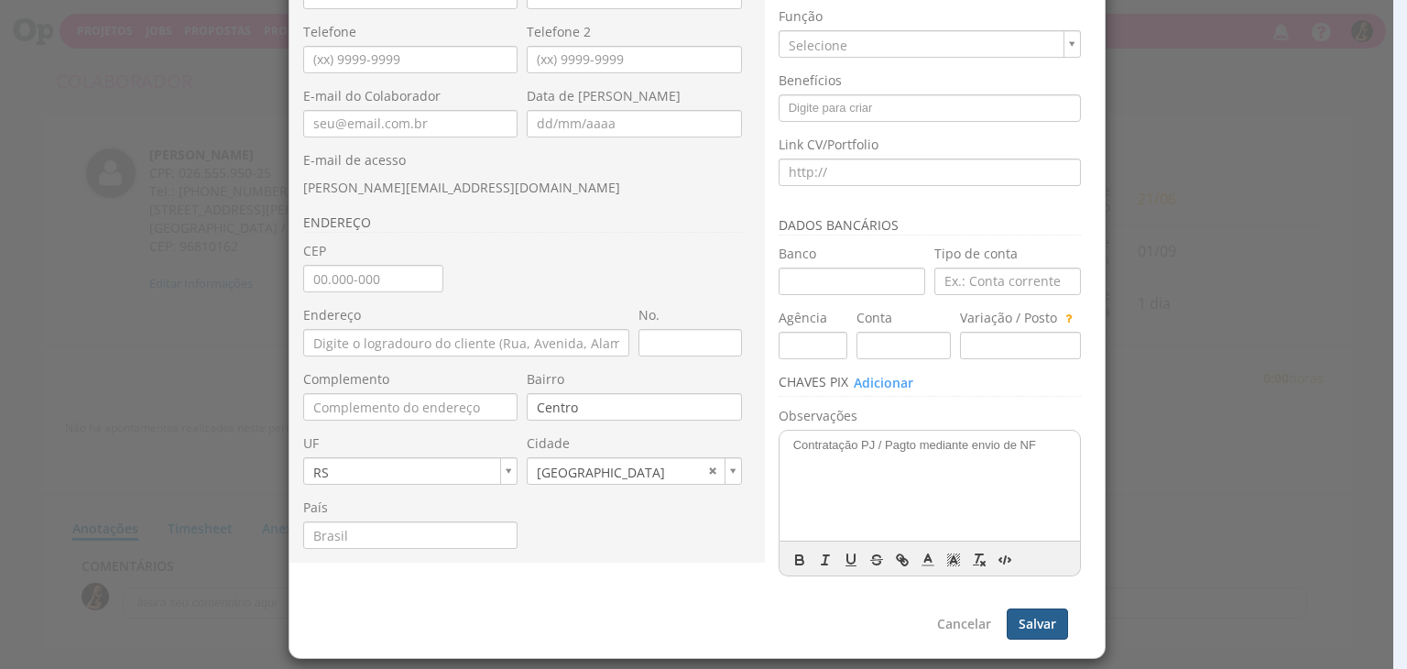
type input "Freela"
click at [1024, 612] on button "Salvar" at bounding box center [1037, 623] width 61 height 31
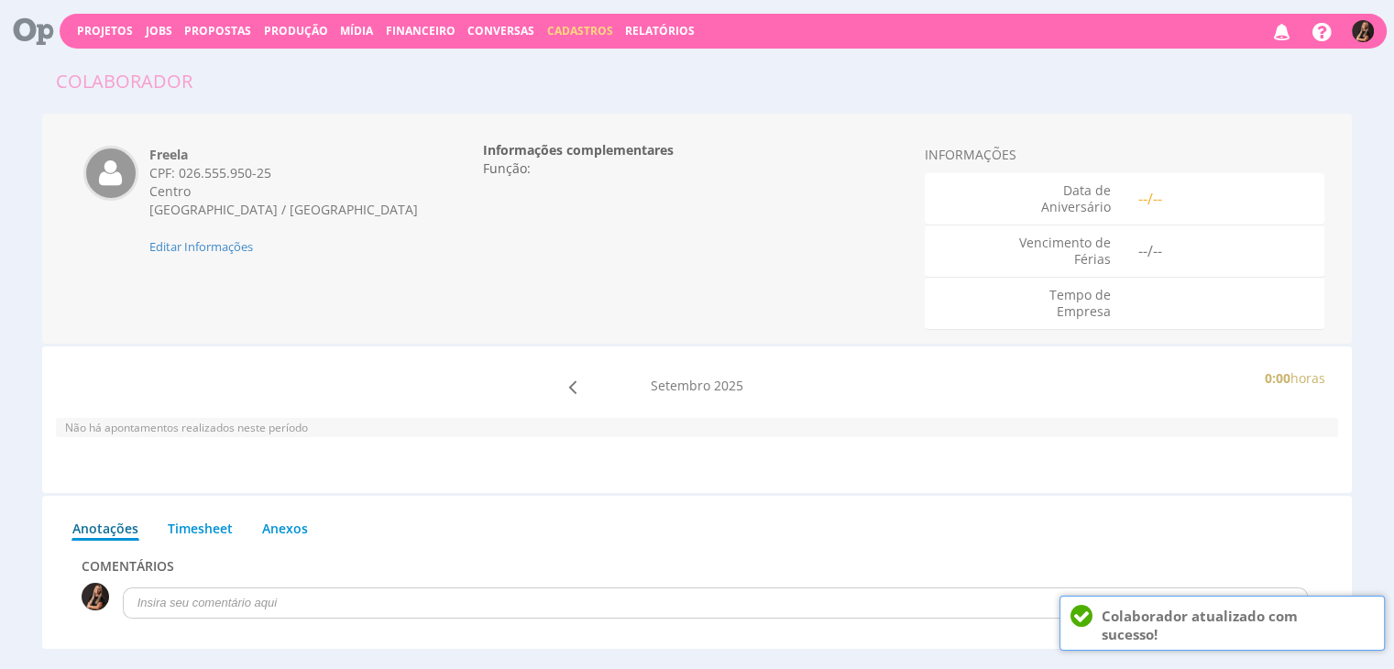
click at [564, 32] on span "Cadastros" at bounding box center [580, 31] width 66 height 16
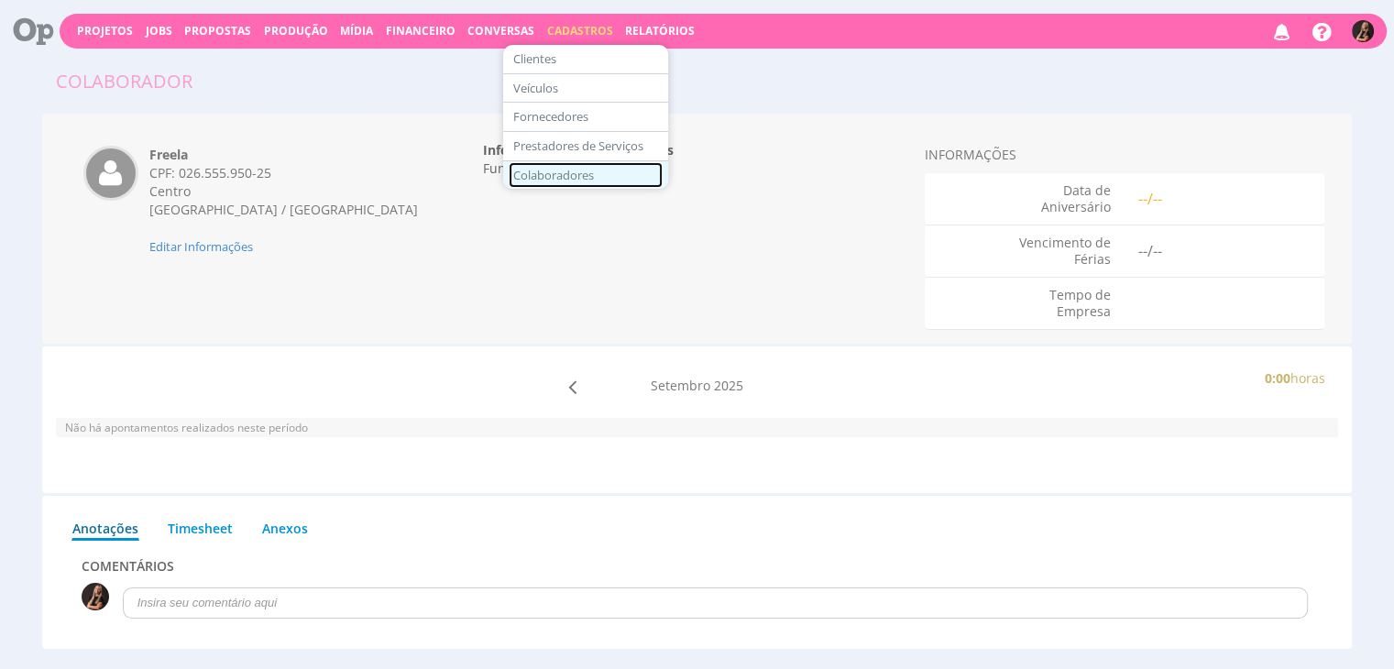
click at [540, 173] on link "Colaboradores" at bounding box center [585, 175] width 154 height 27
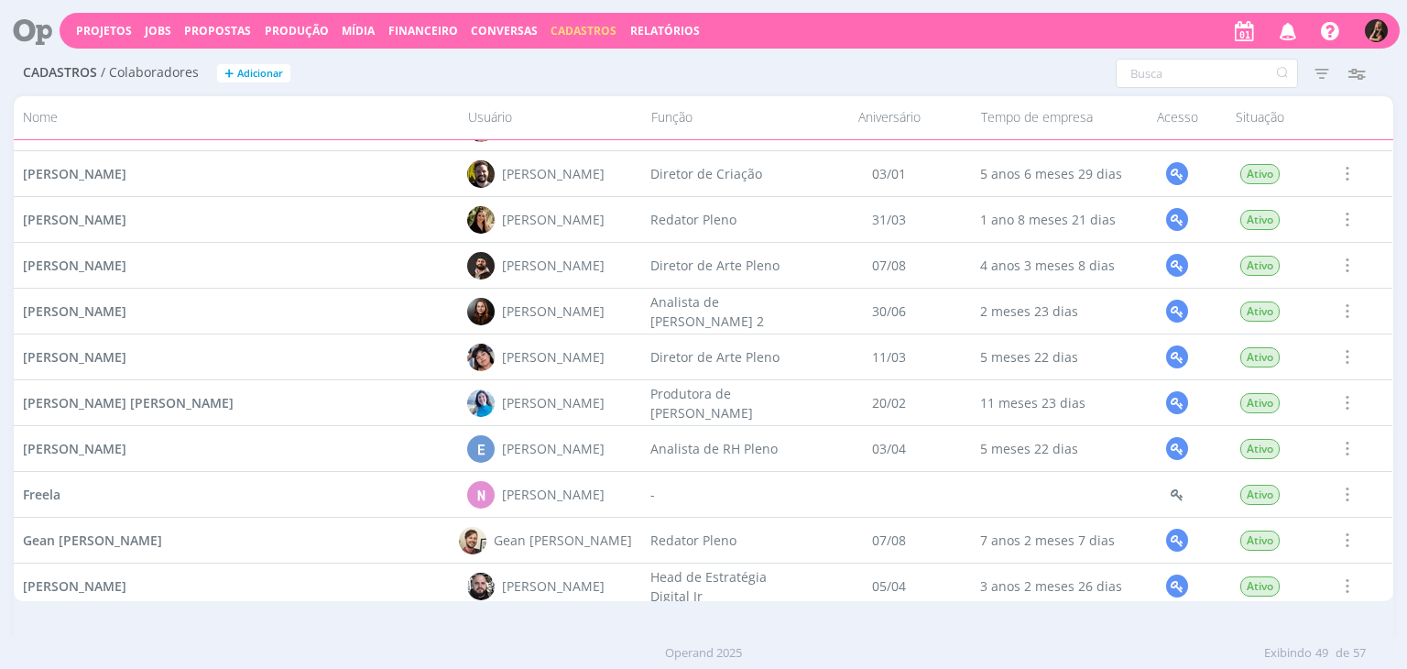
scroll to position [674, 0]
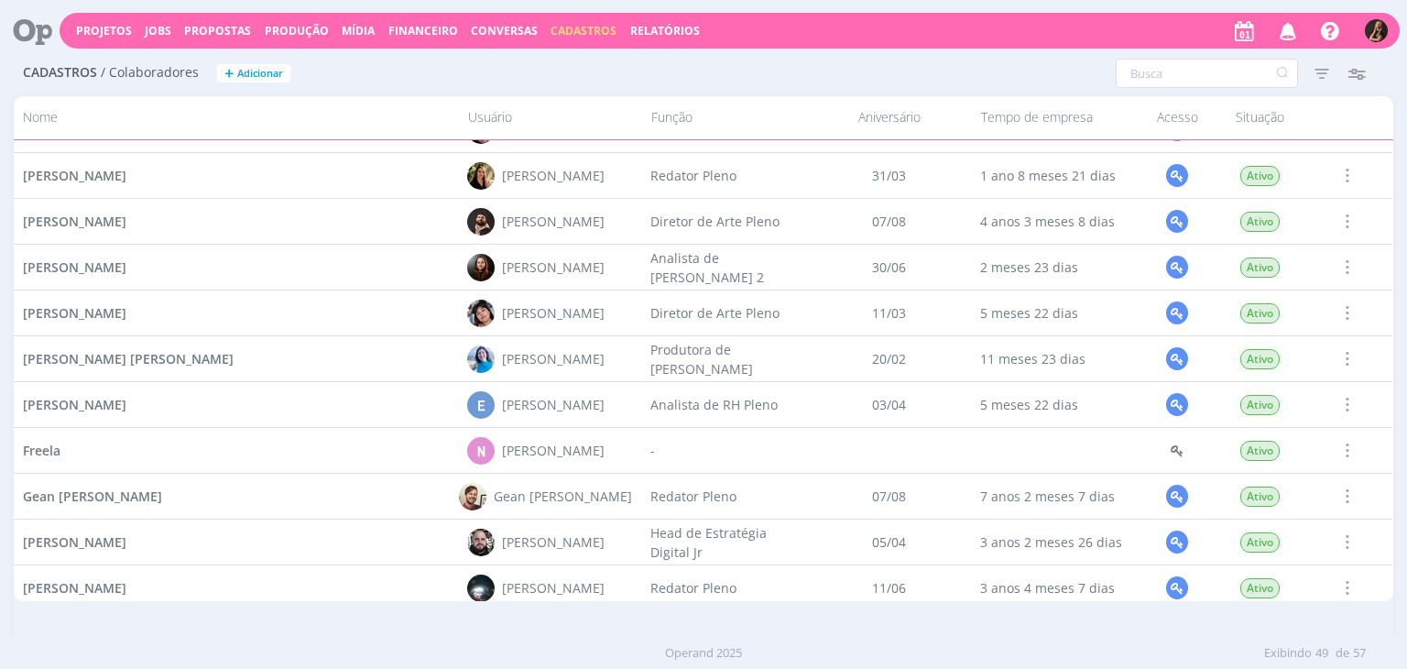
click at [1341, 454] on span at bounding box center [1347, 450] width 20 height 25
drag, startPoint x: 689, startPoint y: 437, endPoint x: 544, endPoint y: 444, distance: 144.9
click at [688, 437] on div "-" at bounding box center [724, 450] width 165 height 45
click at [37, 453] on span "Freela" at bounding box center [42, 450] width 38 height 17
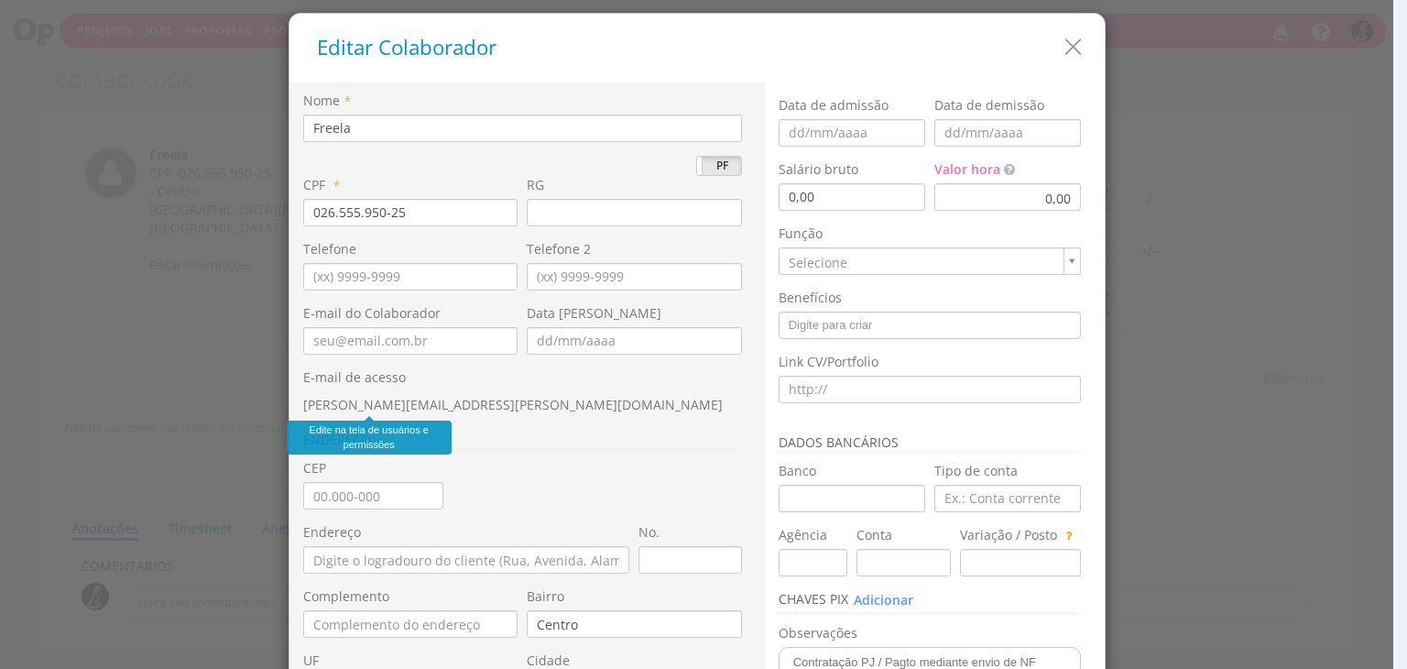
click at [360, 406] on span "[PERSON_NAME][EMAIL_ADDRESS][PERSON_NAME][DOMAIN_NAME]" at bounding box center [513, 404] width 420 height 17
click at [399, 398] on span "[PERSON_NAME][EMAIL_ADDRESS][PERSON_NAME][DOMAIN_NAME]" at bounding box center [513, 404] width 420 height 17
click at [1066, 45] on icon "button" at bounding box center [1073, 47] width 27 height 27
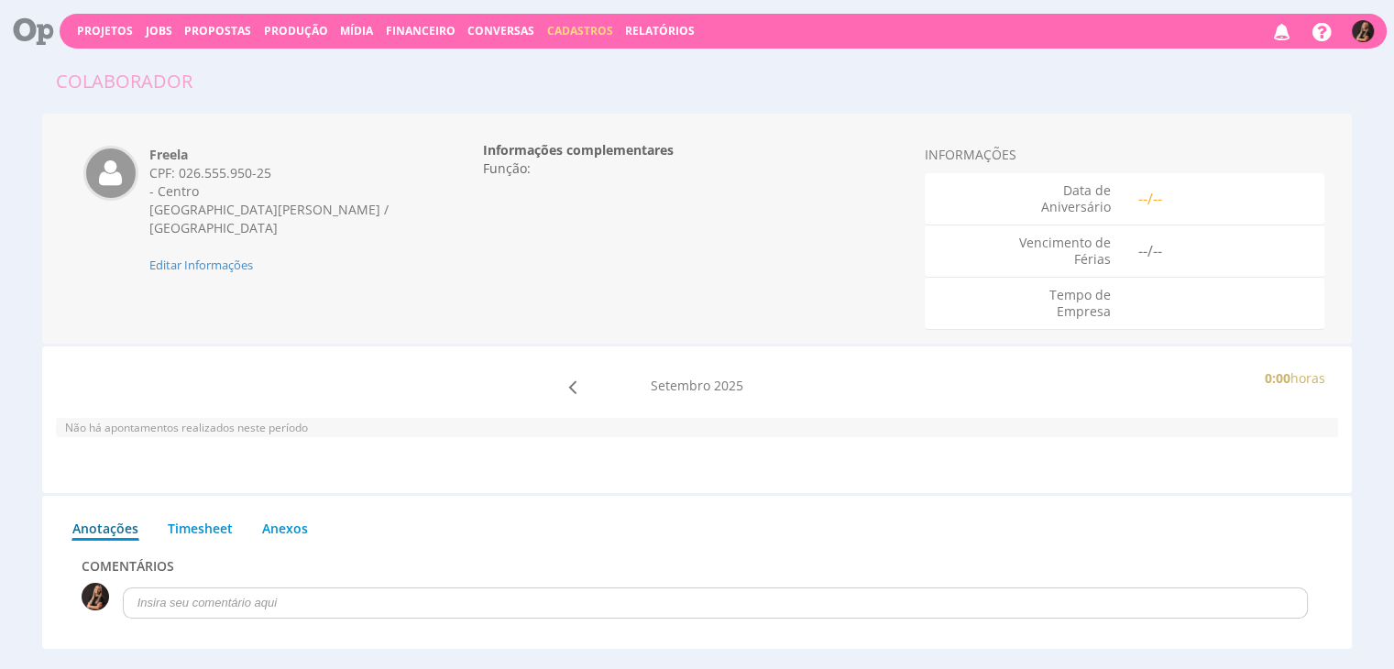
click at [1355, 34] on img at bounding box center [1362, 31] width 22 height 22
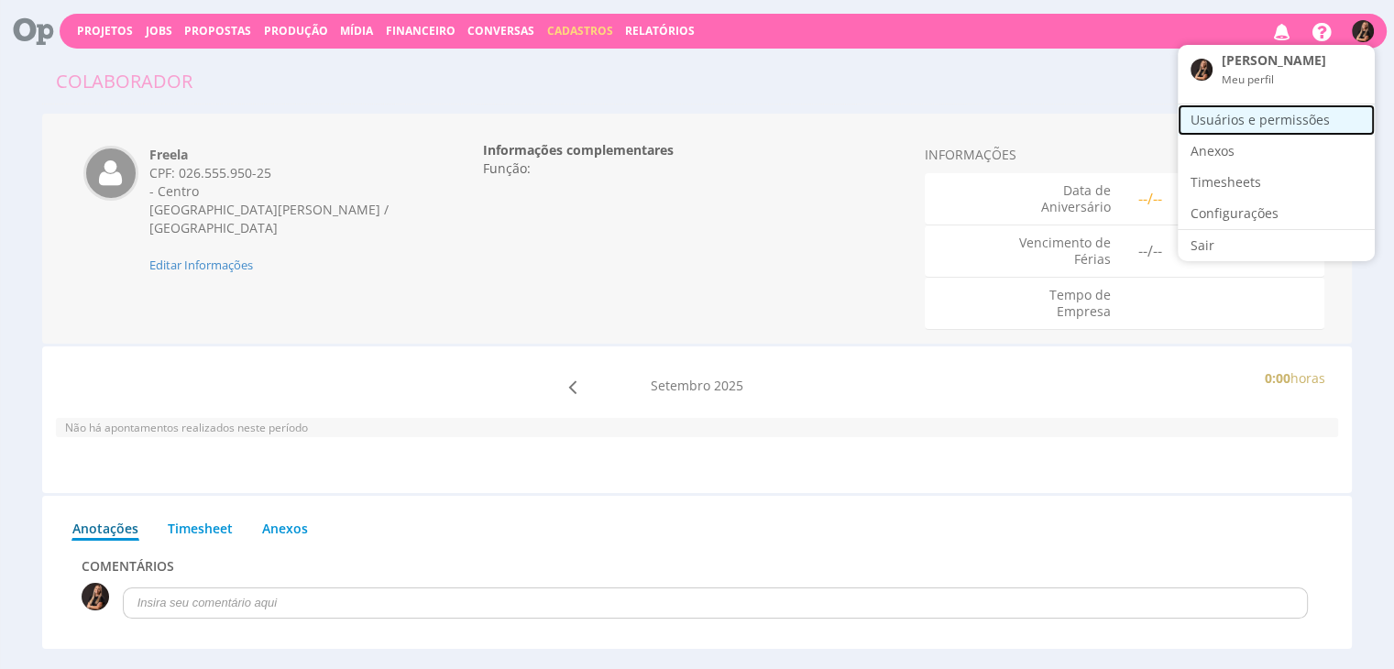
click at [1285, 117] on link "Usuários e permissões" at bounding box center [1275, 119] width 197 height 31
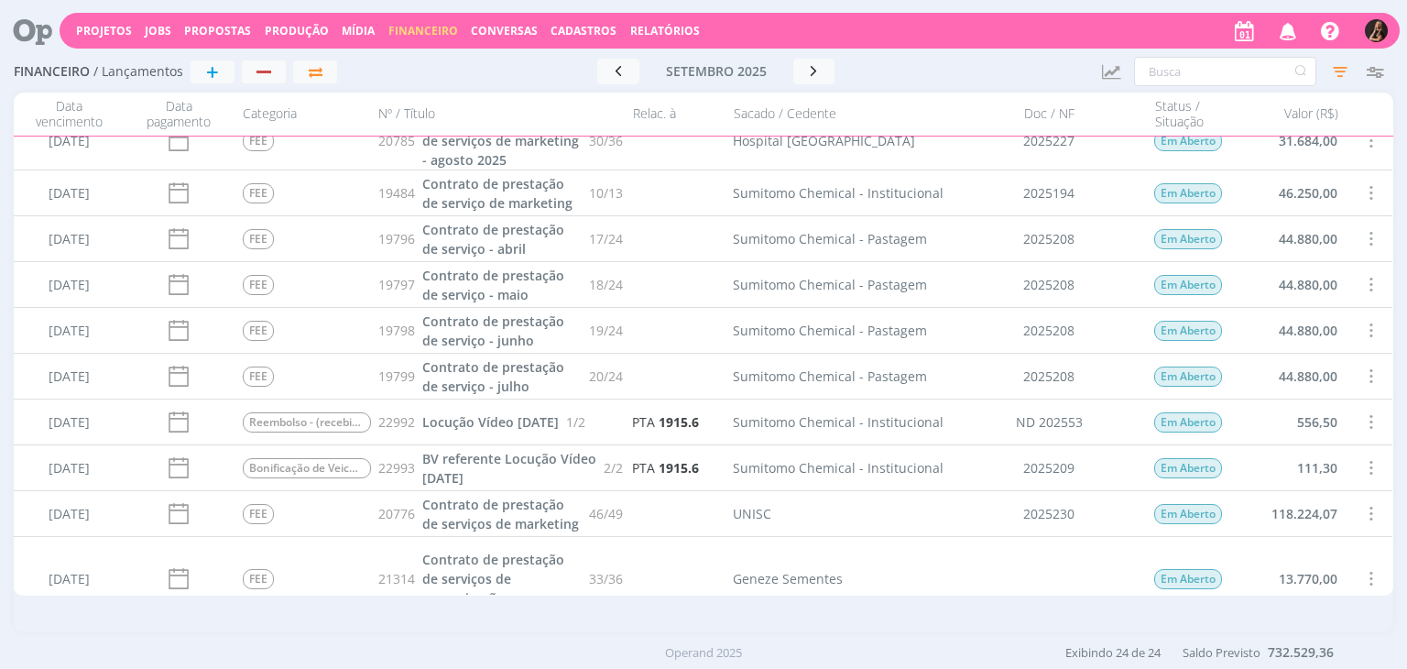
scroll to position [808, 0]
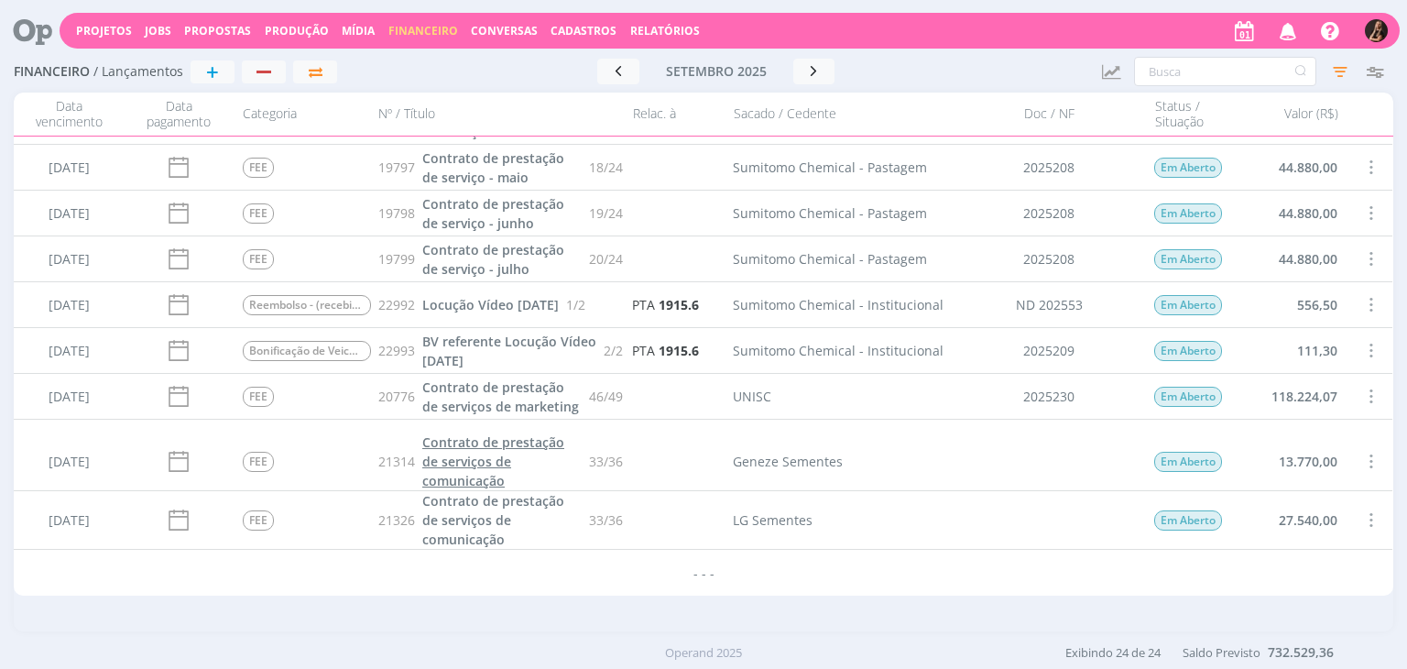
click at [494, 461] on span "Contrato de prestação de serviços de comunicação" at bounding box center [493, 461] width 142 height 56
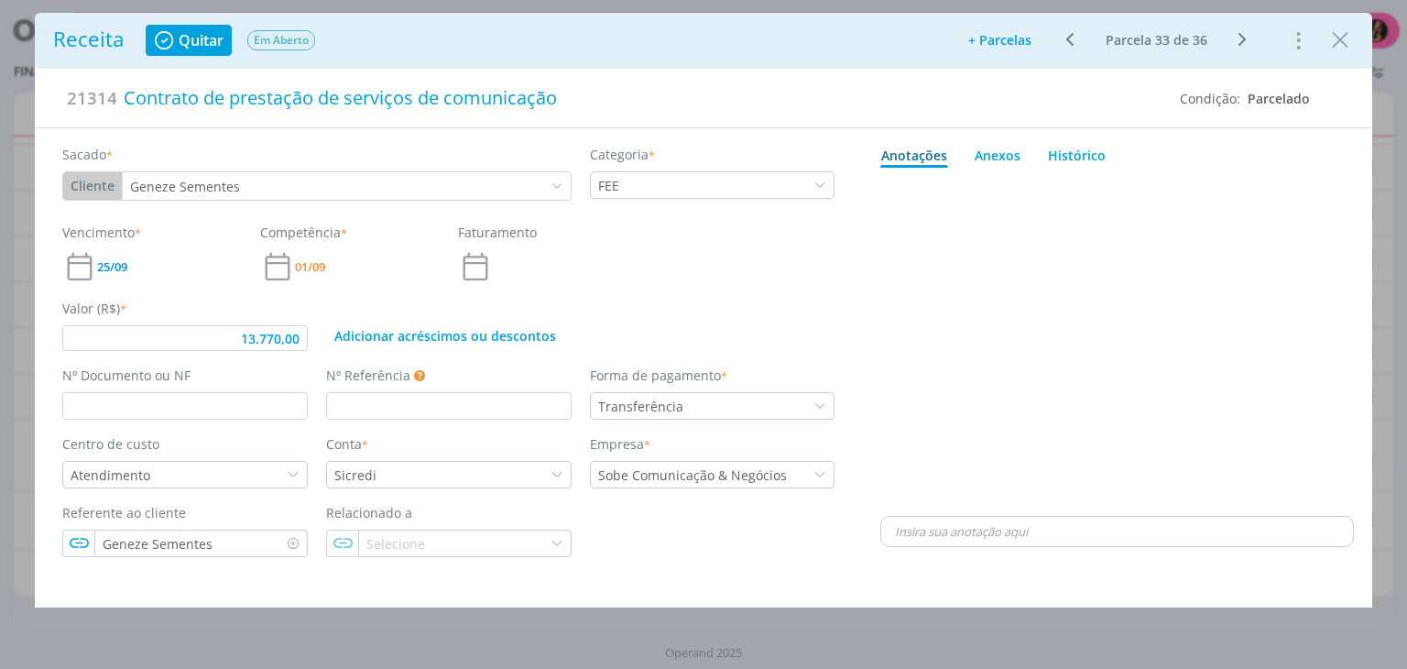
type input "13.770,00"
click at [258, 395] on input "dialog" at bounding box center [185, 405] width 246 height 27
type input "2025236"
type input "13.770,00"
click at [1348, 45] on icon "Close" at bounding box center [1340, 40] width 27 height 27
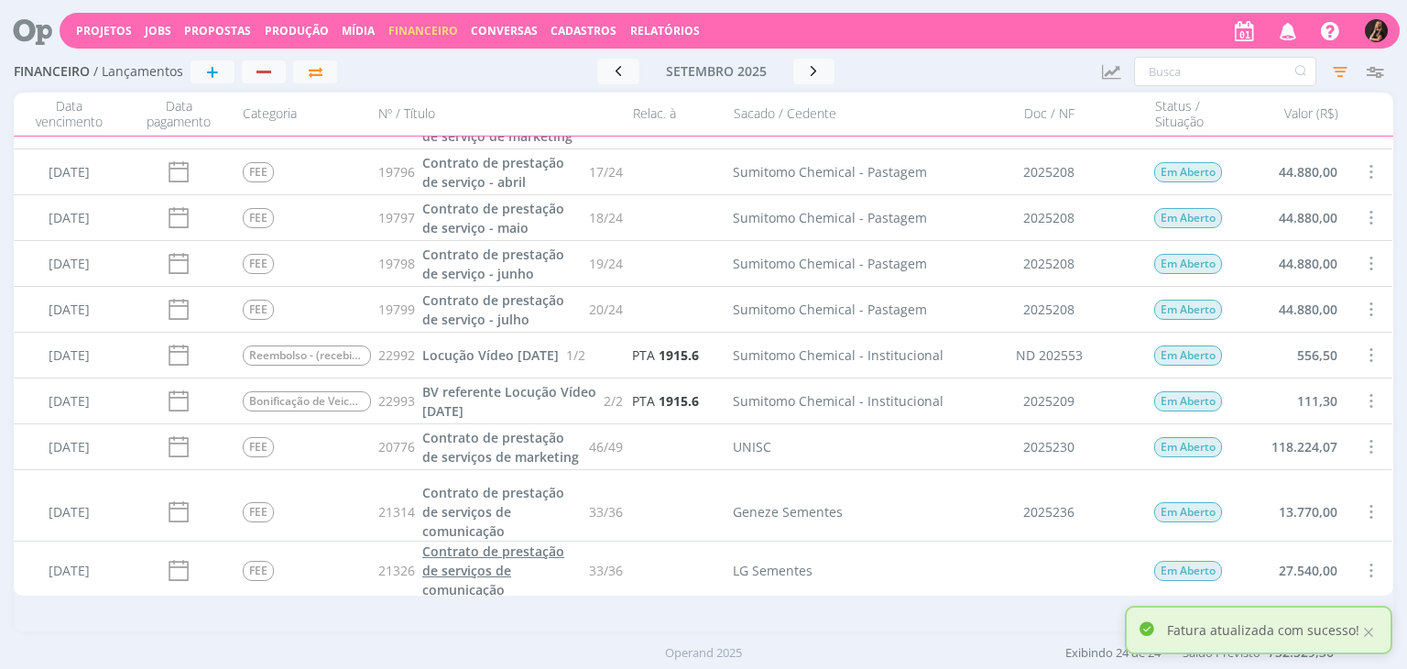
scroll to position [808, 0]
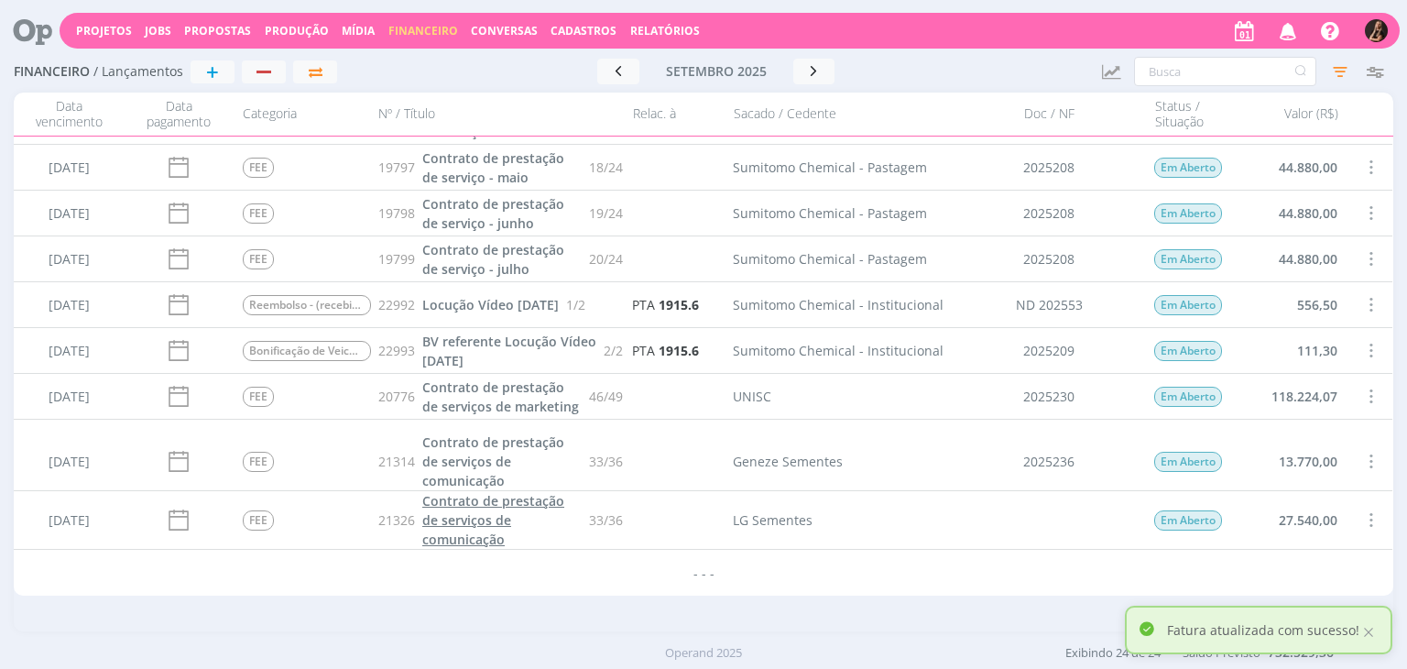
click at [462, 541] on span "Contrato de prestação de serviços de comunicação" at bounding box center [493, 520] width 142 height 56
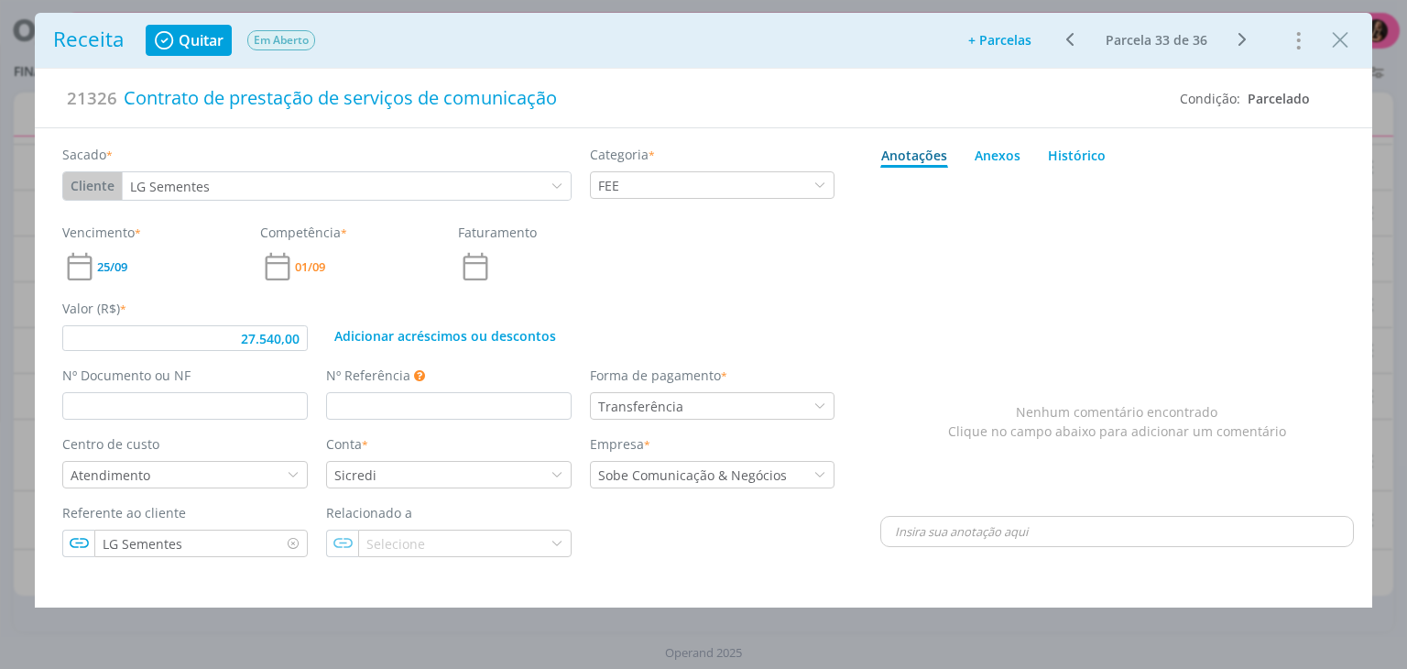
type input "27.540,00"
click at [252, 404] on input "dialog" at bounding box center [185, 405] width 246 height 27
type input "2025236"
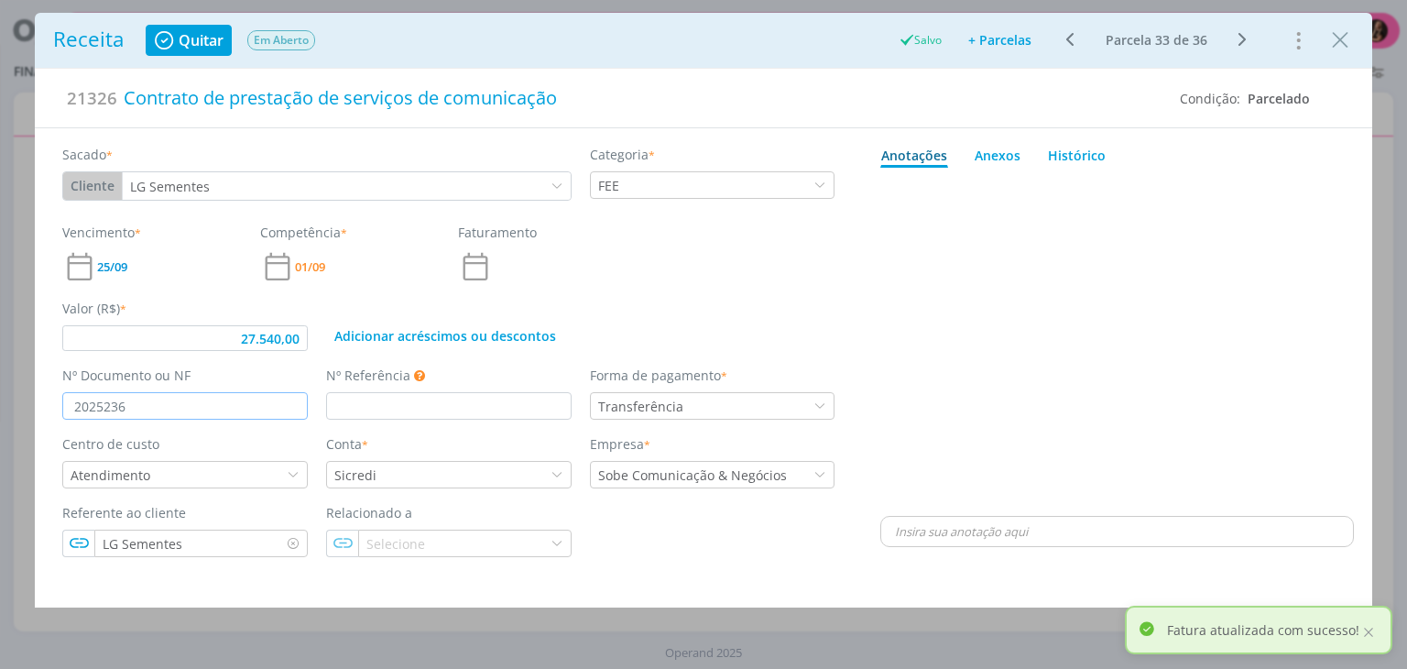
type input "27.540,00"
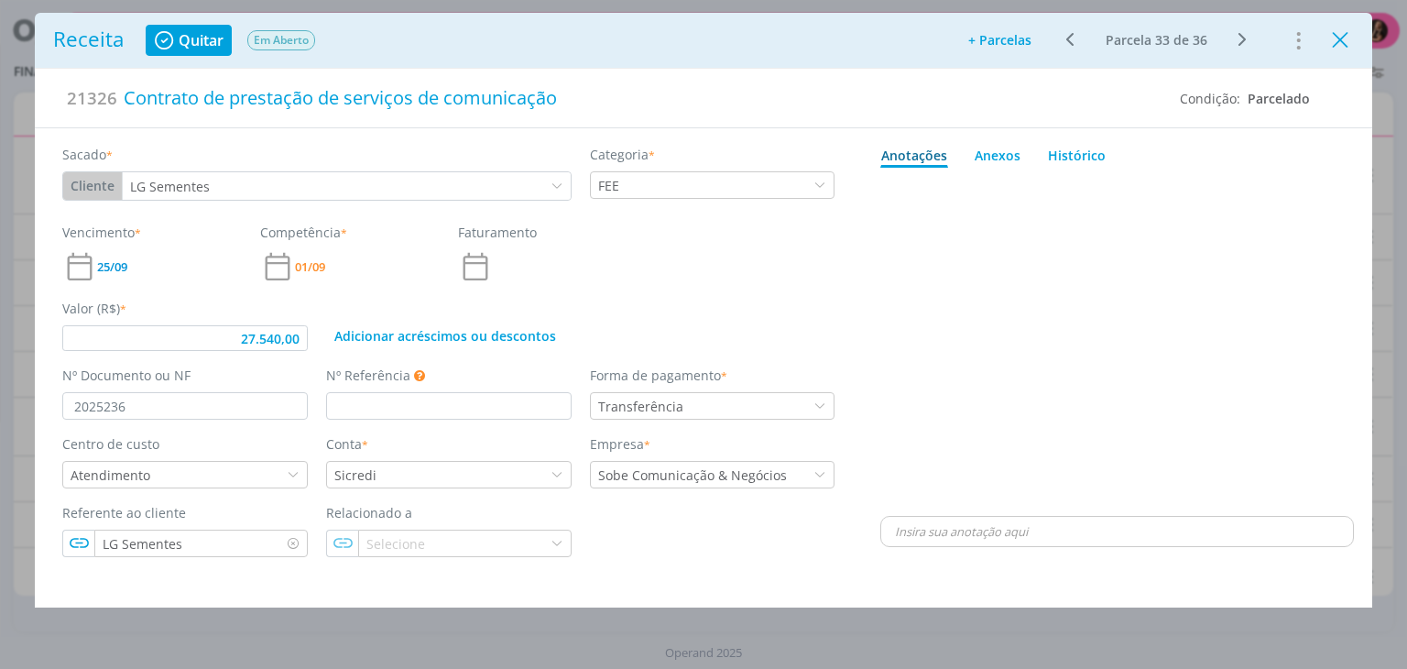
click at [1339, 35] on icon "Close" at bounding box center [1340, 40] width 27 height 27
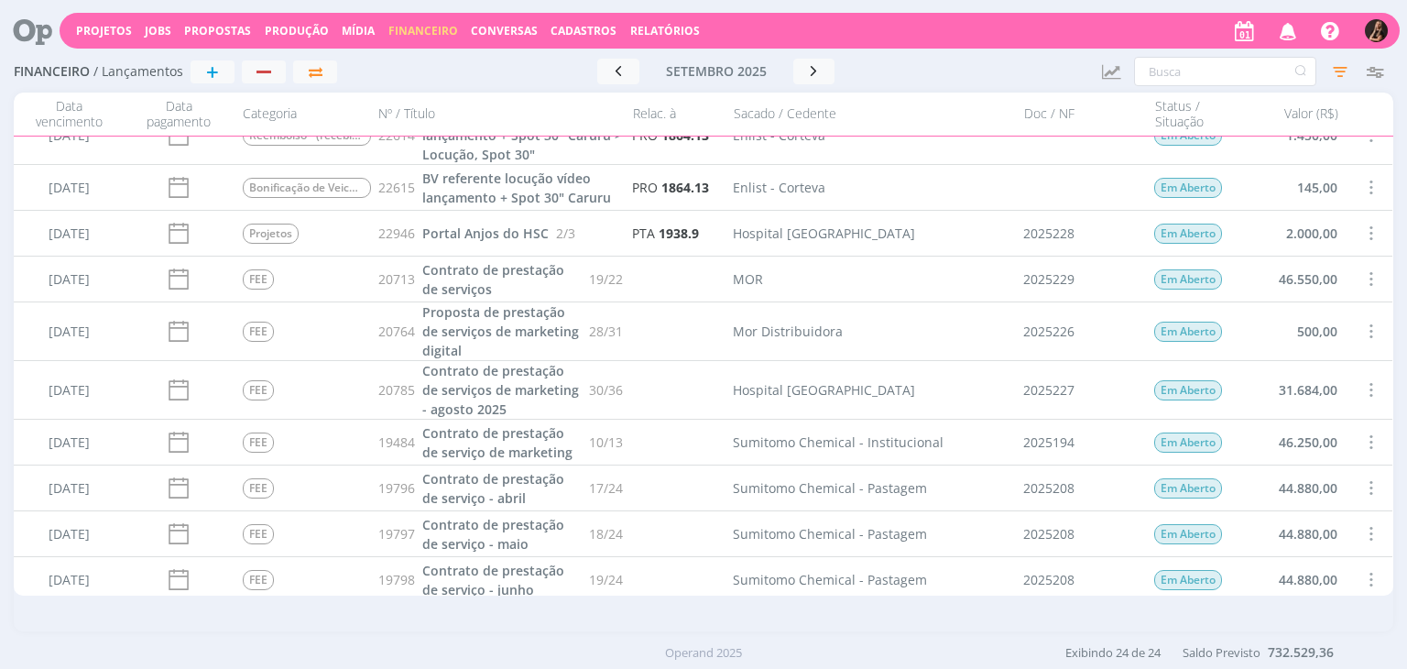
scroll to position [75, 0]
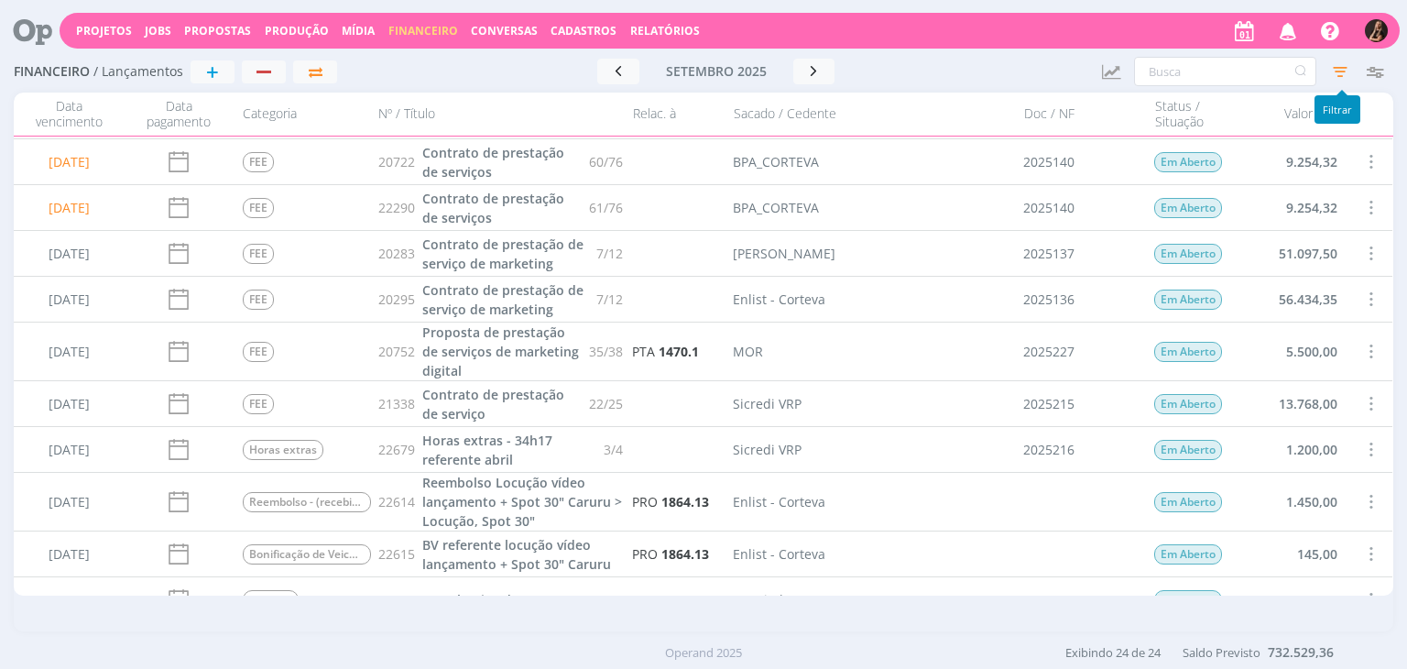
click at [1334, 67] on icon "button" at bounding box center [1340, 71] width 33 height 33
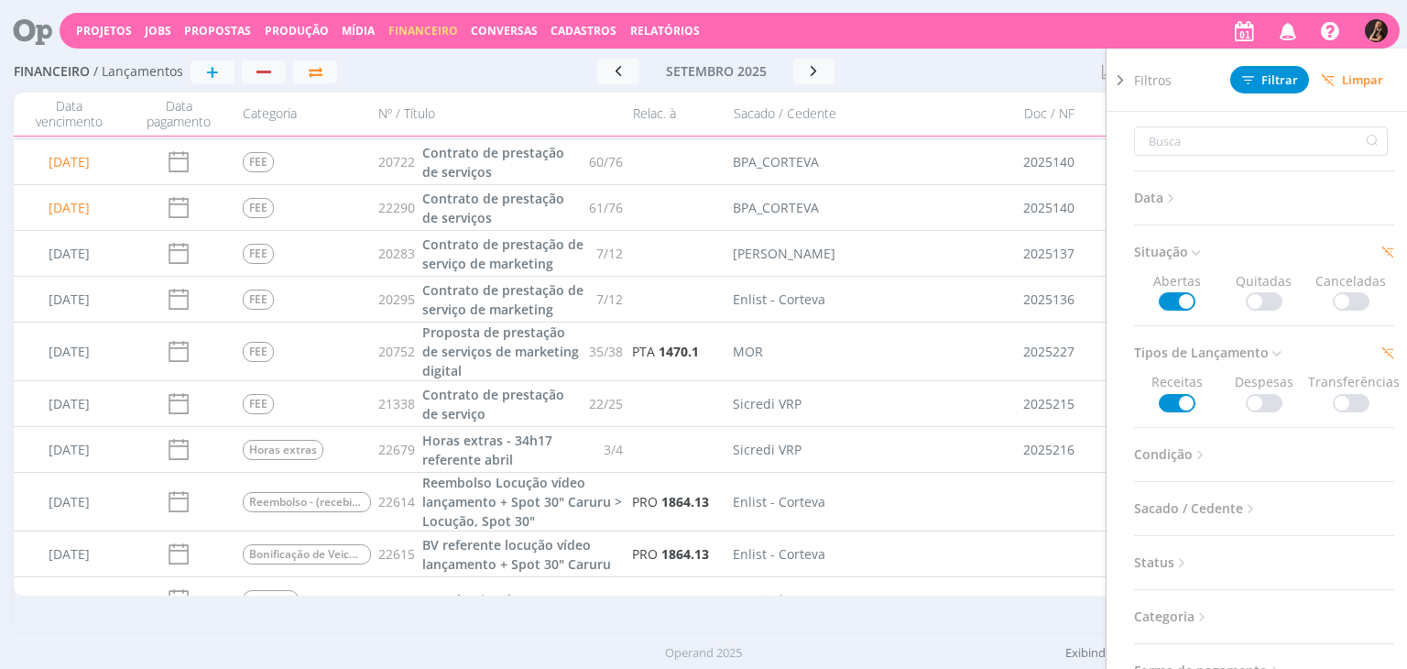
click at [1334, 87] on button "Limpar" at bounding box center [1352, 80] width 86 height 27
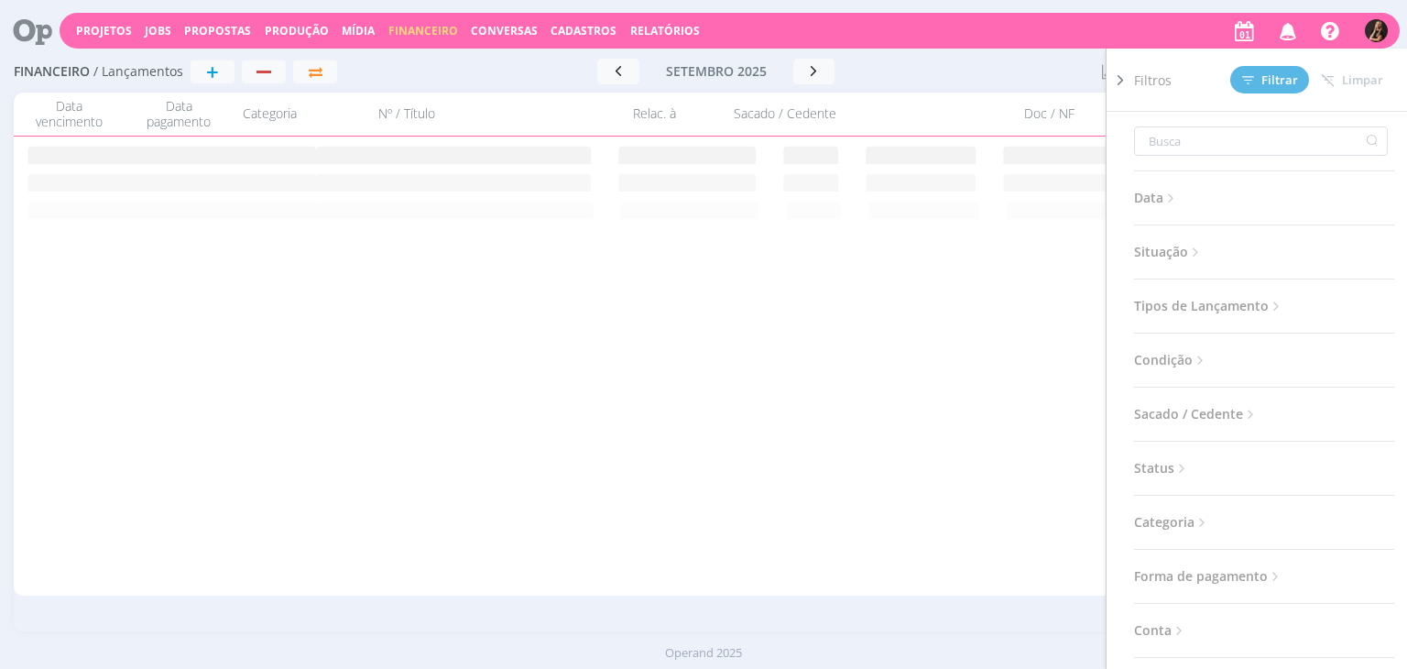
scroll to position [0, 0]
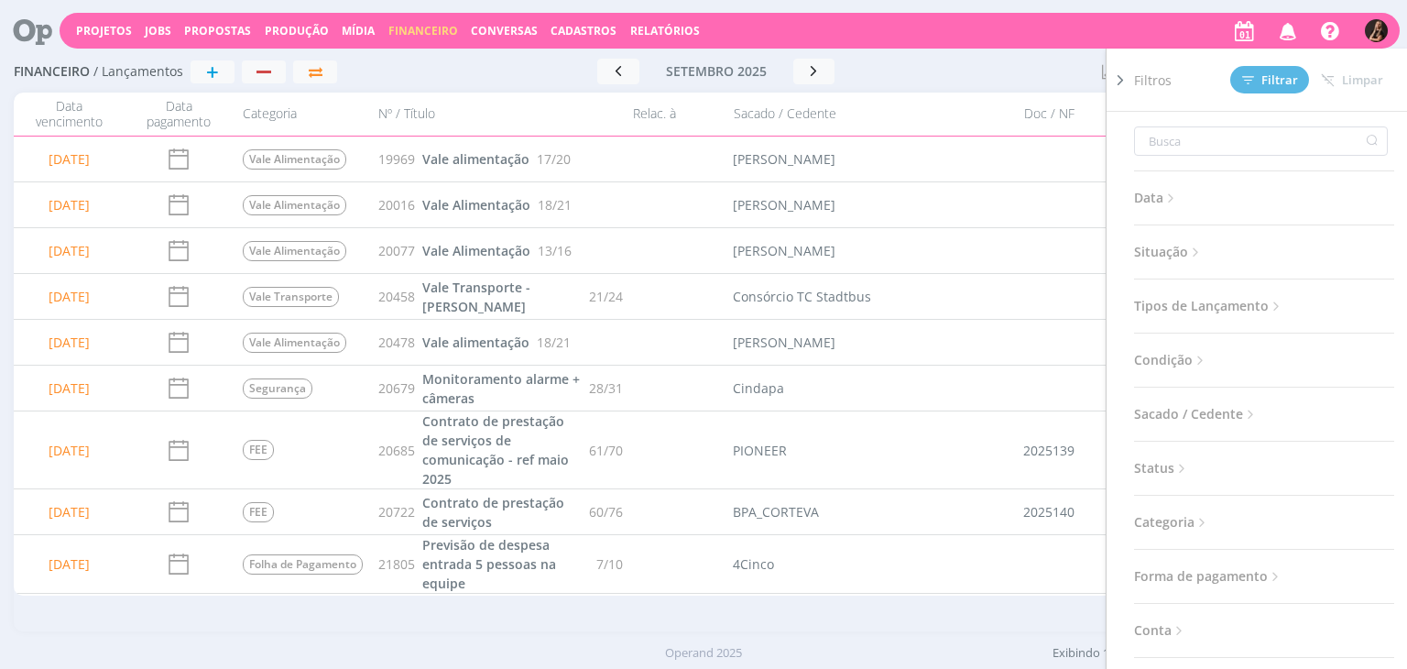
click at [954, 45] on div "Ir para mês atual [DATE] < 2025 > Janeiro Fevereiro Março Abril Maio Junho Julh…" at bounding box center [715, 71] width 742 height 55
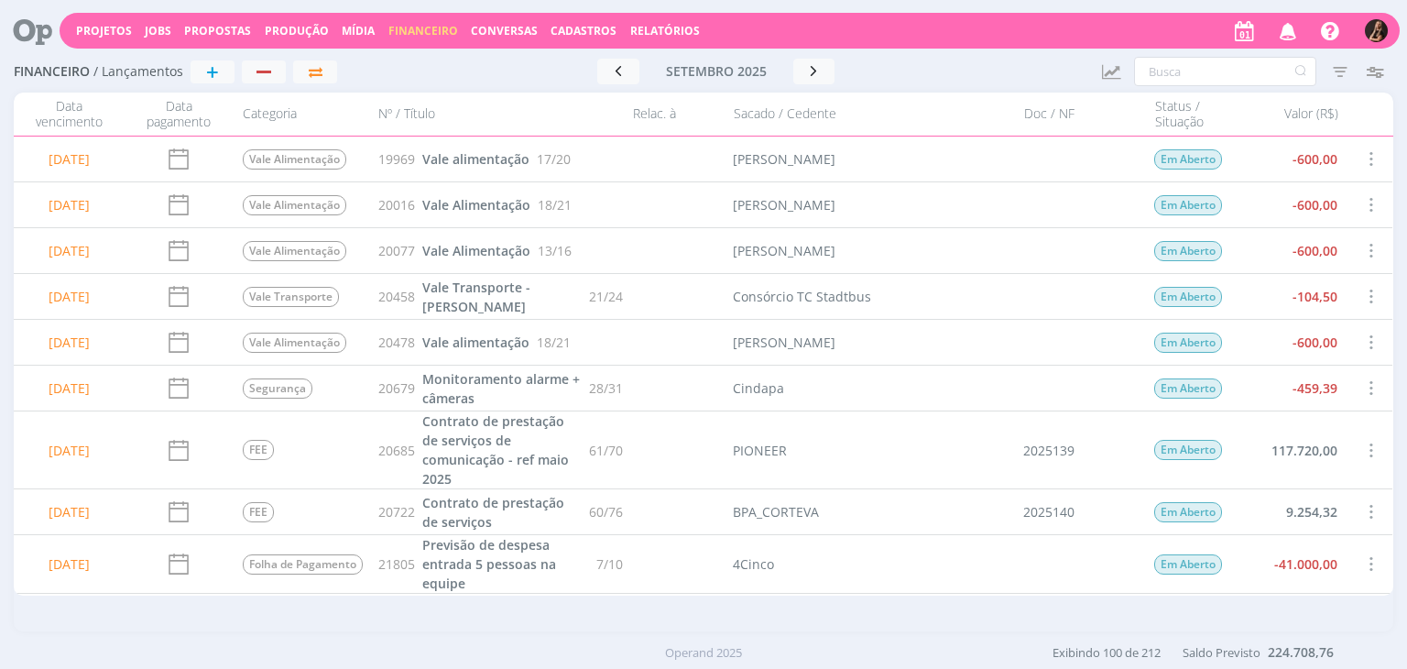
scroll to position [183, 0]
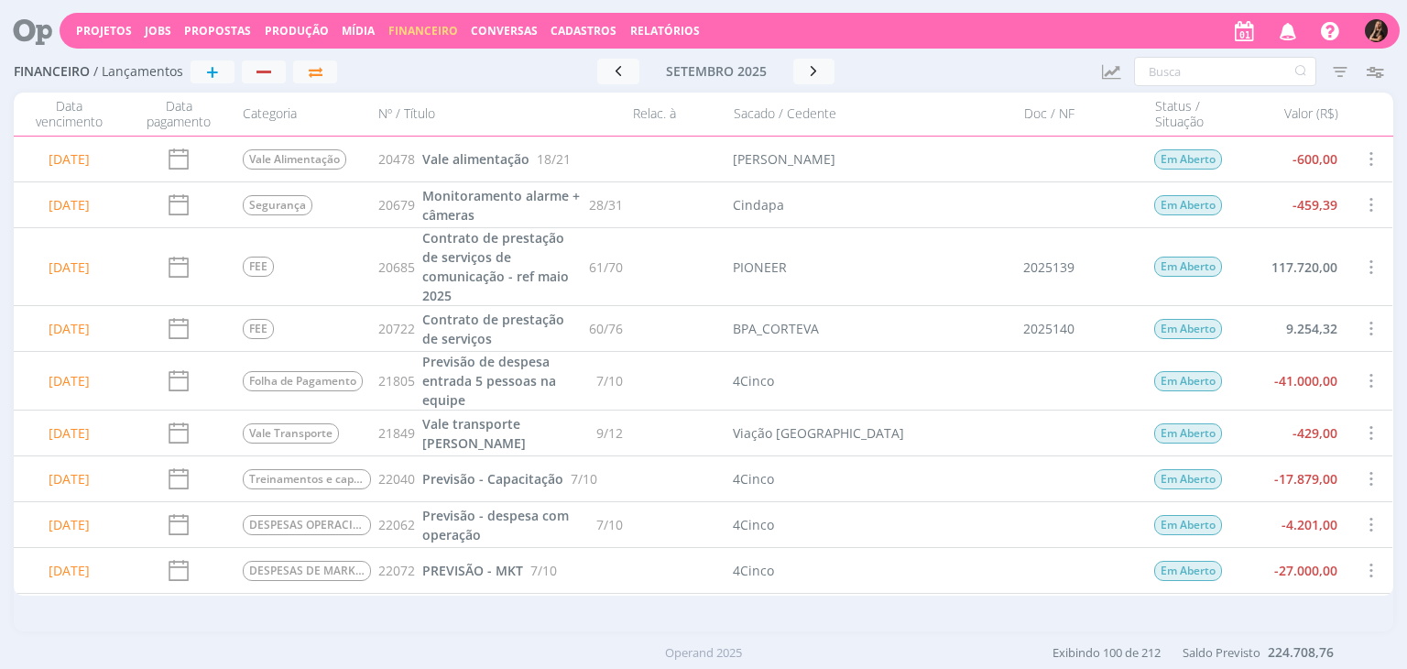
click at [1363, 382] on span at bounding box center [1371, 380] width 20 height 25
click at [1252, 423] on div "Cancelar" at bounding box center [1310, 422] width 181 height 27
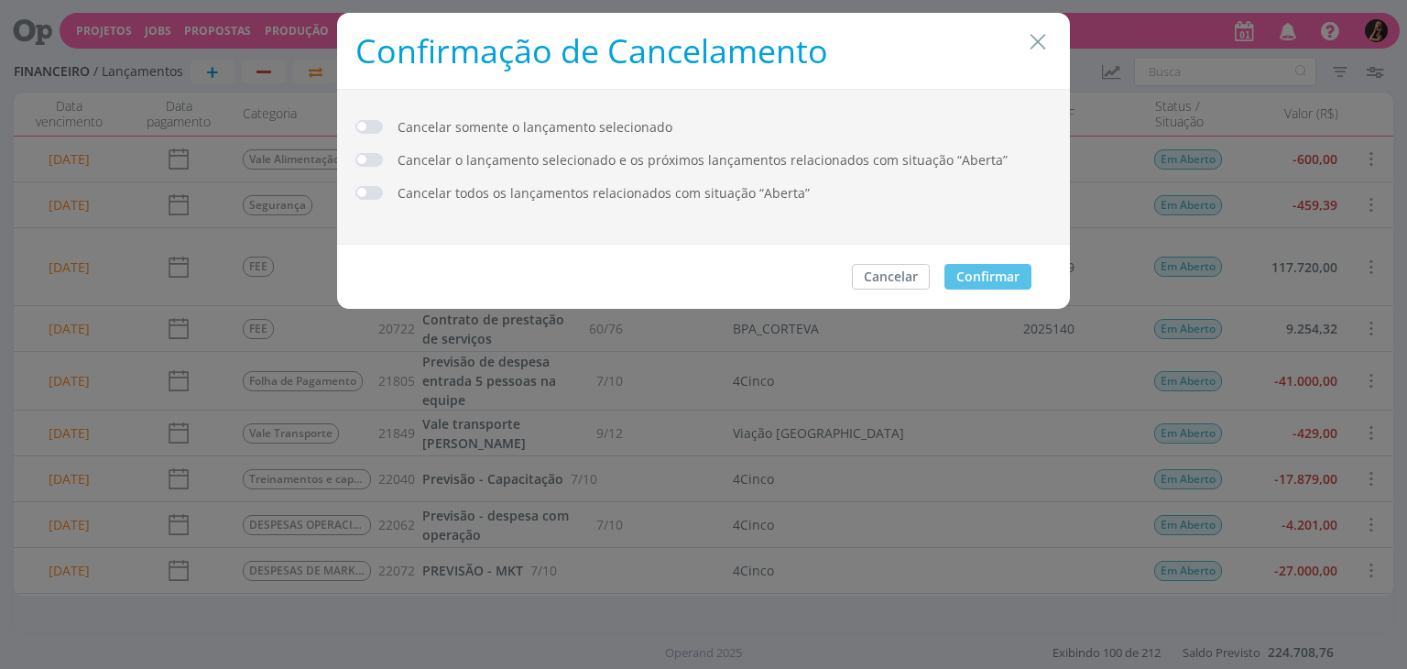
click at [360, 126] on span "dialog" at bounding box center [368, 127] width 27 height 14
click at [1004, 276] on button "Confirmar" at bounding box center [988, 277] width 87 height 26
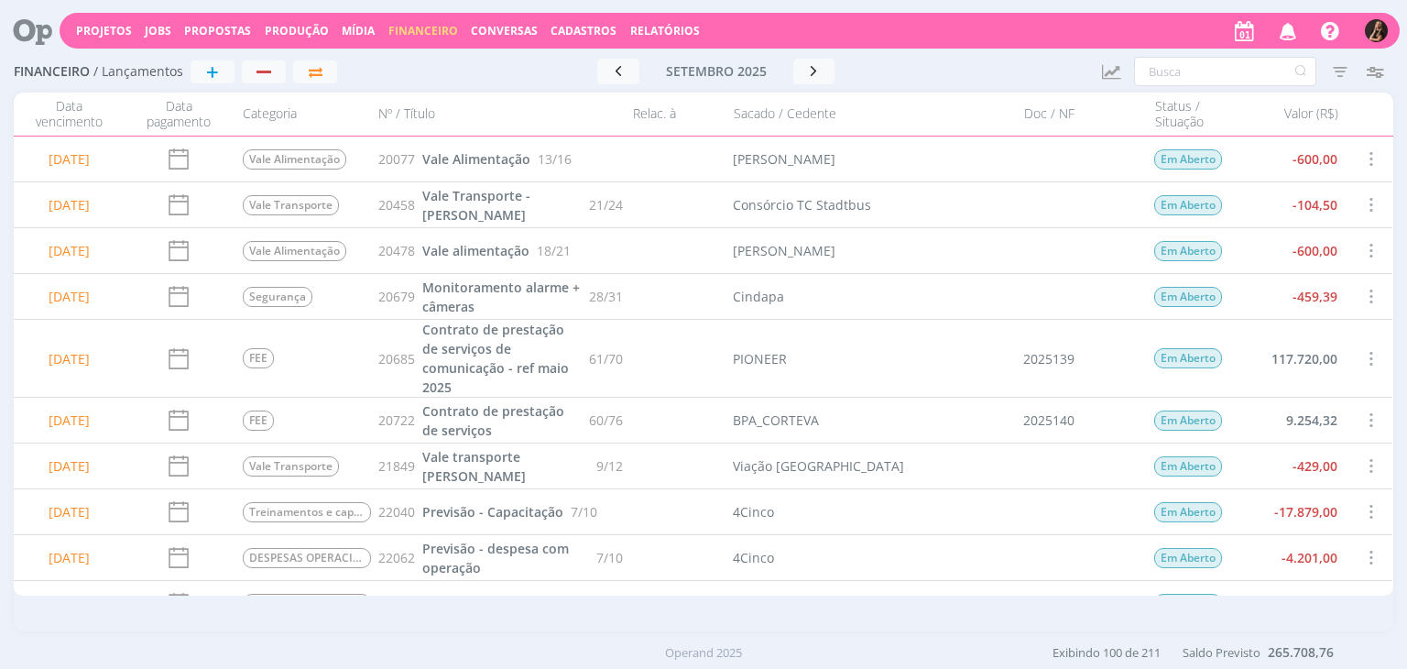
scroll to position [0, 0]
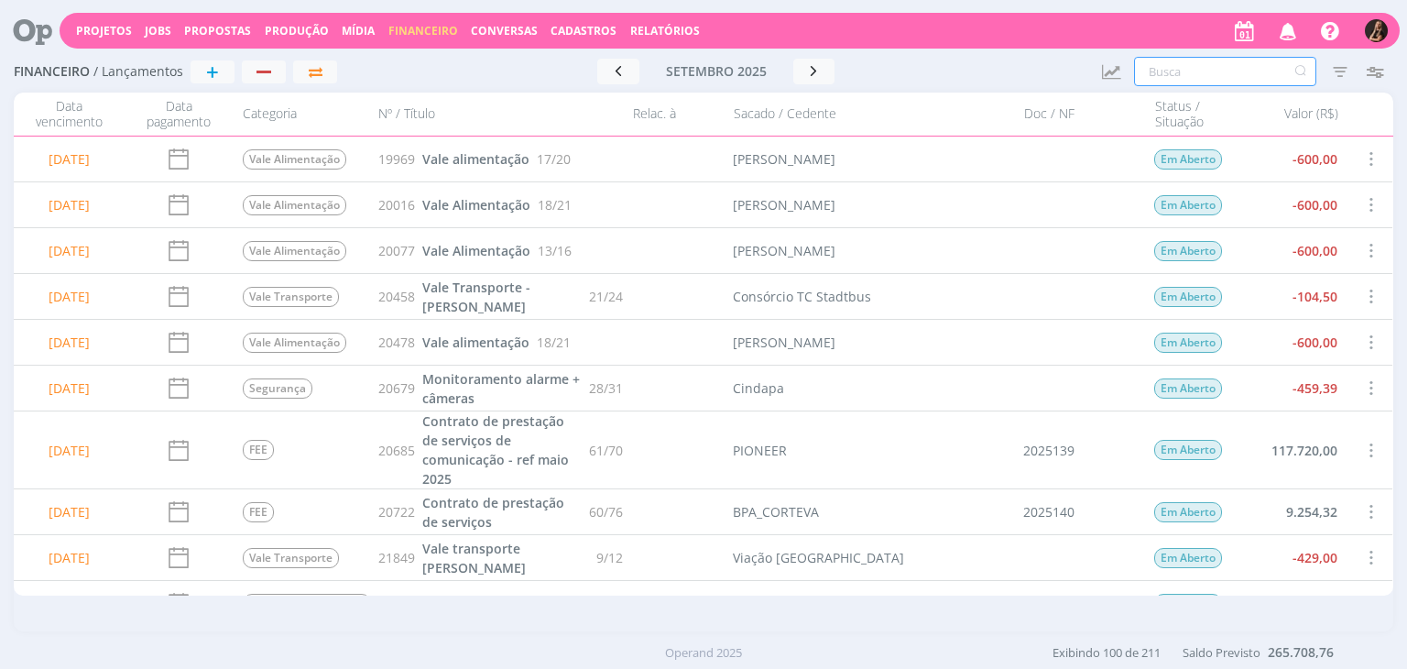
drag, startPoint x: 1221, startPoint y: 84, endPoint x: 1212, endPoint y: 78, distance: 11.2
click at [1213, 81] on input "text" at bounding box center [1225, 71] width 182 height 29
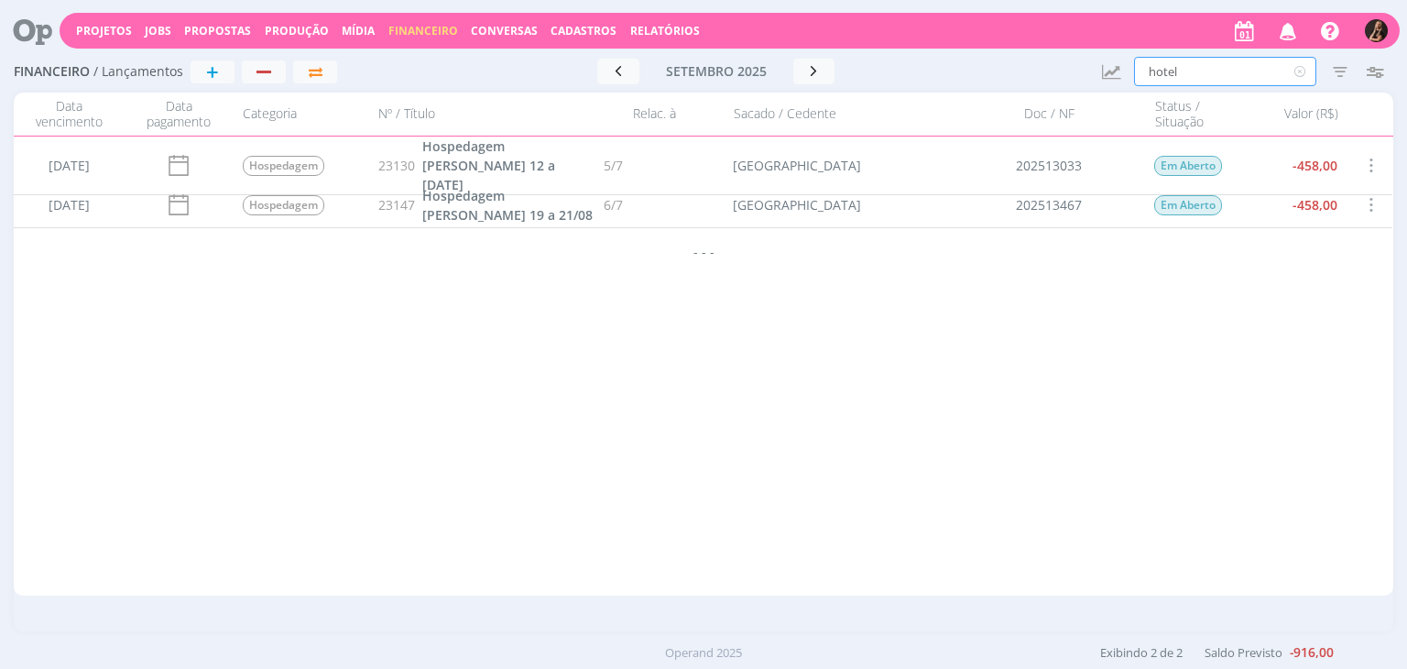
type input "hotel"
click at [1299, 74] on icon at bounding box center [1300, 71] width 23 height 29
